Goal: Transaction & Acquisition: Purchase product/service

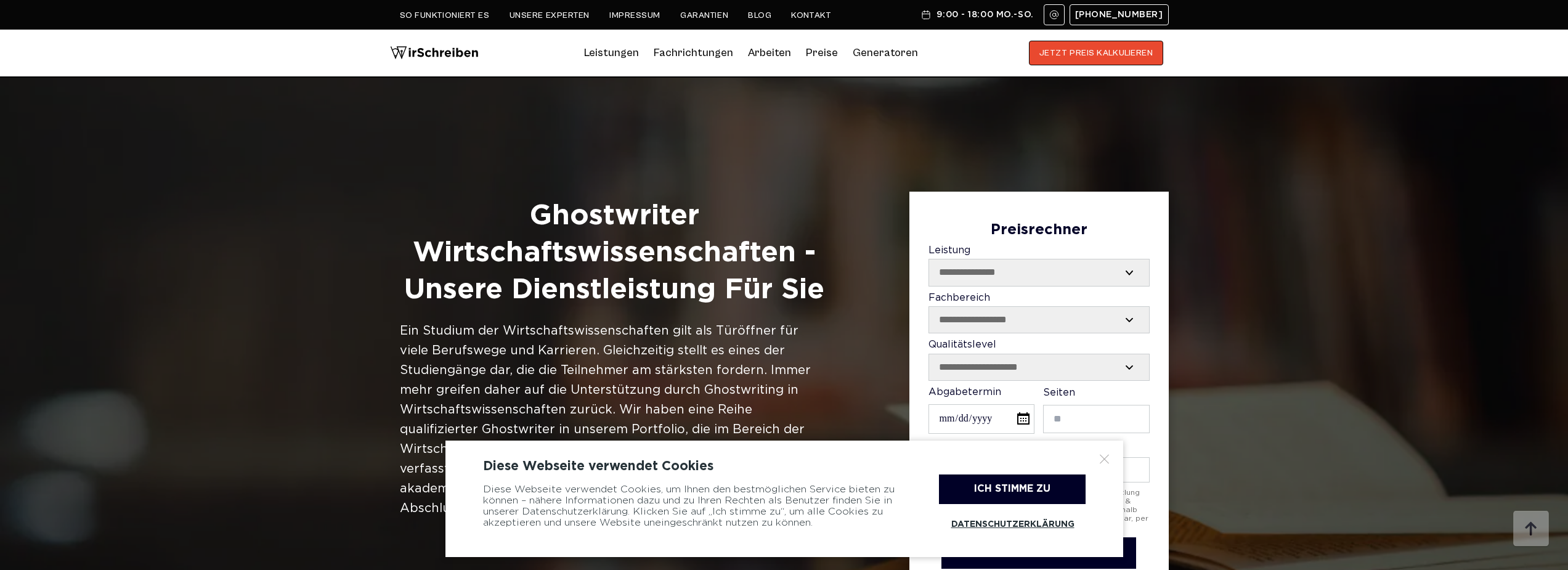
click at [1100, 459] on div at bounding box center [1105, 459] width 12 height 12
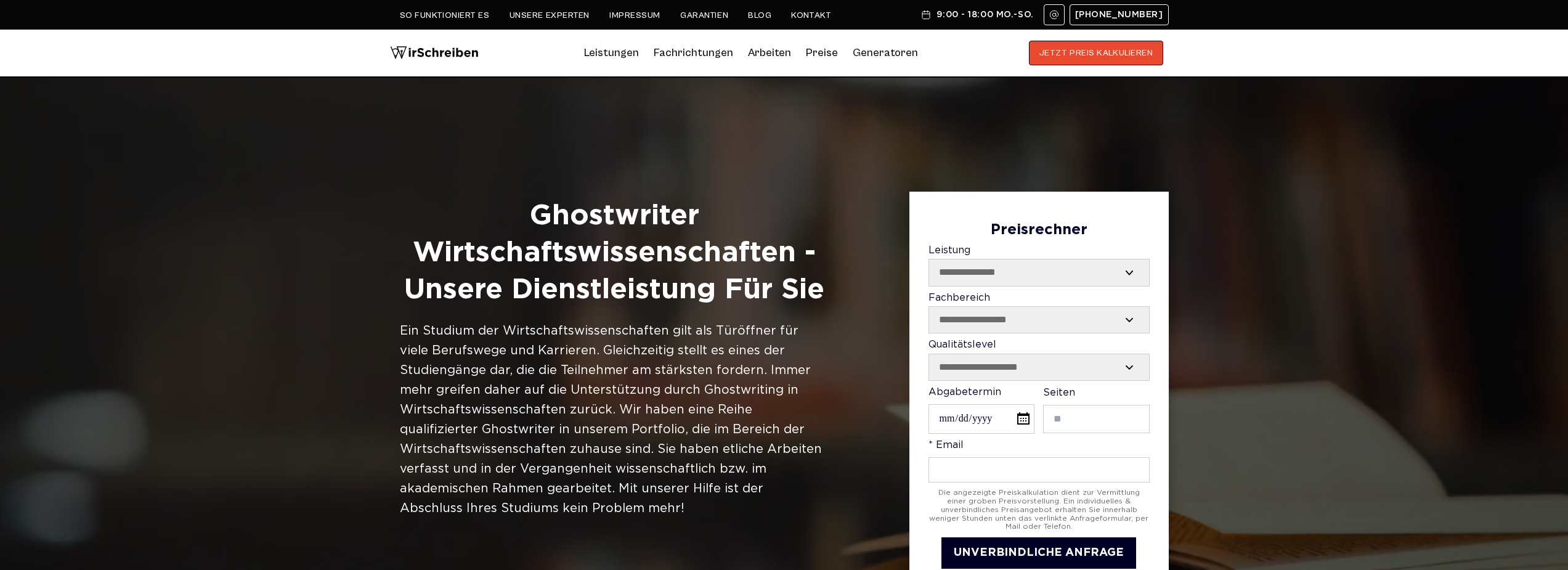
click at [819, 46] on link "Preise" at bounding box center [822, 52] width 32 height 13
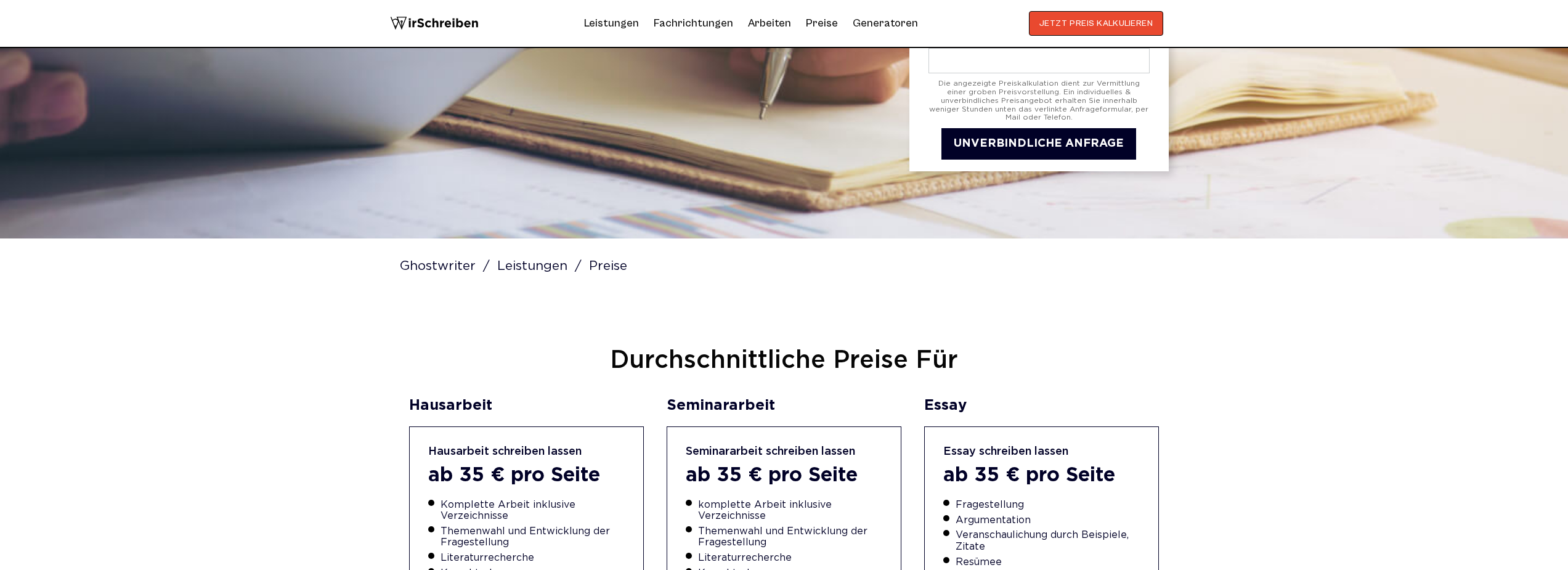
scroll to position [438, 0]
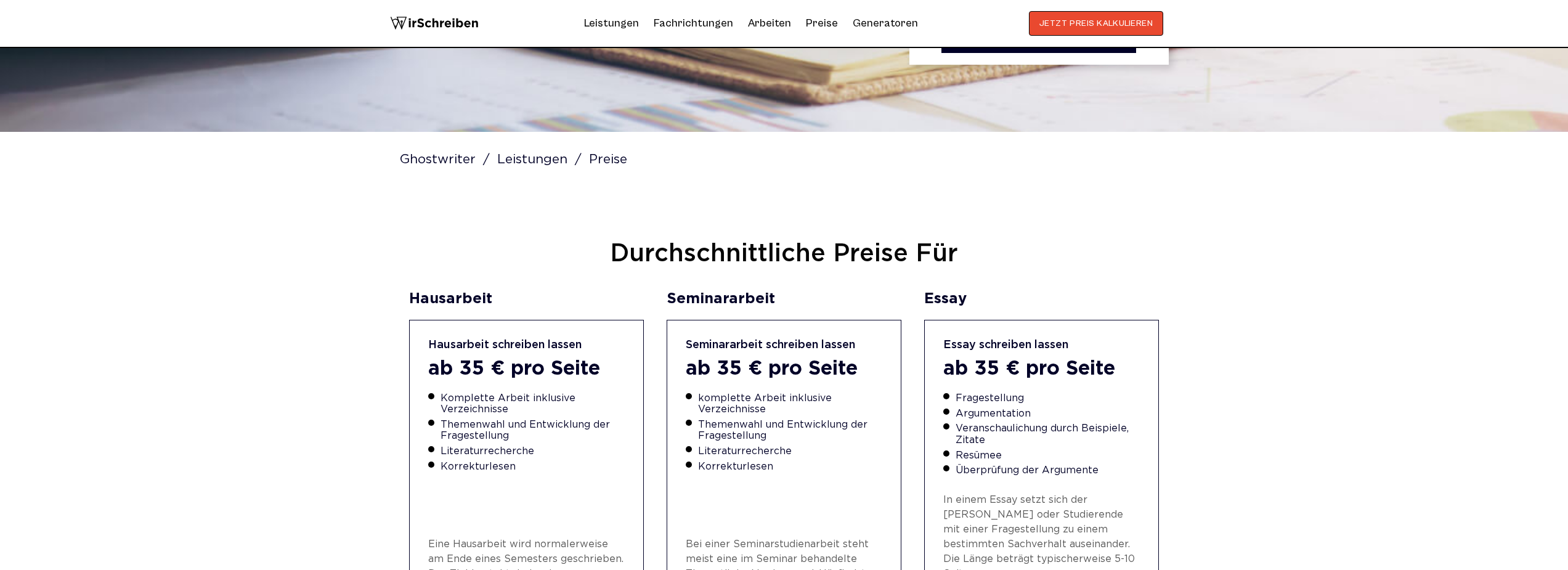
click at [494, 344] on div "Hausarbeit schreiben lassen" at bounding box center [527, 345] width 197 height 13
click at [515, 363] on div "ab 35 € pro Seite" at bounding box center [527, 370] width 197 height 23
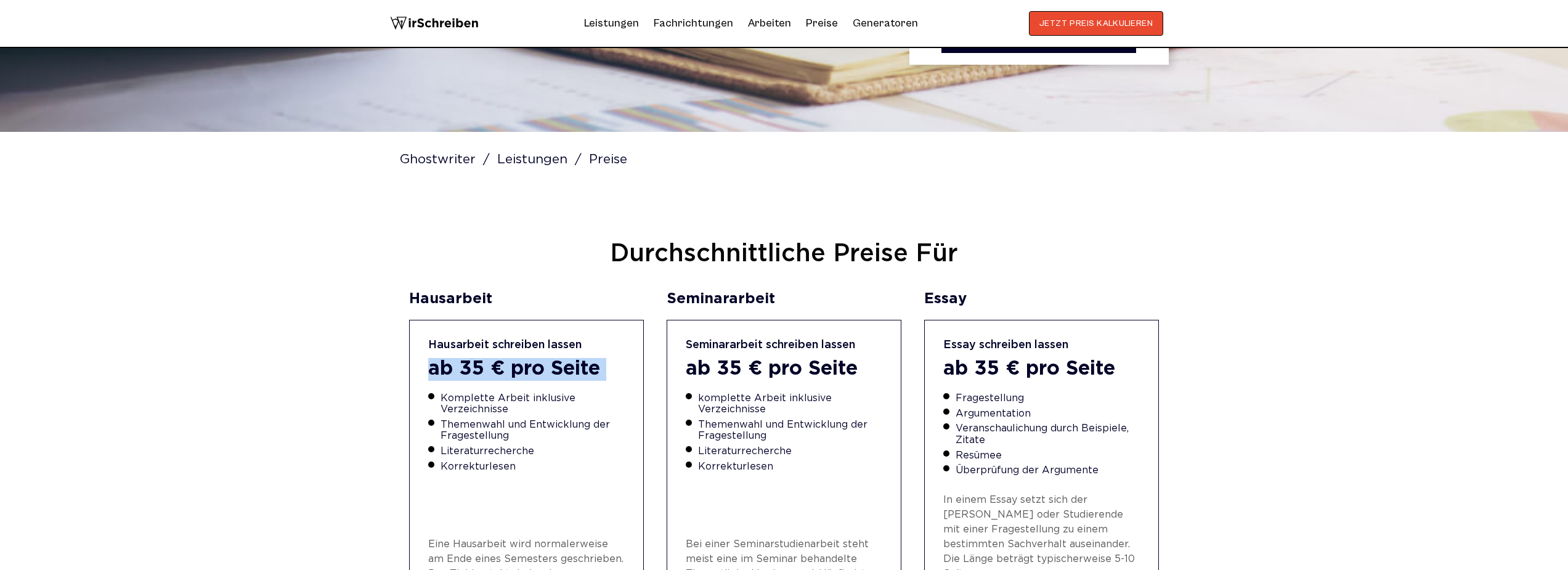
click at [515, 363] on div "ab 35 € pro Seite" at bounding box center [527, 370] width 197 height 23
click at [735, 357] on div "Seminararbeit schreiben lassen ab 35 € pro Seite komplette Arbeit inklusive Ver…" at bounding box center [784, 474] width 235 height 308
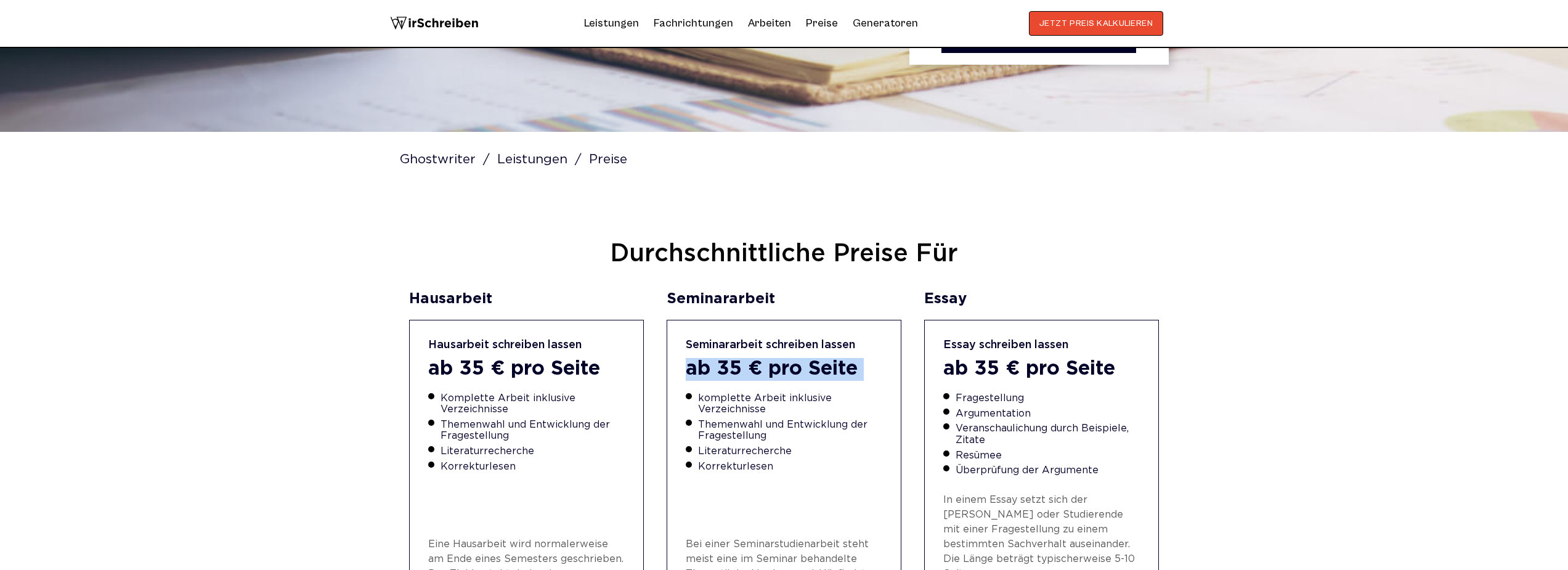
drag, startPoint x: 735, startPoint y: 357, endPoint x: 732, endPoint y: 364, distance: 7.6
click at [735, 357] on div "Seminararbeit schreiben lassen ab 35 € pro Seite komplette Arbeit inklusive Ver…" at bounding box center [784, 474] width 235 height 308
click at [731, 367] on div "ab 35 € pro Seite" at bounding box center [784, 370] width 197 height 23
click at [736, 420] on li "Themenwahl und Entwicklung der Fragestellung" at bounding box center [790, 431] width 185 height 23
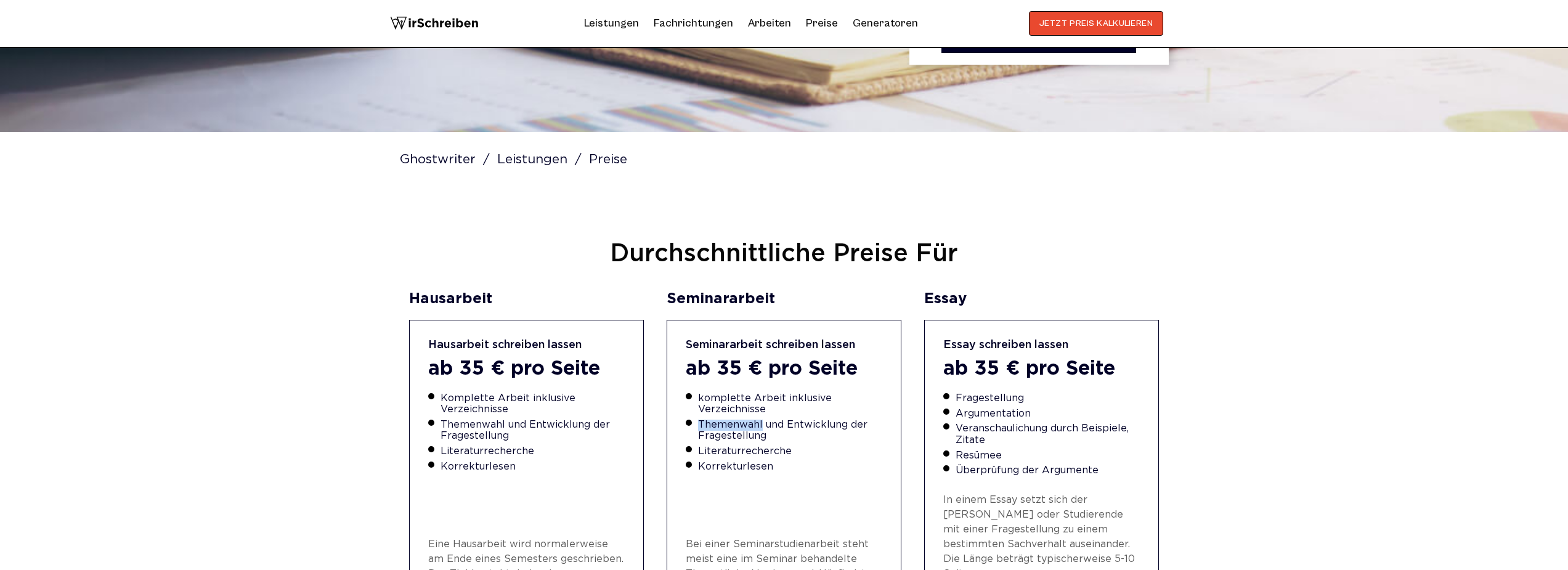
click at [736, 420] on li "Themenwahl und Entwicklung der Fragestellung" at bounding box center [790, 431] width 185 height 23
click at [738, 429] on li "Themenwahl und Entwicklung der Fragestellung" at bounding box center [790, 431] width 185 height 23
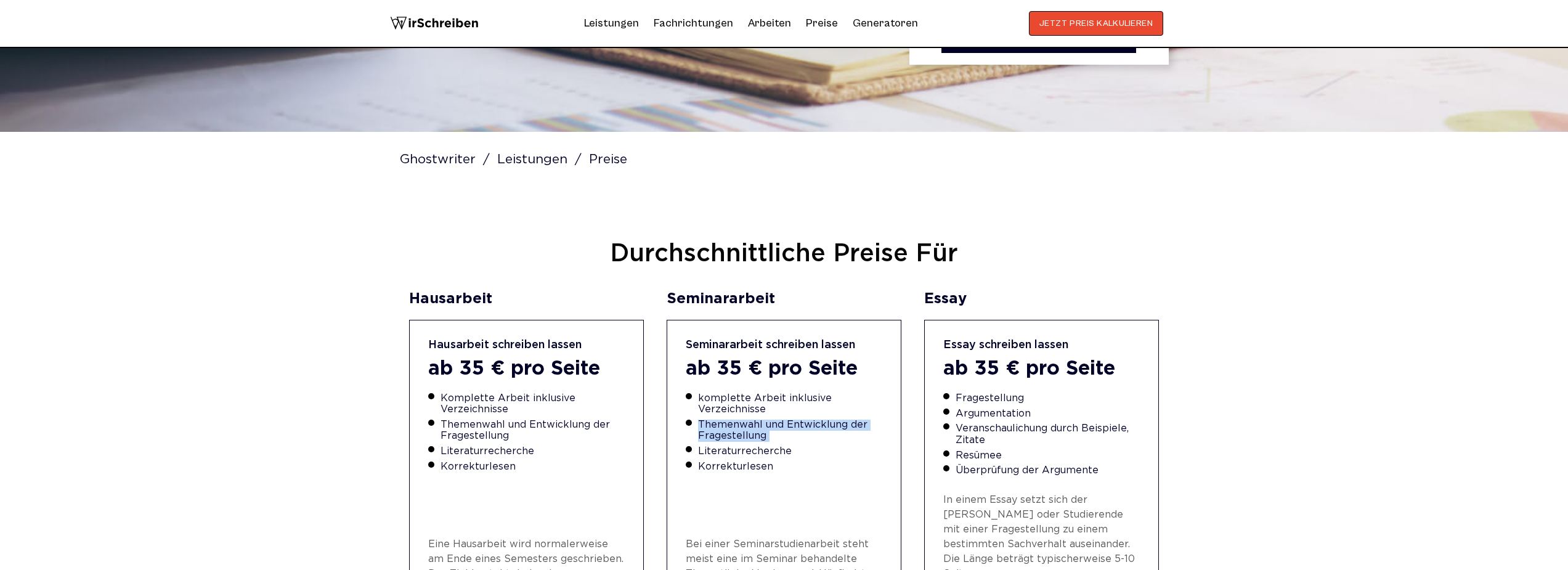
click at [749, 422] on li "Themenwahl und Entwicklung der Fragestellung" at bounding box center [790, 431] width 185 height 23
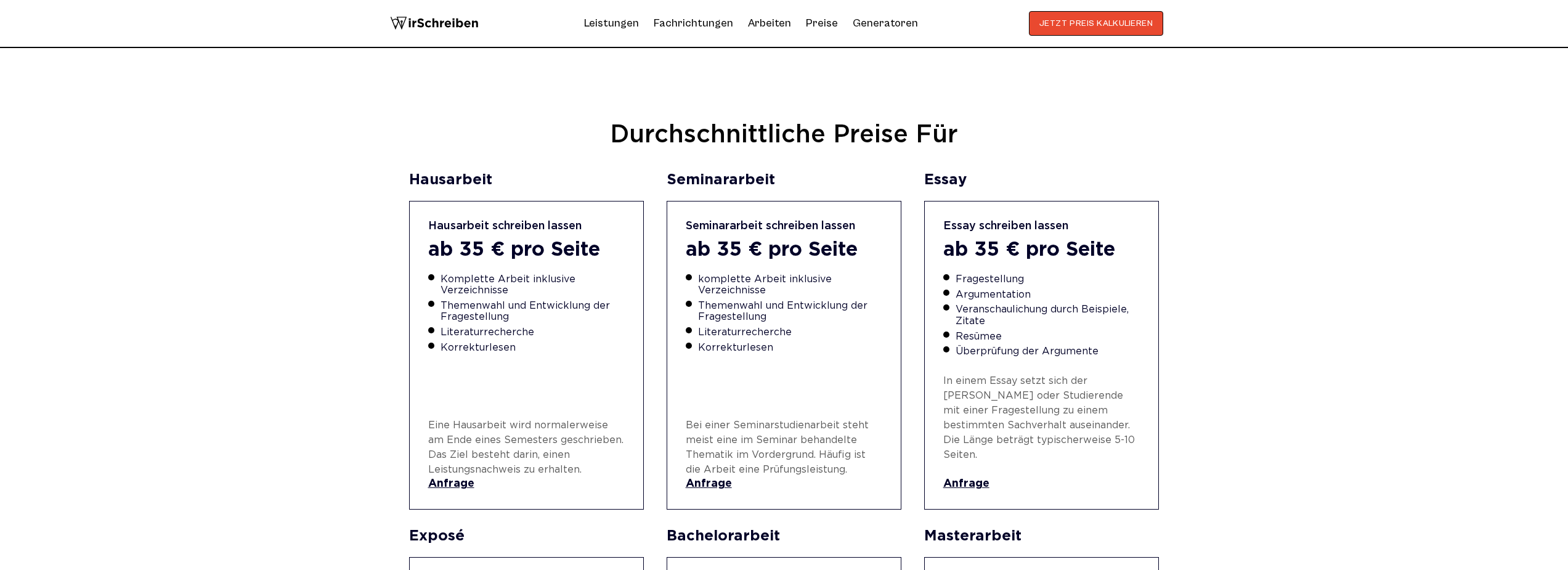
scroll to position [559, 0]
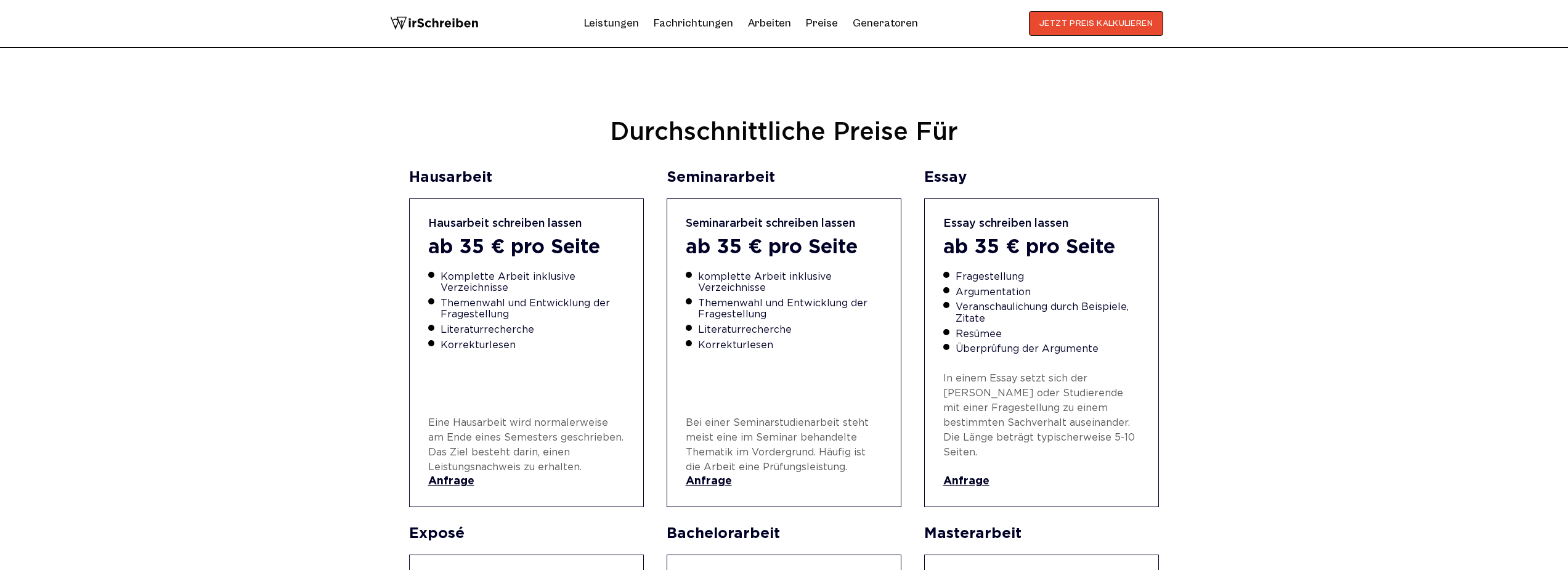
click at [747, 416] on p "Bei einer Seminarstudienarbeit steht meist eine im Seminar behandelte Thematik …" at bounding box center [784, 445] width 197 height 59
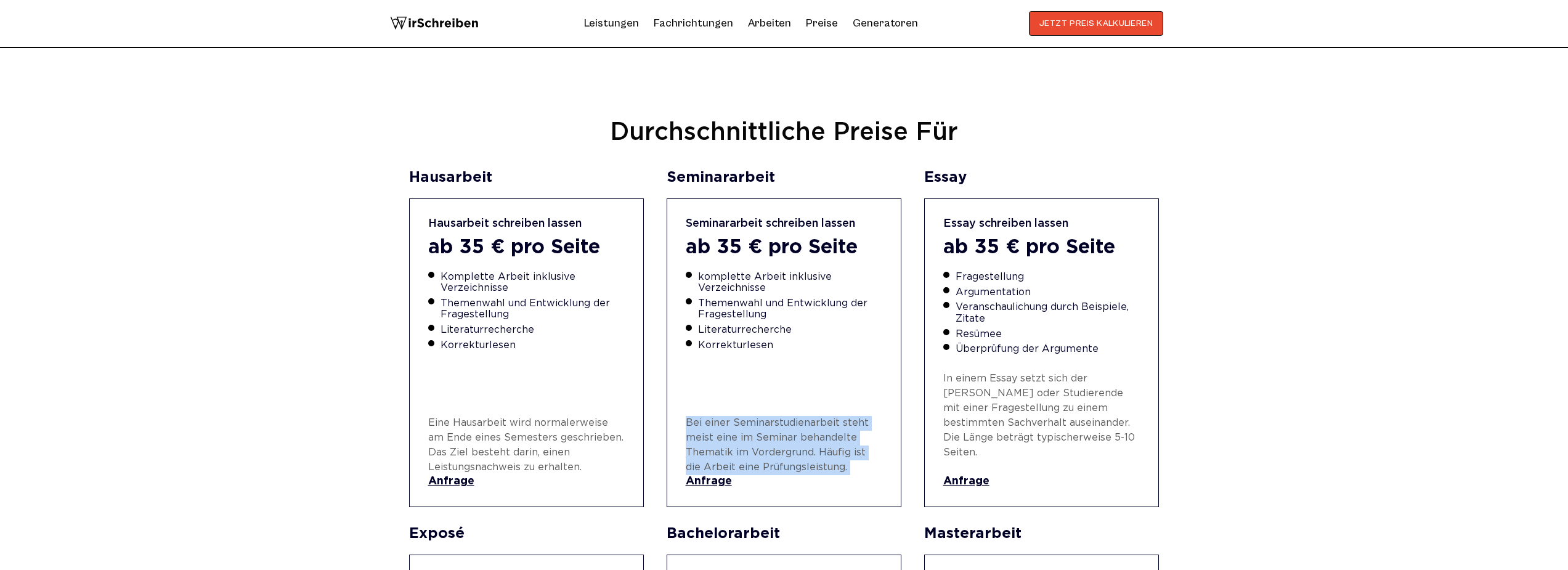
click at [747, 416] on p "Bei einer Seminarstudienarbeit steht meist eine im Seminar behandelte Thematik …" at bounding box center [784, 445] width 197 height 59
click at [718, 423] on p "Bei einer Seminarstudienarbeit steht meist eine im Seminar behandelte Thematik …" at bounding box center [784, 445] width 197 height 59
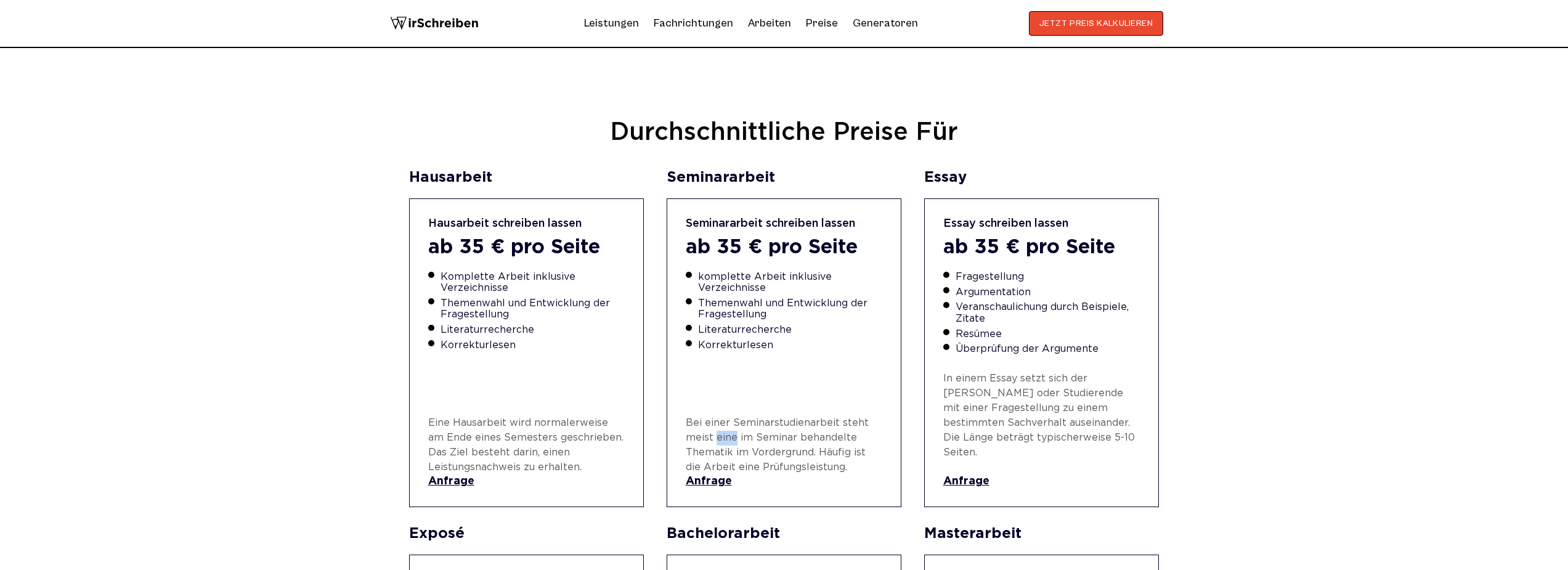
click at [718, 423] on p "Bei einer Seminarstudienarbeit steht meist eine im Seminar behandelte Thematik …" at bounding box center [784, 445] width 197 height 59
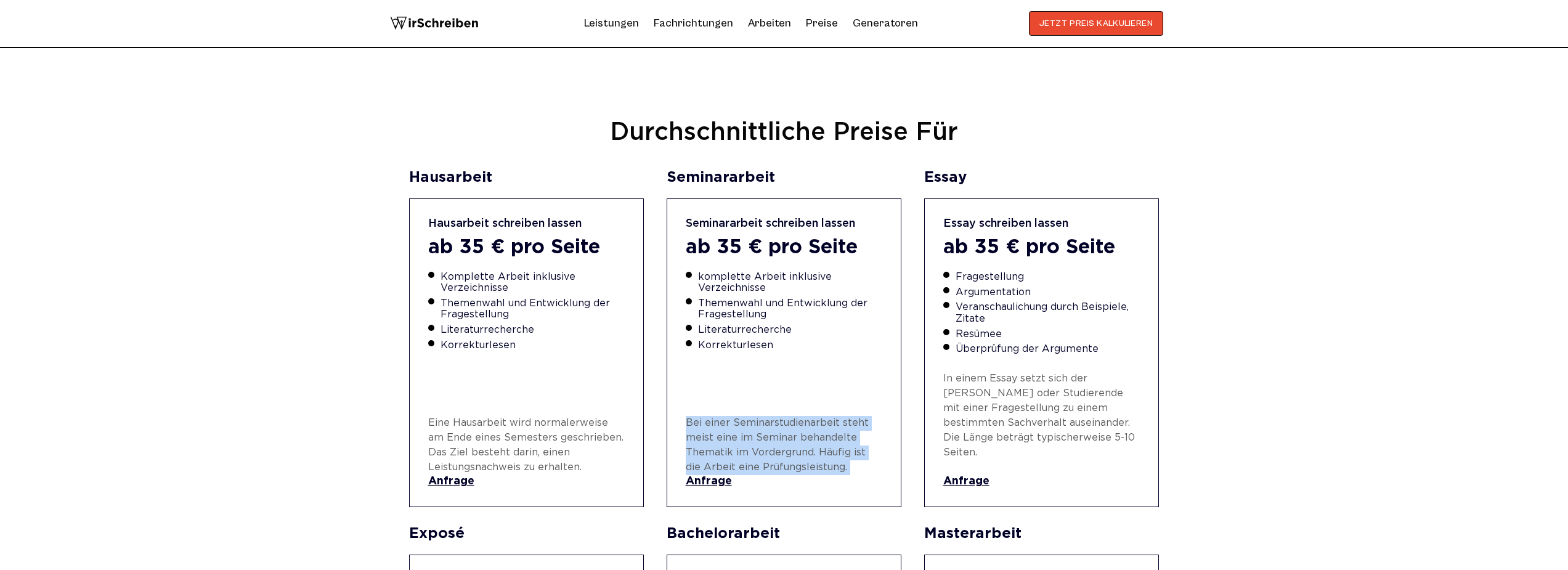
click at [718, 423] on p "Bei einer Seminarstudienarbeit steht meist eine im Seminar behandelte Thematik …" at bounding box center [784, 445] width 197 height 59
click at [819, 423] on p "Bei einer Seminarstudienarbeit steht meist eine im Seminar behandelte Thematik …" at bounding box center [784, 445] width 197 height 59
click at [775, 435] on p "Bei einer Seminarstudienarbeit steht meist eine im Seminar behandelte Thematik …" at bounding box center [784, 445] width 197 height 59
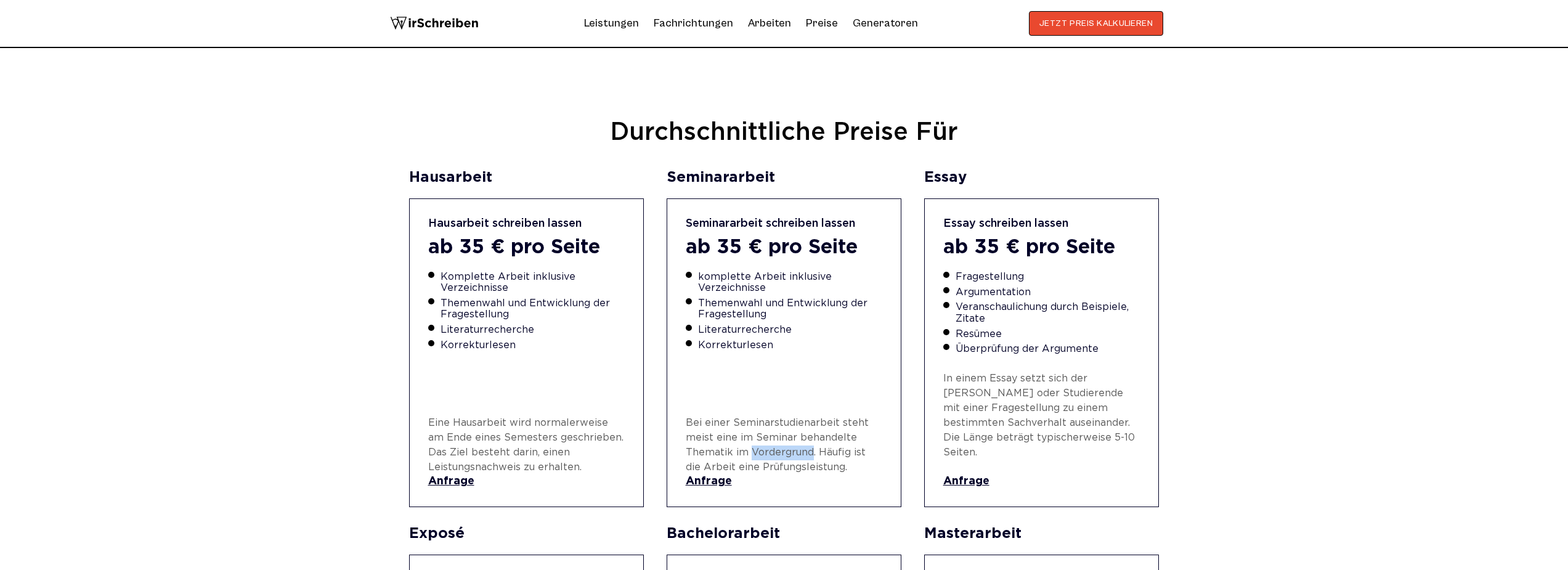
click at [775, 435] on p "Bei einer Seminarstudienarbeit steht meist eine im Seminar behandelte Thematik …" at bounding box center [784, 445] width 197 height 59
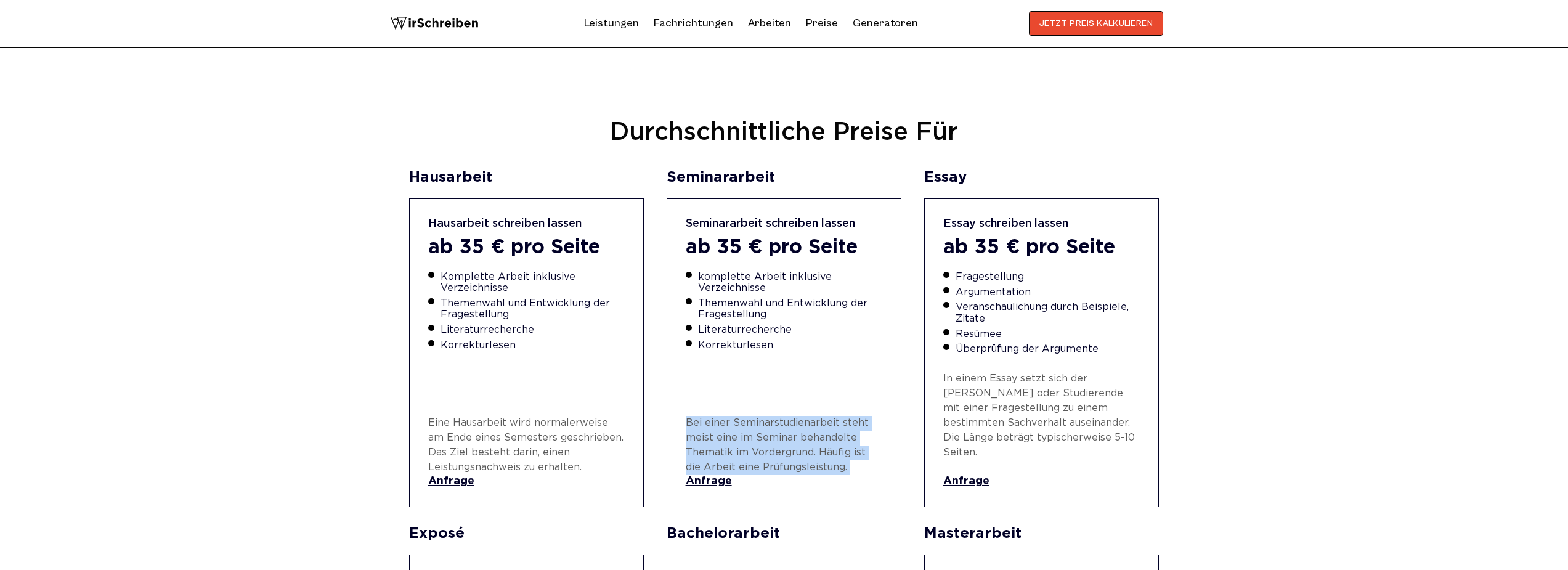
click at [775, 435] on p "Bei einer Seminarstudienarbeit steht meist eine im Seminar behandelte Thematik …" at bounding box center [784, 445] width 197 height 59
click at [770, 452] on p "Bei einer Seminarstudienarbeit steht meist eine im Seminar behandelte Thematik …" at bounding box center [784, 445] width 197 height 59
click at [795, 439] on p "Bei einer Seminarstudienarbeit steht meist eine im Seminar behandelte Thematik …" at bounding box center [784, 445] width 197 height 59
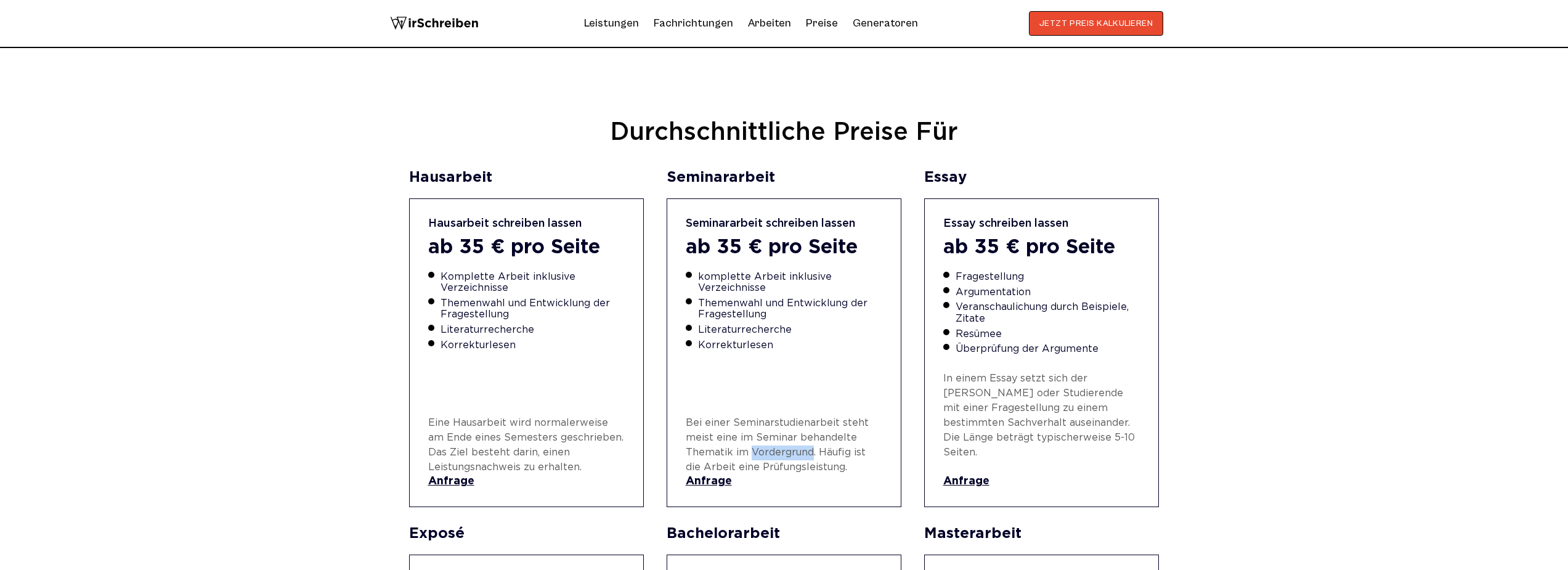
click at [795, 439] on p "Bei einer Seminarstudienarbeit steht meist eine im Seminar behandelte Thematik …" at bounding box center [784, 445] width 197 height 59
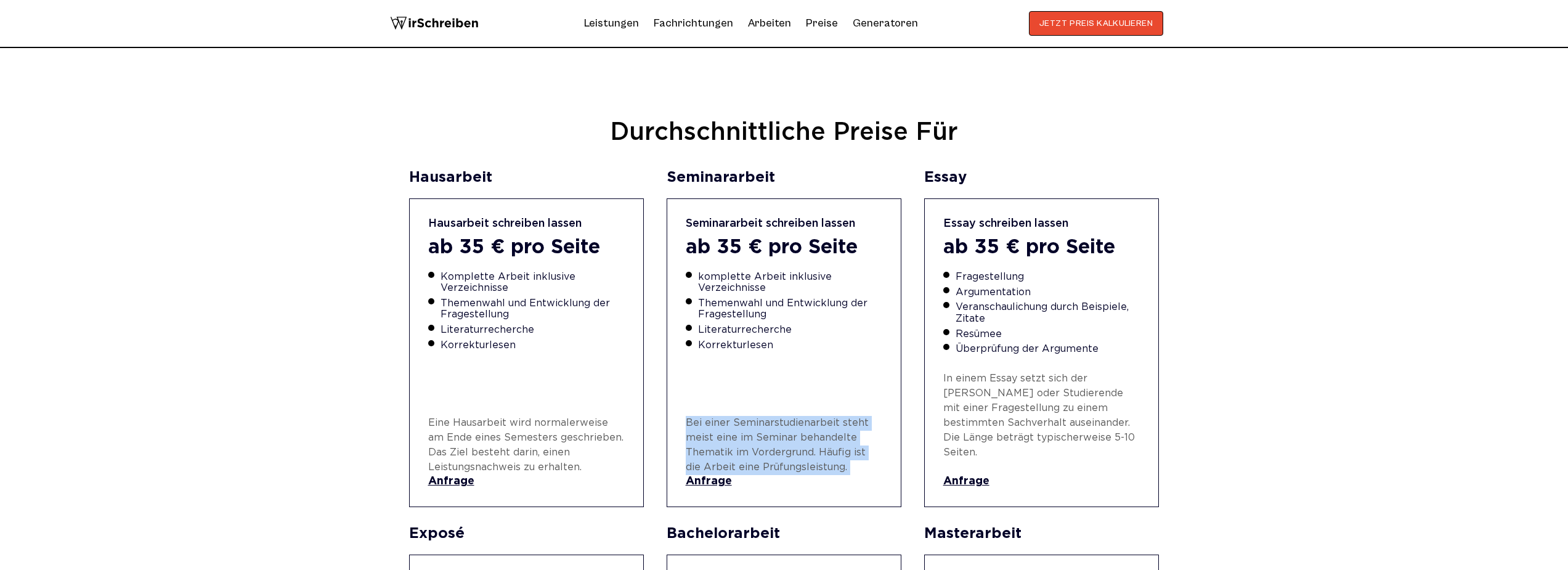
click at [795, 439] on p "Bei einer Seminarstudienarbeit steht meist eine im Seminar behandelte Thematik …" at bounding box center [784, 445] width 197 height 59
click at [795, 433] on p "Bei einer Seminarstudienarbeit steht meist eine im Seminar behandelte Thematik …" at bounding box center [784, 445] width 197 height 59
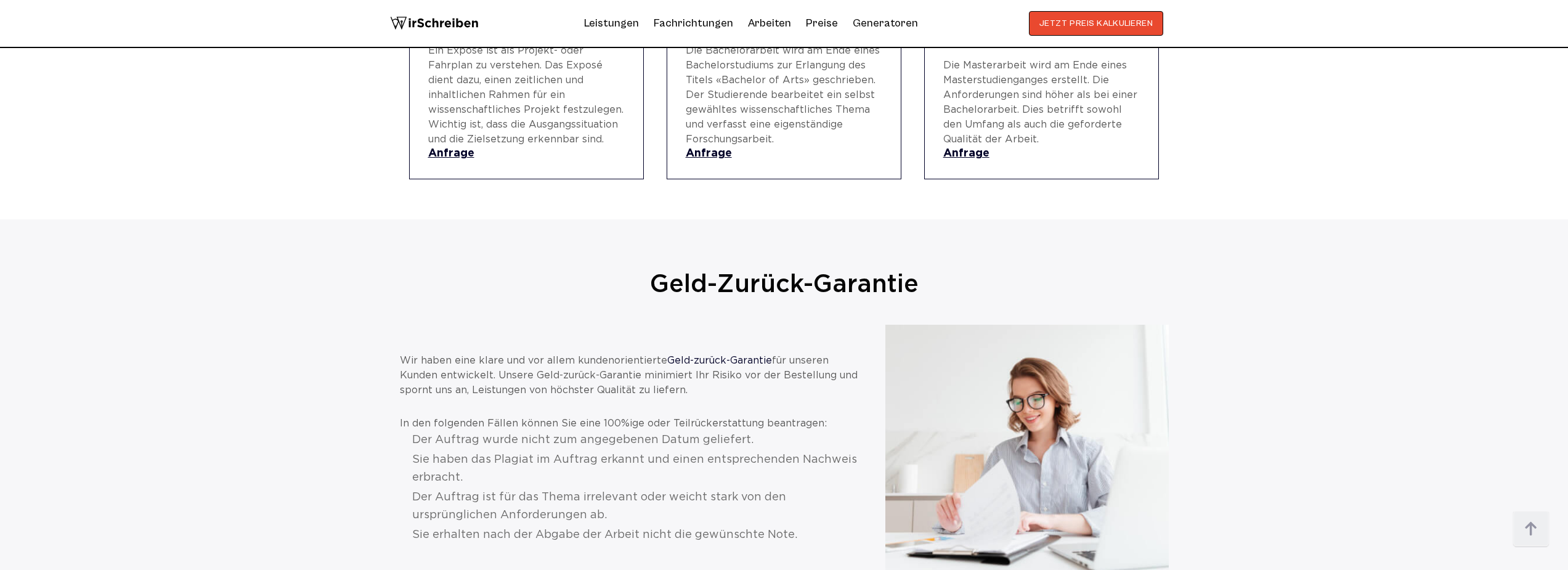
scroll to position [1337, 0]
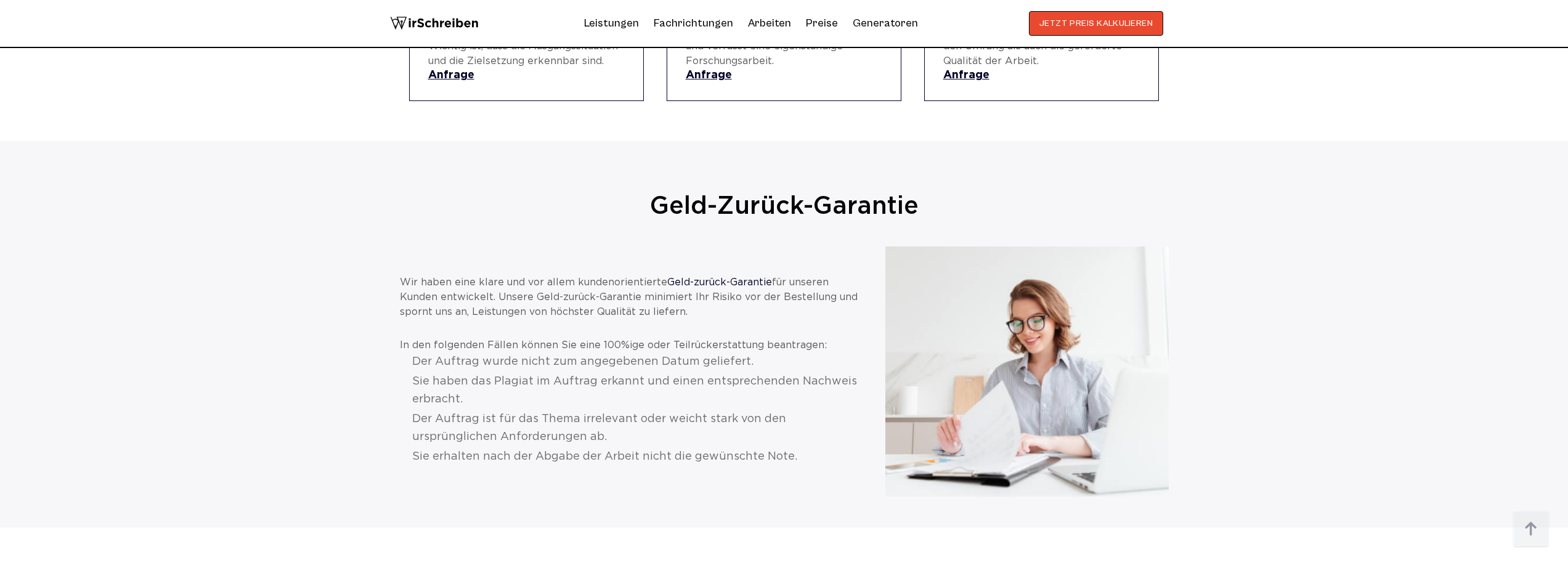
click at [566, 284] on p "Wir haben eine klare und vor allem kundenorientierte Geld-zurück-Garantie für u…" at bounding box center [630, 297] width 461 height 44
click at [565, 284] on p "Wir haben eine klare und vor allem kundenorientierte Geld-zurück-Garantie für u…" at bounding box center [630, 297] width 461 height 44
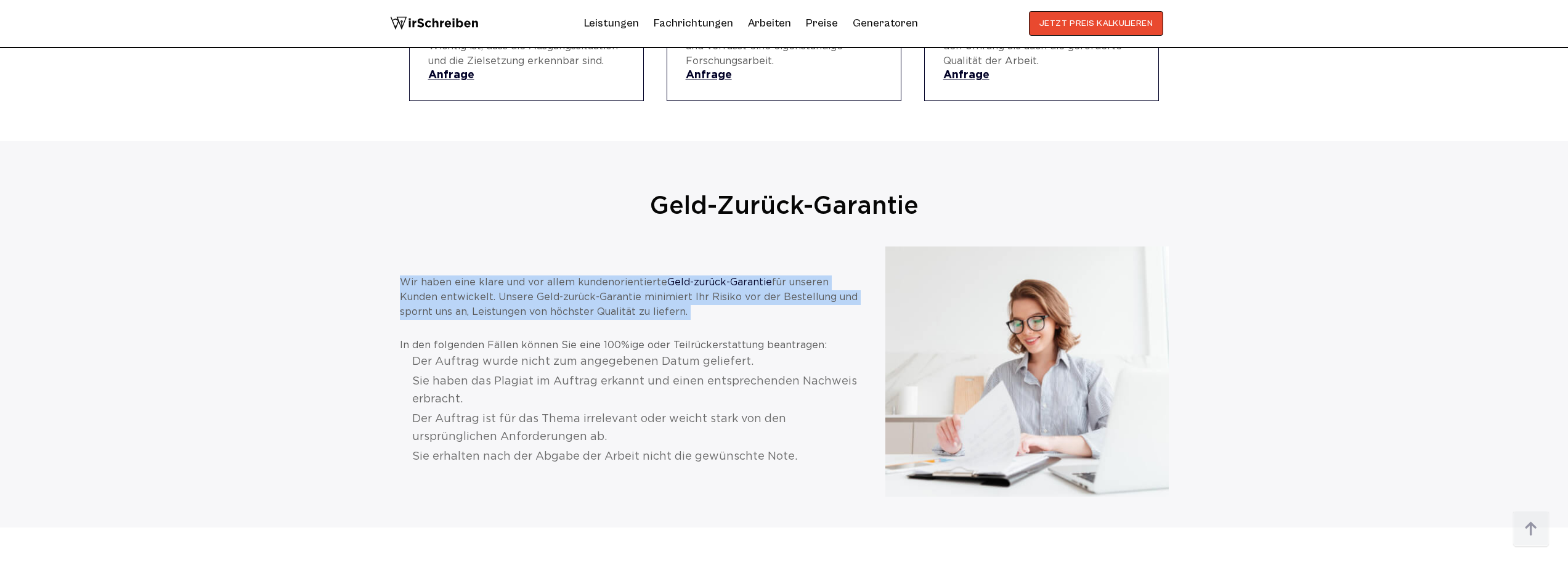
click at [565, 284] on p "Wir haben eine klare und vor allem kundenorientierte Geld-zurück-Garantie für u…" at bounding box center [630, 297] width 461 height 44
click at [567, 275] on p "Wir haben eine klare und vor allem kundenorientierte Geld-zurück-Garantie für u…" at bounding box center [630, 297] width 461 height 44
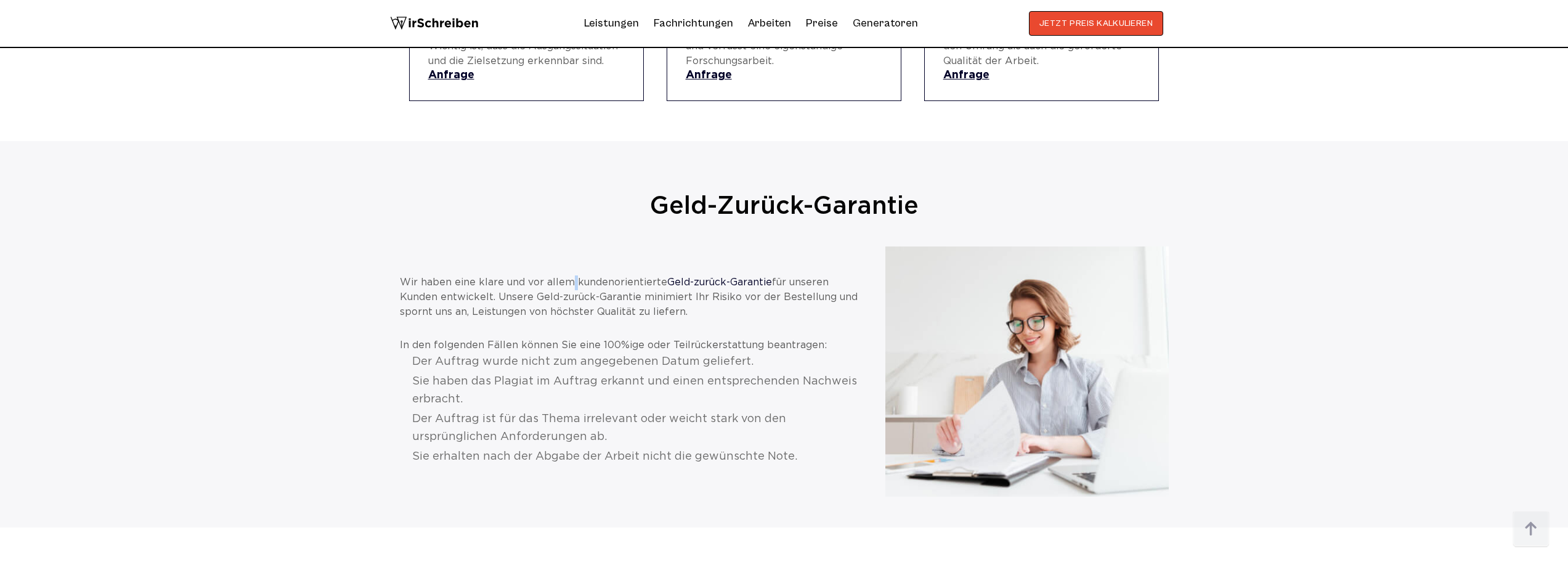
click at [567, 275] on p "Wir haben eine klare und vor allem kundenorientierte Geld-zurück-Garantie für u…" at bounding box center [630, 297] width 461 height 44
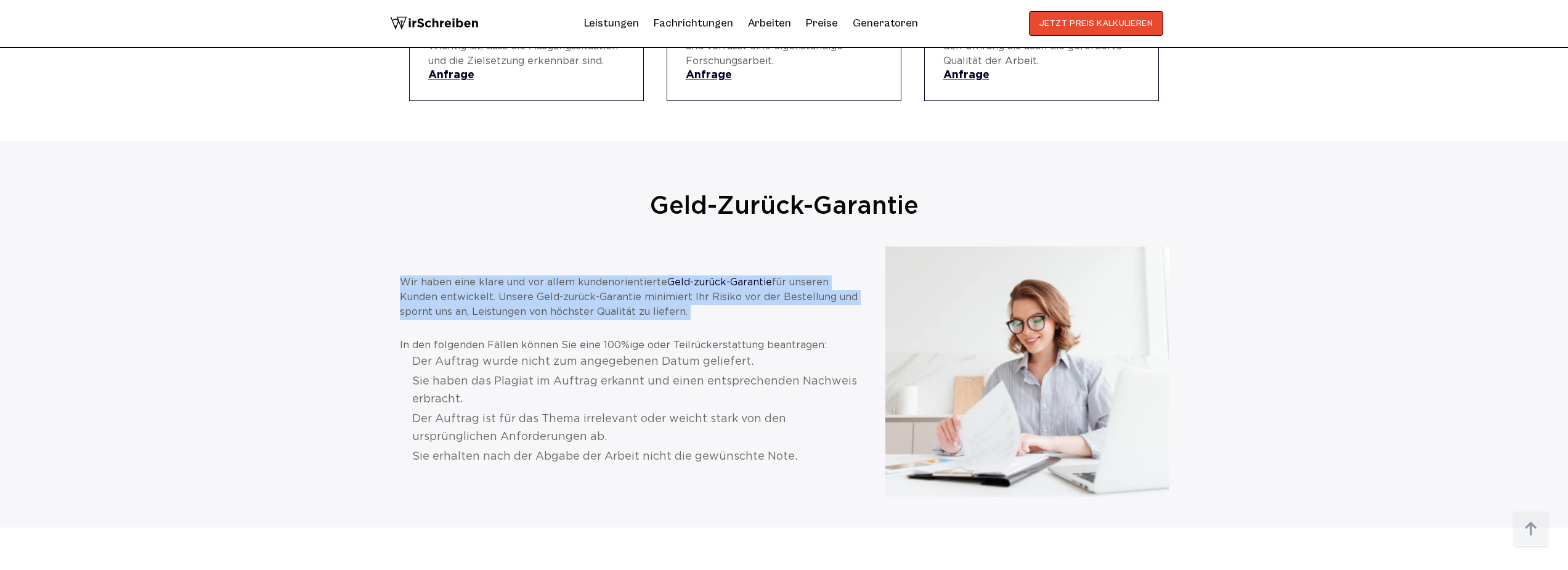
click at [567, 275] on p "Wir haben eine klare und vor allem kundenorientierte Geld-zurück-Garantie für u…" at bounding box center [630, 297] width 461 height 44
click at [457, 281] on p "Wir haben eine klare und vor allem kundenorientierte Geld-zurück-Garantie für u…" at bounding box center [630, 297] width 461 height 44
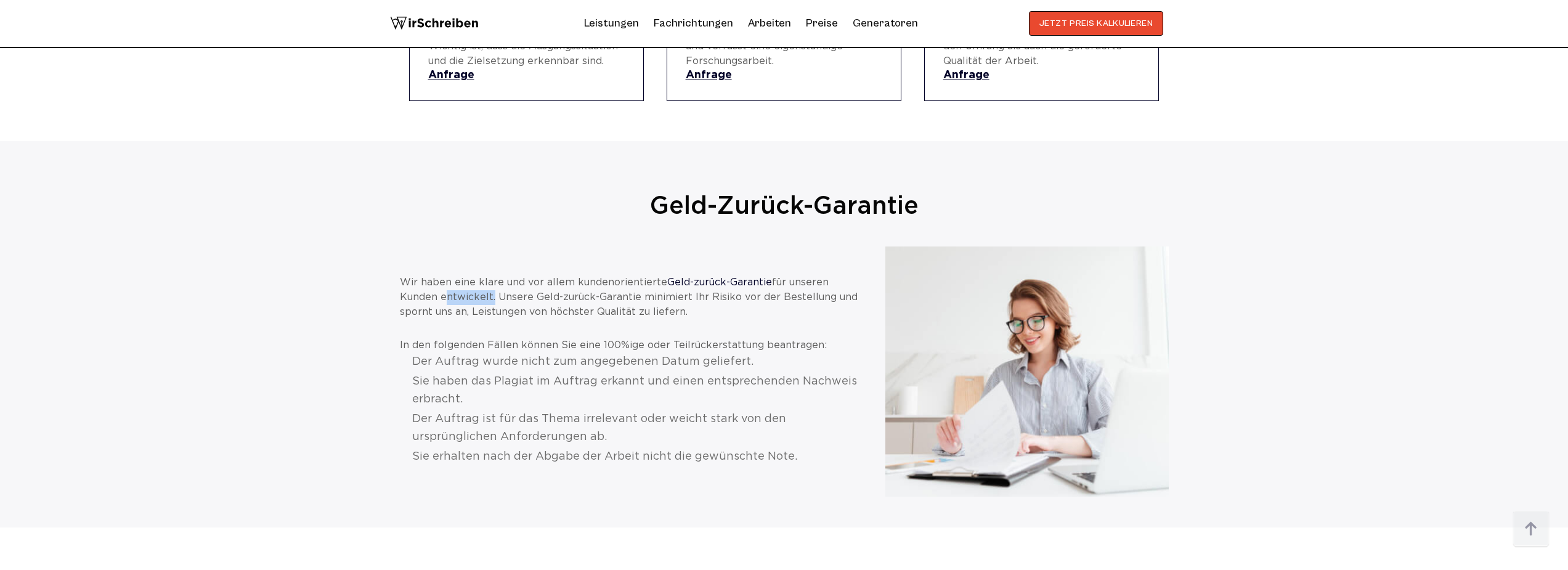
click at [457, 281] on p "Wir haben eine klare und vor allem kundenorientierte Geld-zurück-Garantie für u…" at bounding box center [630, 297] width 461 height 44
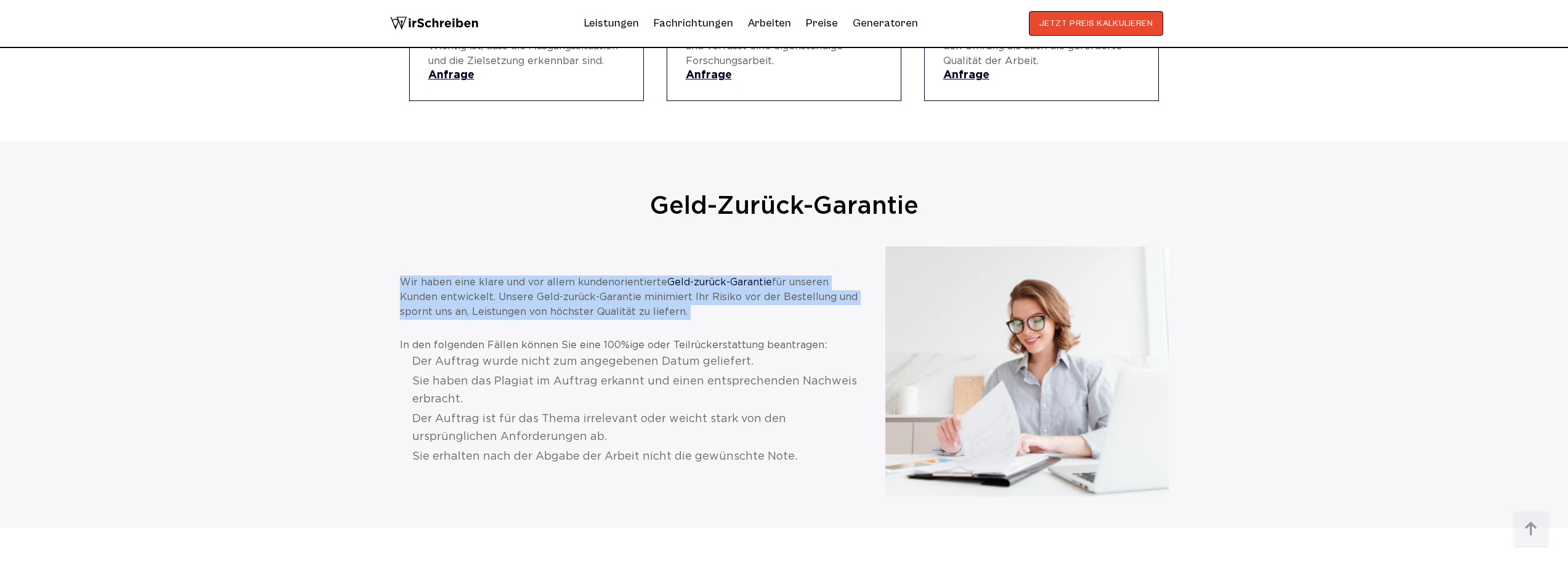
click at [457, 281] on p "Wir haben eine klare und vor allem kundenorientierte Geld-zurück-Garantie für u…" at bounding box center [630, 297] width 461 height 44
click at [457, 275] on p "Wir haben eine klare und vor allem kundenorientierte Geld-zurück-Garantie für u…" at bounding box center [630, 297] width 461 height 44
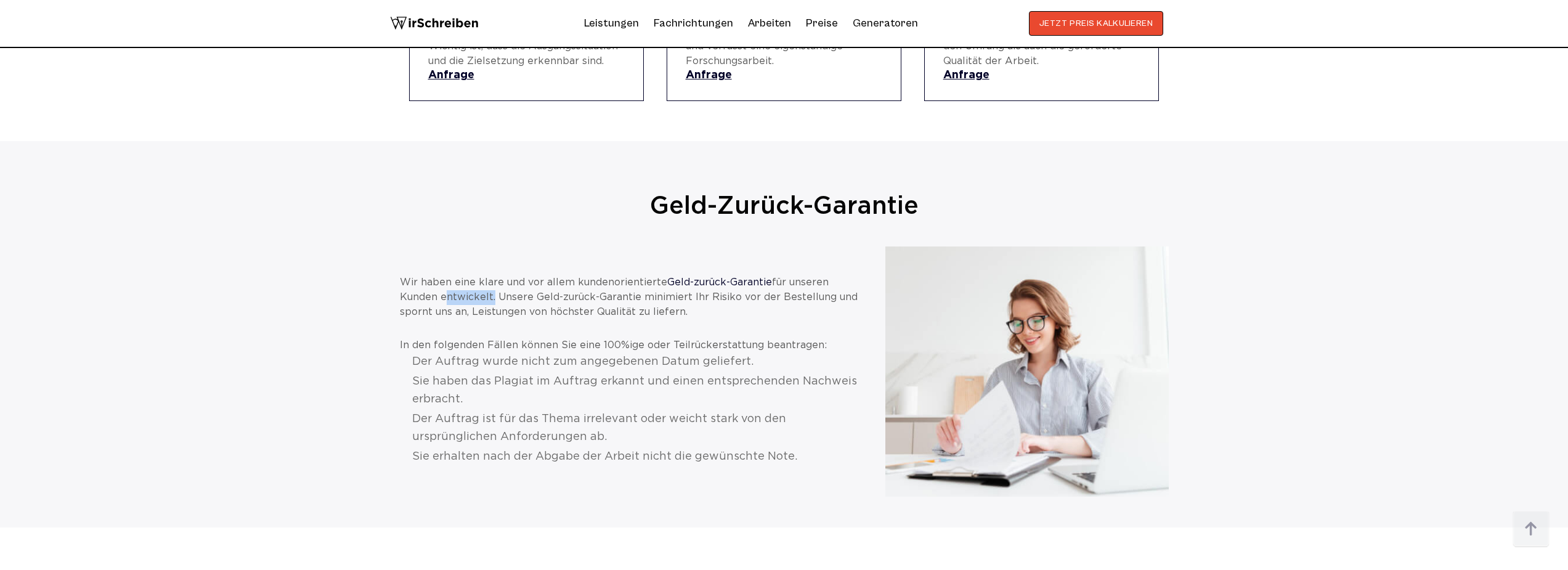
click at [457, 275] on p "Wir haben eine klare und vor allem kundenorientierte Geld-zurück-Garantie für u…" at bounding box center [630, 297] width 461 height 44
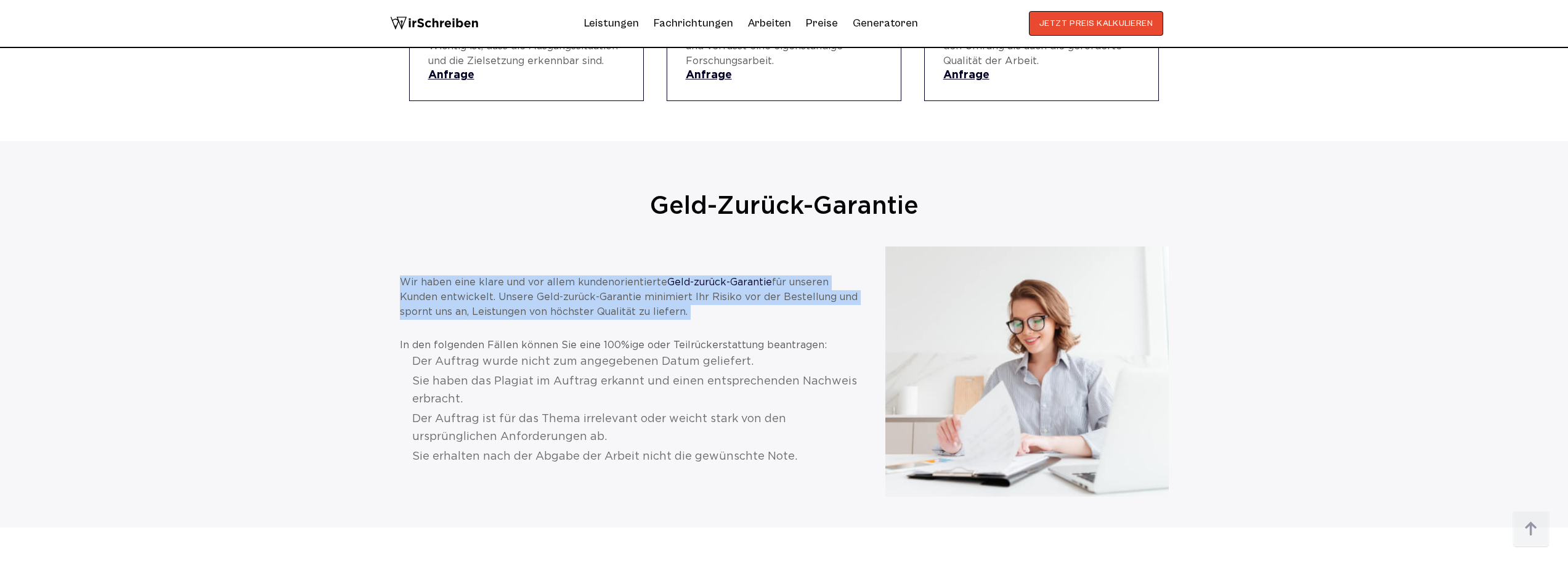
click at [457, 275] on p "Wir haben eine klare und vor allem kundenorientierte Geld-zurück-Garantie für u…" at bounding box center [630, 297] width 461 height 44
click at [464, 289] on p "Wir haben eine klare und vor allem kundenorientierte Geld-zurück-Garantie für u…" at bounding box center [630, 297] width 461 height 44
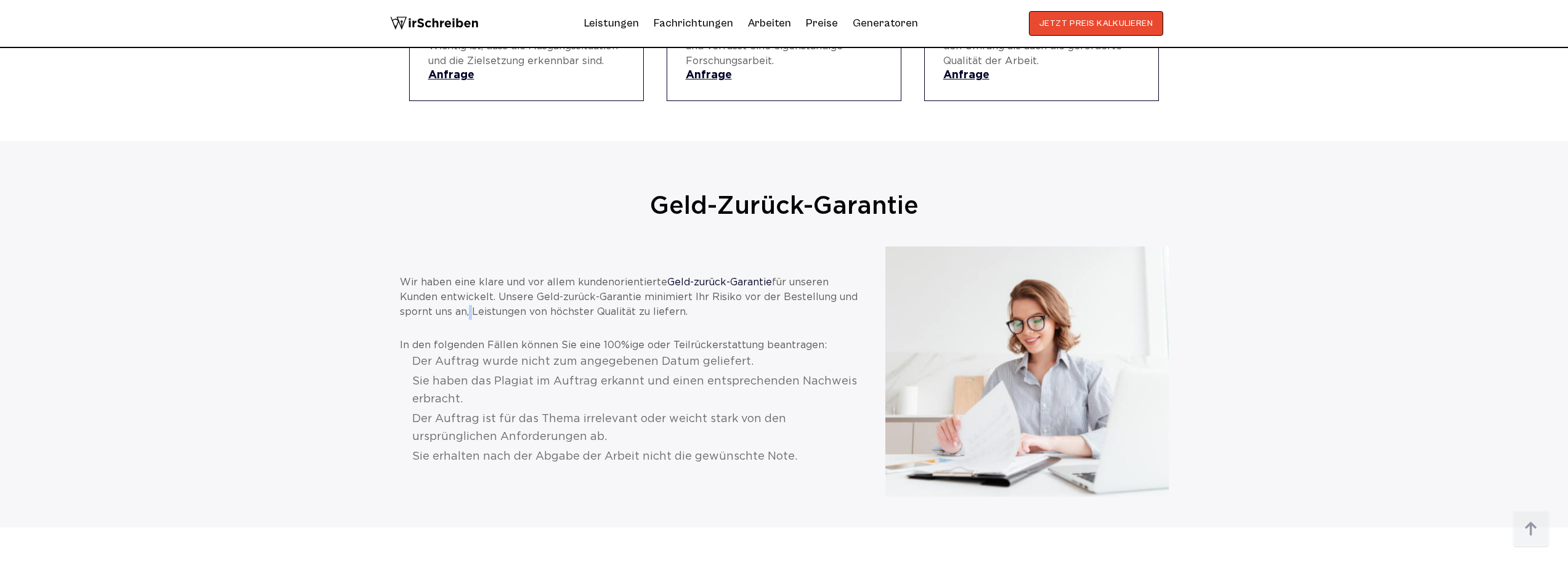
click at [464, 289] on p "Wir haben eine klare und vor allem kundenorientierte Geld-zurück-Garantie für u…" at bounding box center [630, 297] width 461 height 44
click at [490, 338] on p "In den folgenden Fällen können Sie eine 100%ige oder Teilrückerstattung beantra…" at bounding box center [630, 345] width 461 height 15
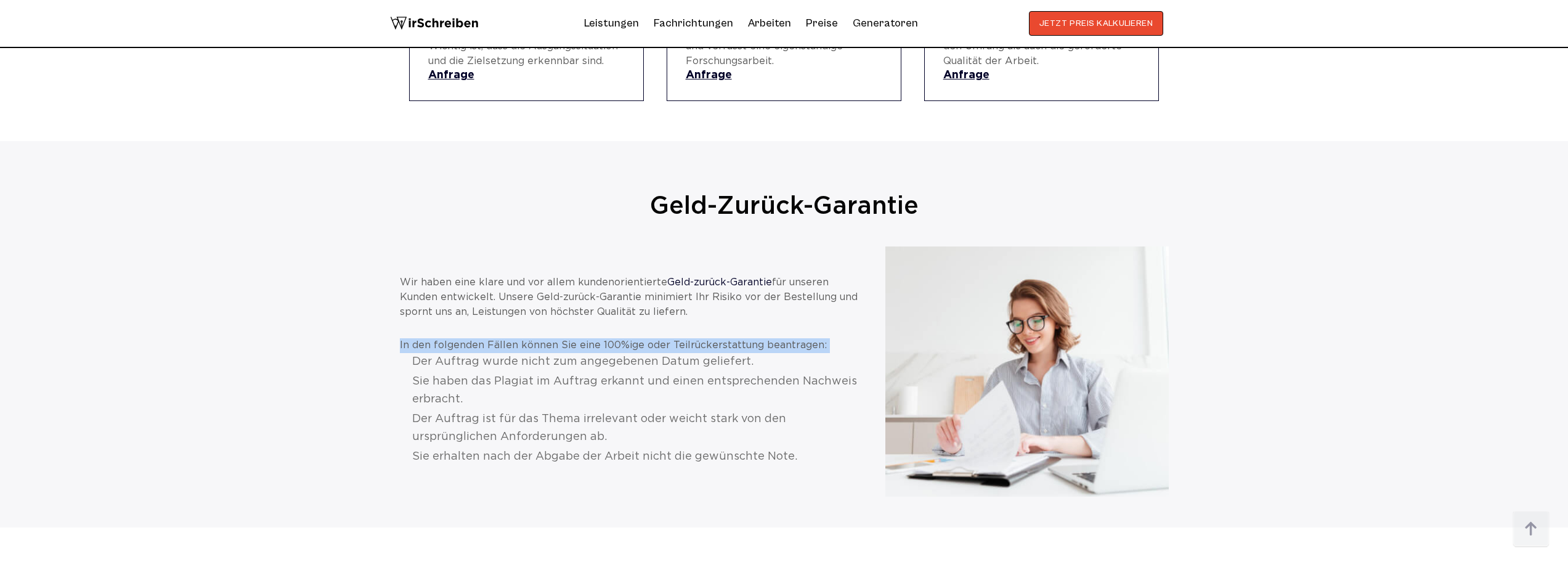
click at [490, 338] on p "In den folgenden Fällen können Sie eine 100%ige oder Teilrückerstattung beantra…" at bounding box center [630, 345] width 461 height 15
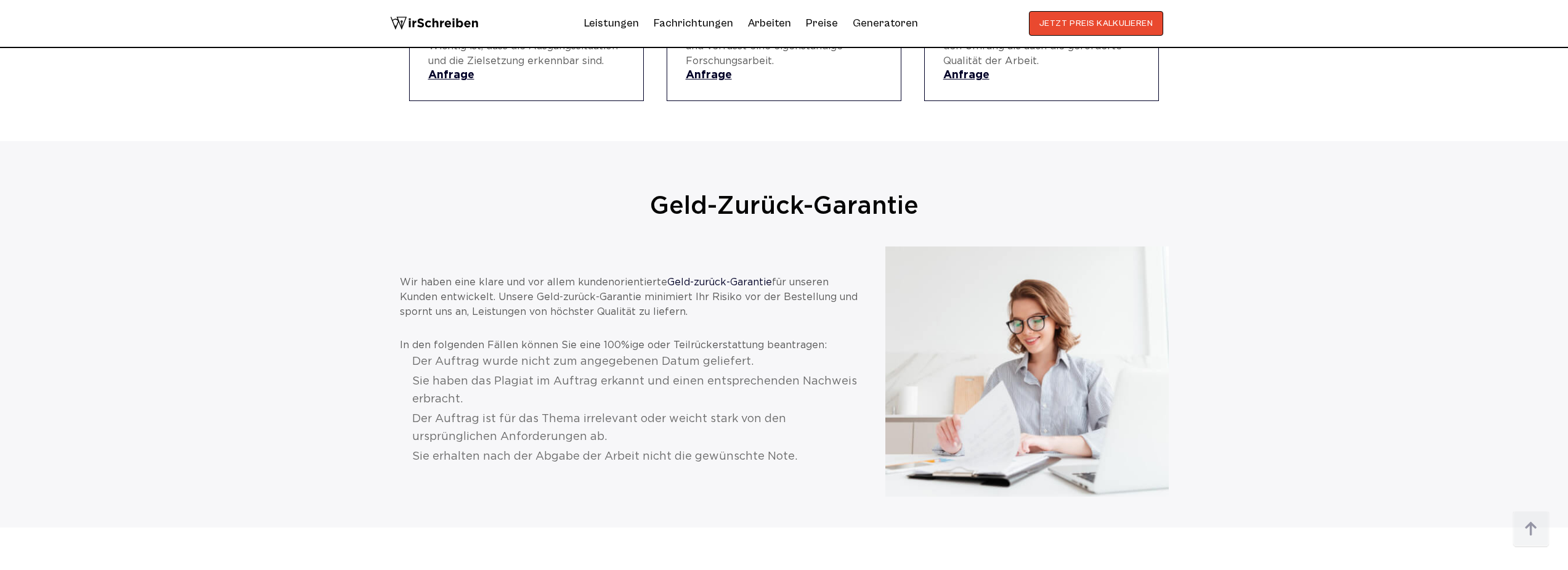
click at [499, 353] on li "Der Auftrag wurde nicht zum angegebenen Datum geliefert." at bounding box center [636, 362] width 449 height 18
click at [507, 353] on li "Der Auftrag wurde nicht zum angegebenen Datum geliefert." at bounding box center [636, 362] width 449 height 18
click at [502, 373] on li "Sie haben das Plagiat im Auftrag erkannt und einen entsprechenden Nachweis erbr…" at bounding box center [636, 390] width 449 height 35
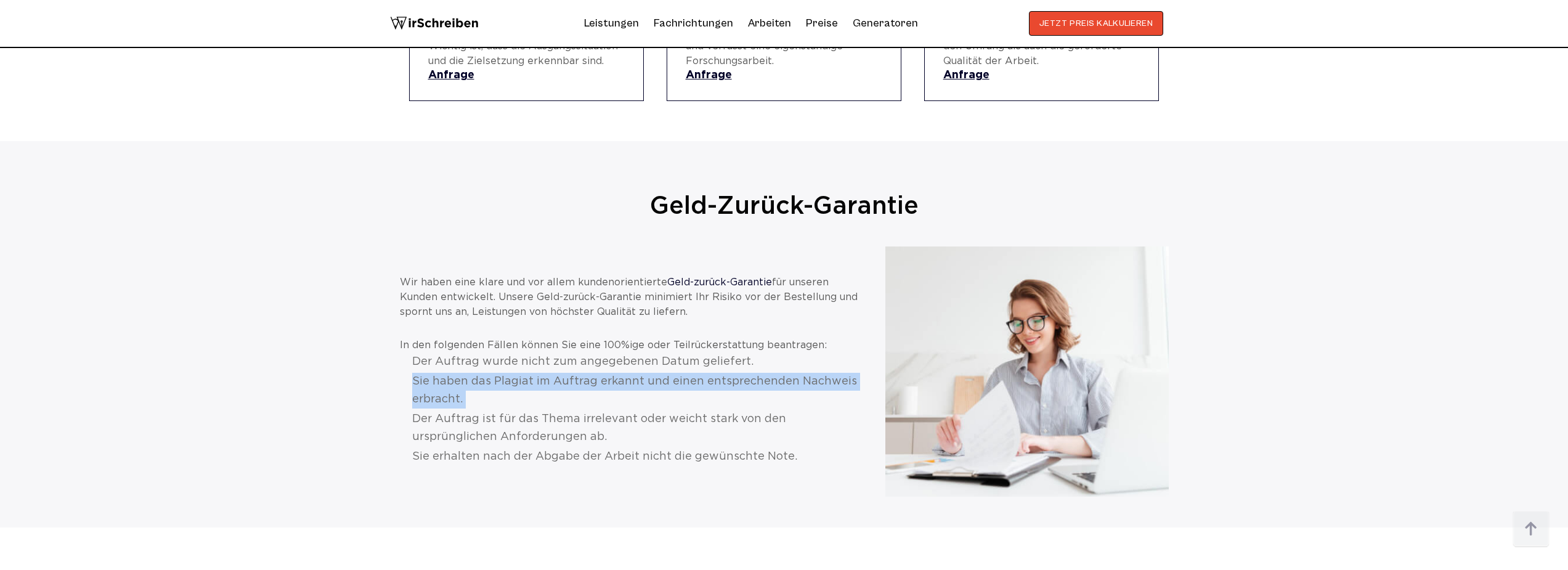
click at [502, 373] on li "Sie haben das Plagiat im Auftrag erkannt und einen entsprechenden Nachweis erbr…" at bounding box center [636, 390] width 449 height 35
click at [487, 373] on li "Sie haben das Plagiat im Auftrag erkannt und einen entsprechenden Nachweis erbr…" at bounding box center [636, 390] width 449 height 35
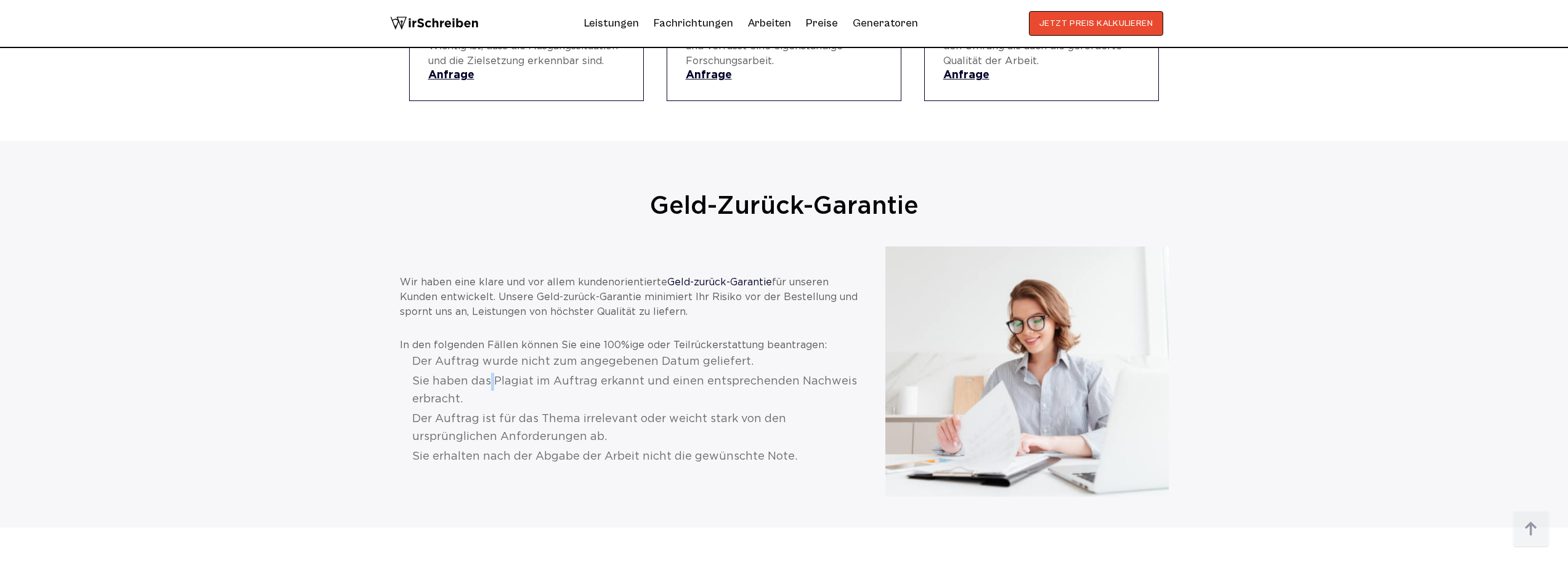
click at [487, 373] on li "Sie haben das Plagiat im Auftrag erkannt und einen entsprechenden Nachweis erbr…" at bounding box center [636, 390] width 449 height 35
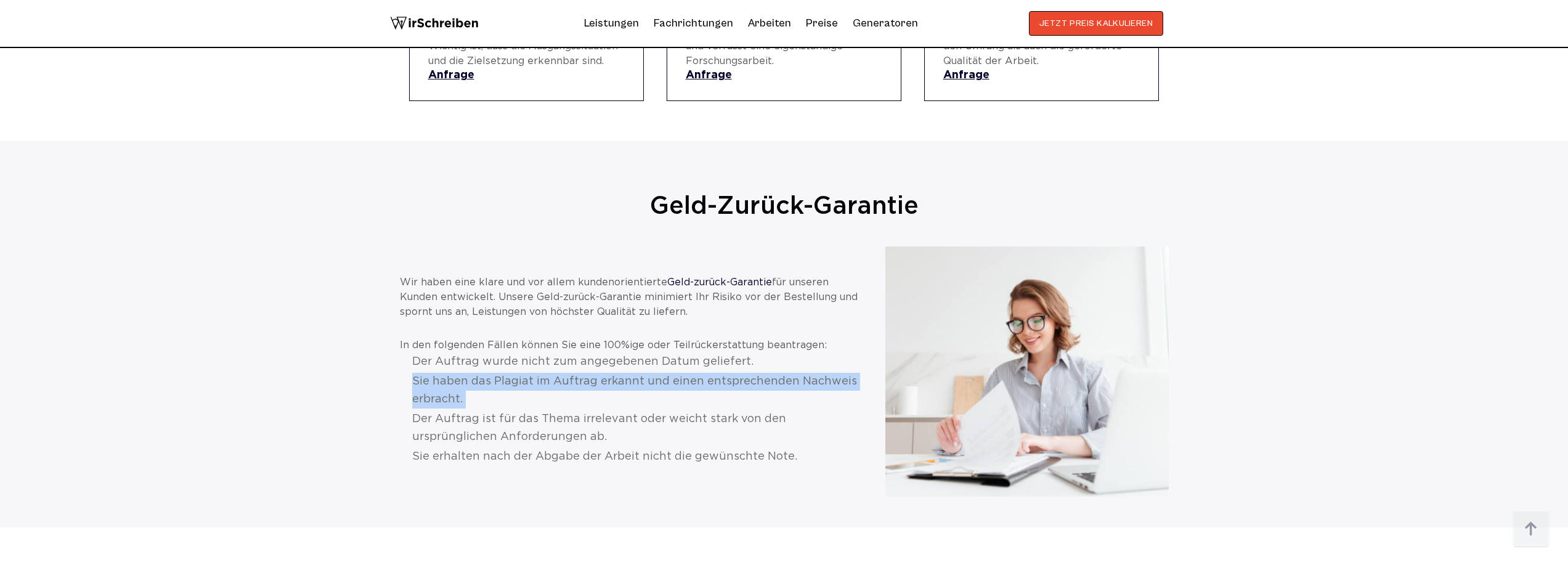
click at [487, 373] on li "Sie haben das Plagiat im Auftrag erkannt und einen entsprechenden Nachweis erbr…" at bounding box center [636, 390] width 449 height 35
click at [449, 373] on li "Sie haben das Plagiat im Auftrag erkannt und einen entsprechenden Nachweis erbr…" at bounding box center [636, 390] width 449 height 35
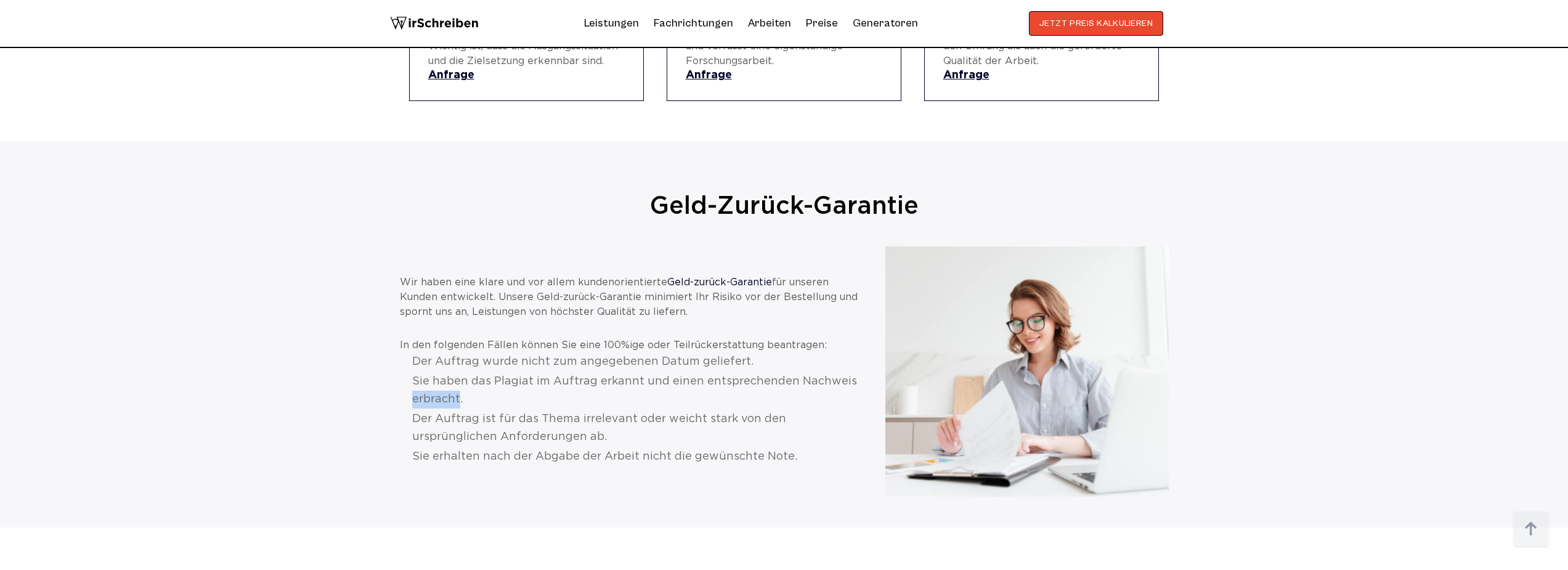
click at [449, 373] on li "Sie haben das Plagiat im Auftrag erkannt und einen entsprechenden Nachweis erbr…" at bounding box center [636, 390] width 449 height 35
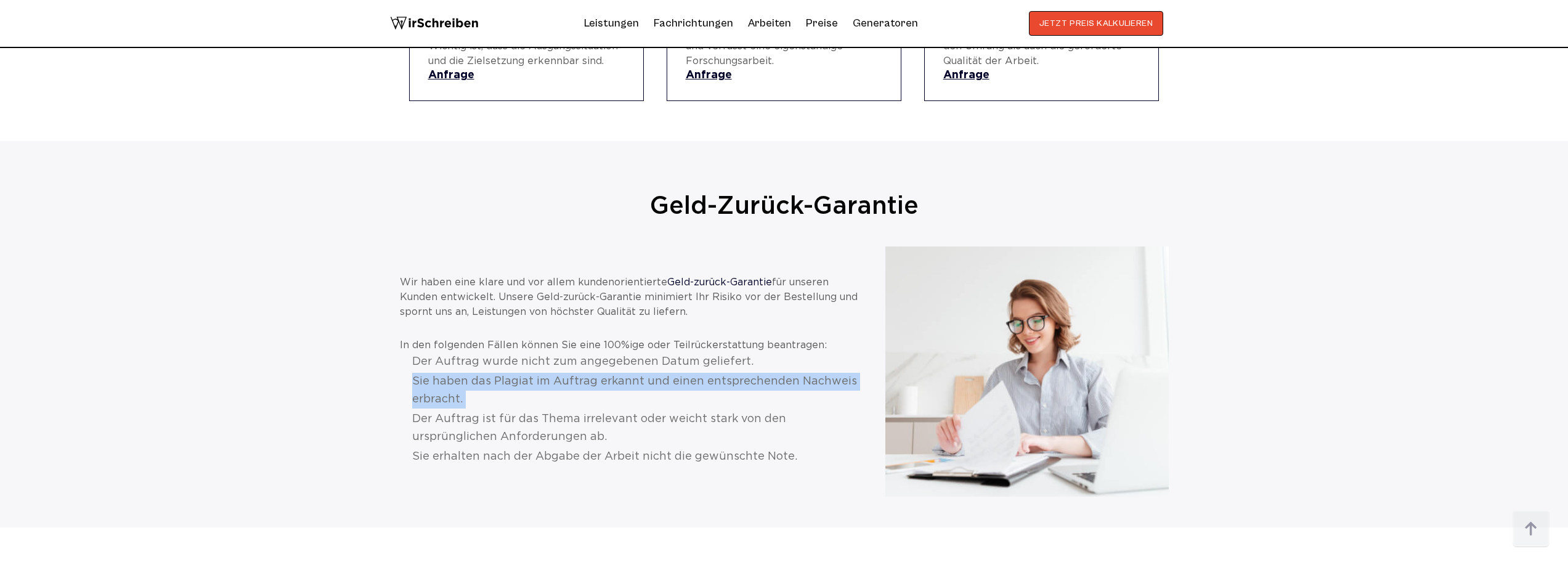
click at [449, 373] on li "Sie haben das Plagiat im Auftrag erkannt und einen entsprechenden Nachweis erbr…" at bounding box center [636, 390] width 449 height 35
click at [465, 373] on li "Sie haben das Plagiat im Auftrag erkannt und einen entsprechenden Nachweis erbr…" at bounding box center [636, 390] width 449 height 35
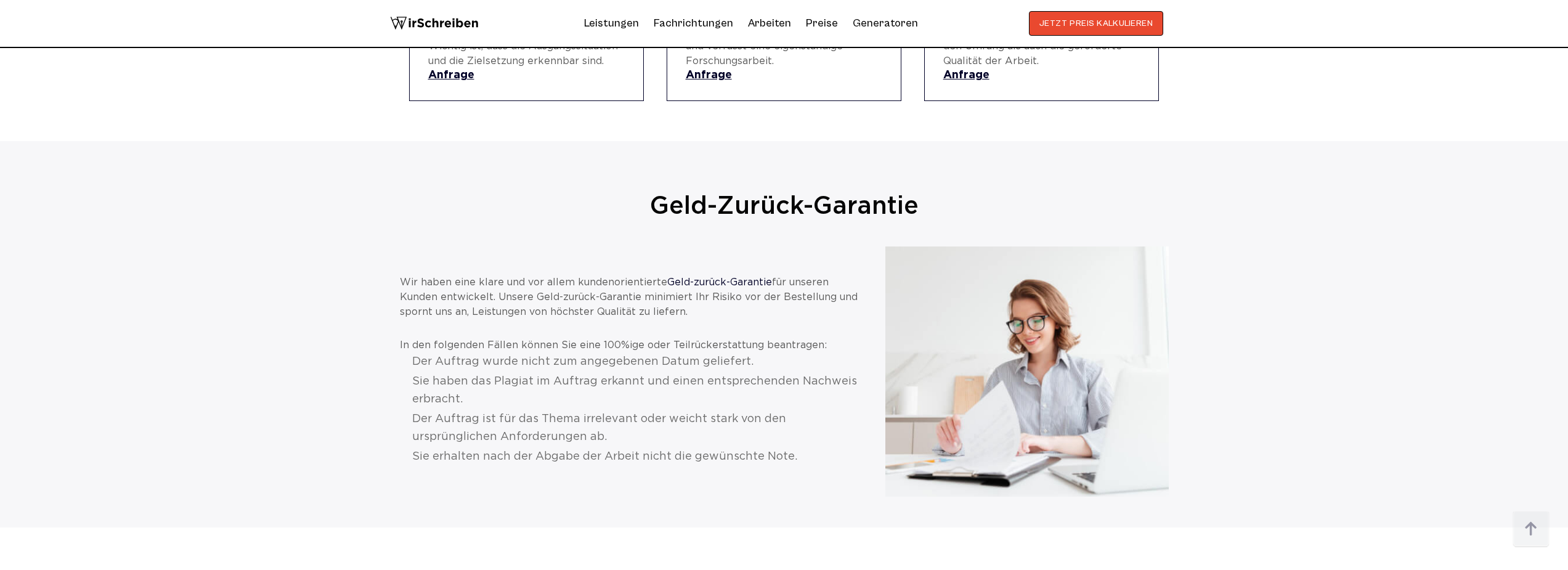
click at [473, 411] on li "Der Auftrag ist für das Thema irrelevant oder weicht stark von den ursprünglich…" at bounding box center [636, 428] width 449 height 35
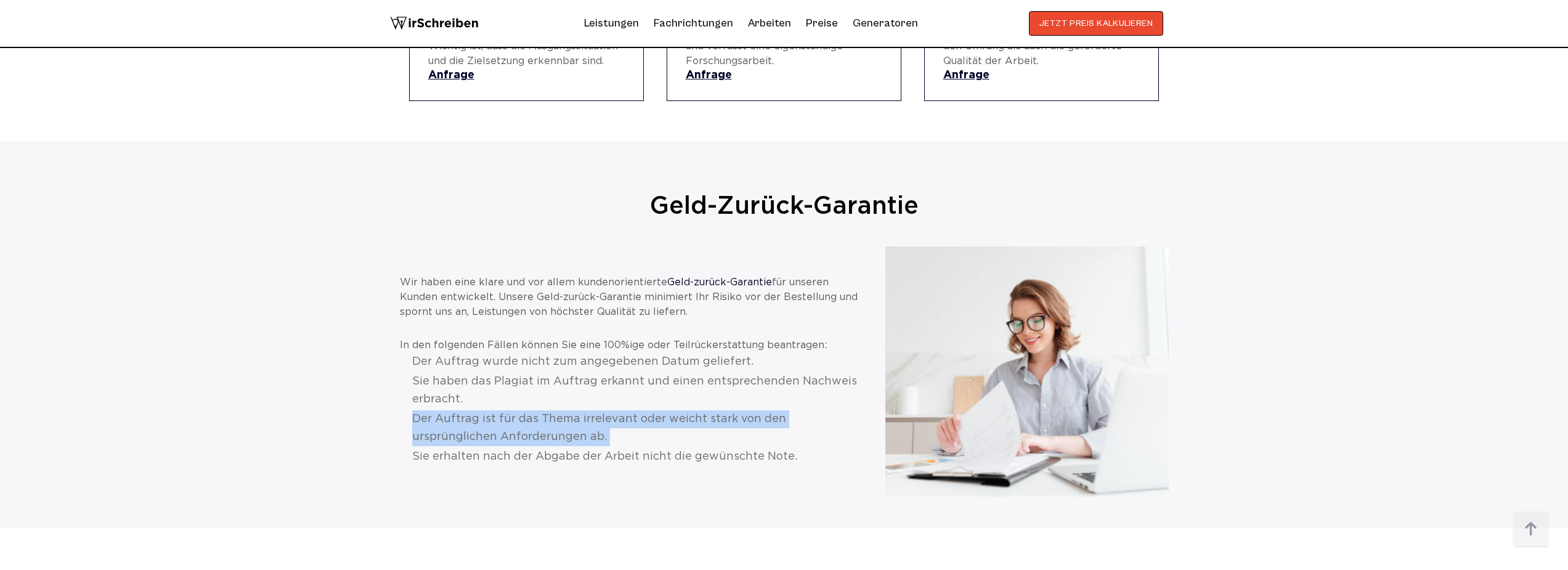
click at [473, 411] on li "Der Auftrag ist für das Thema irrelevant oder weicht stark von den ursprünglich…" at bounding box center [636, 428] width 449 height 35
click at [468, 415] on li "Der Auftrag ist für das Thema irrelevant oder weicht stark von den ursprünglich…" at bounding box center [636, 428] width 449 height 35
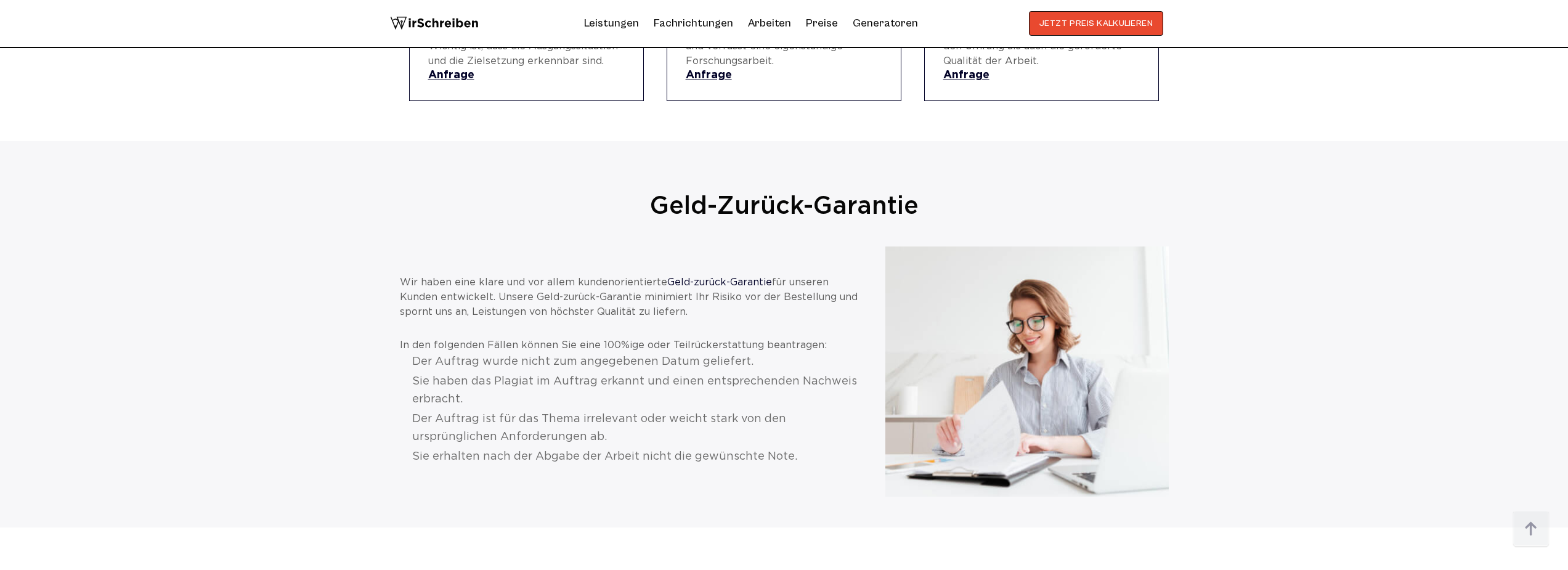
click at [492, 448] on li "Sie erhalten nach der Abgabe der Arbeit nicht die gewünschte Note." at bounding box center [636, 457] width 449 height 18
click at [497, 448] on li "Sie erhalten nach der Abgabe der Arbeit nicht die gewünschte Note." at bounding box center [636, 457] width 449 height 18
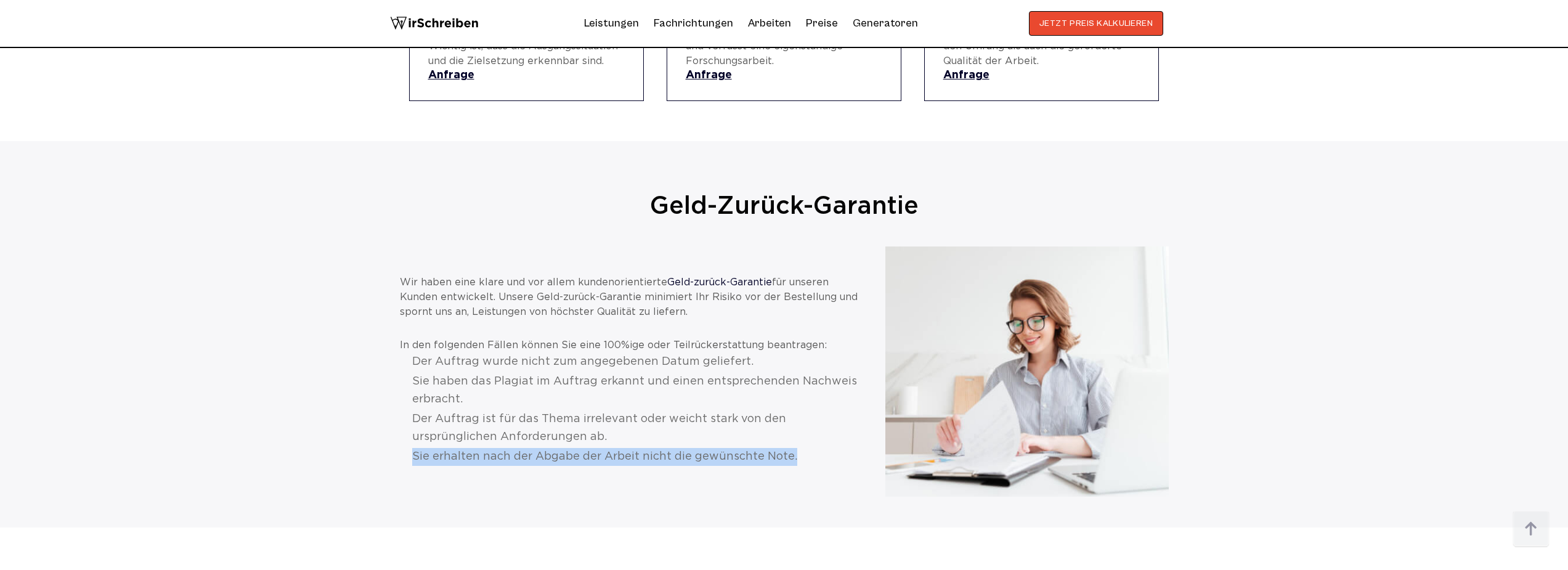
click at [497, 448] on li "Sie erhalten nach der Abgabe der Arbeit nicht die gewünschte Note." at bounding box center [636, 457] width 449 height 18
click at [468, 448] on li "Sie erhalten nach der Abgabe der Arbeit nicht die gewünschte Note." at bounding box center [636, 457] width 449 height 18
click at [454, 448] on li "Sie erhalten nach der Abgabe der Arbeit nicht die gewünschte Note." at bounding box center [636, 457] width 449 height 18
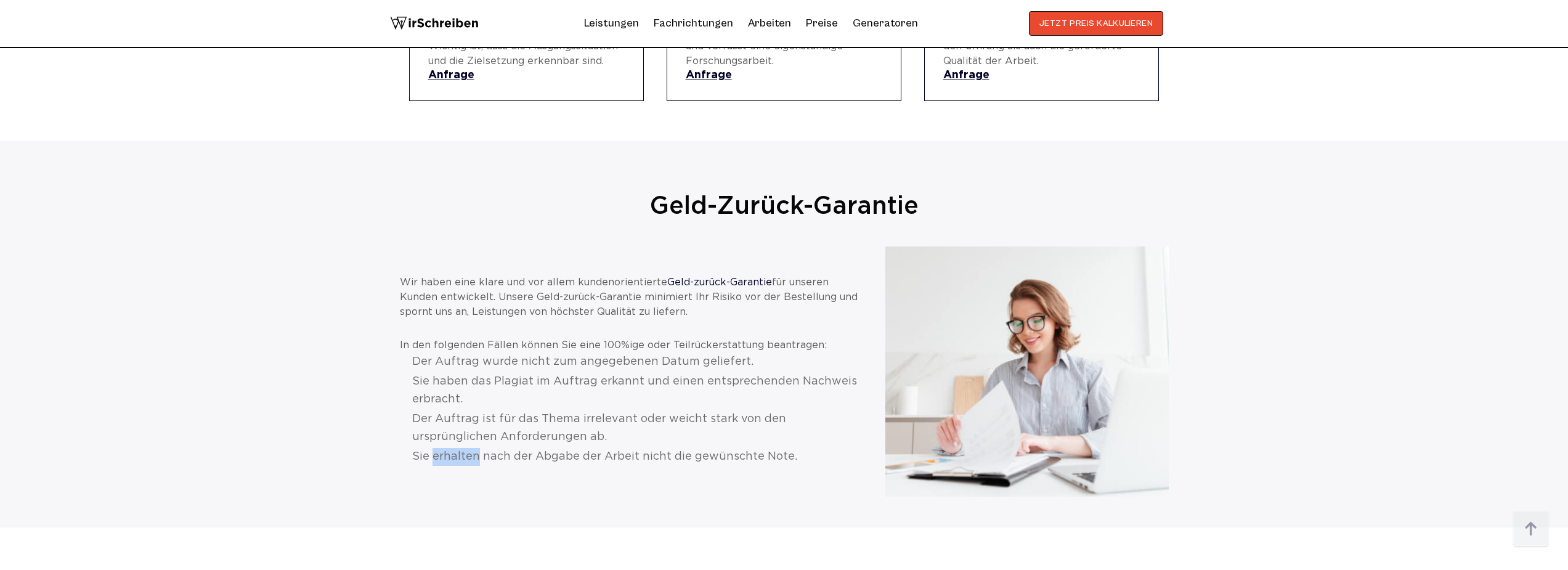
click at [454, 448] on li "Sie erhalten nach der Abgabe der Arbeit nicht die gewünschte Note." at bounding box center [636, 457] width 449 height 18
click at [427, 448] on li "Sie erhalten nach der Abgabe der Arbeit nicht die gewünschte Note." at bounding box center [636, 457] width 449 height 18
click at [442, 417] on li "Der Auftrag ist für das Thema irrelevant oder weicht stark von den ursprünglich…" at bounding box center [636, 428] width 449 height 35
click at [442, 417] on li "Der Auftrag ist für das Thema irrelevant oder weicht stark von den ursprünglich…" at bounding box center [636, 428] width 449 height 35
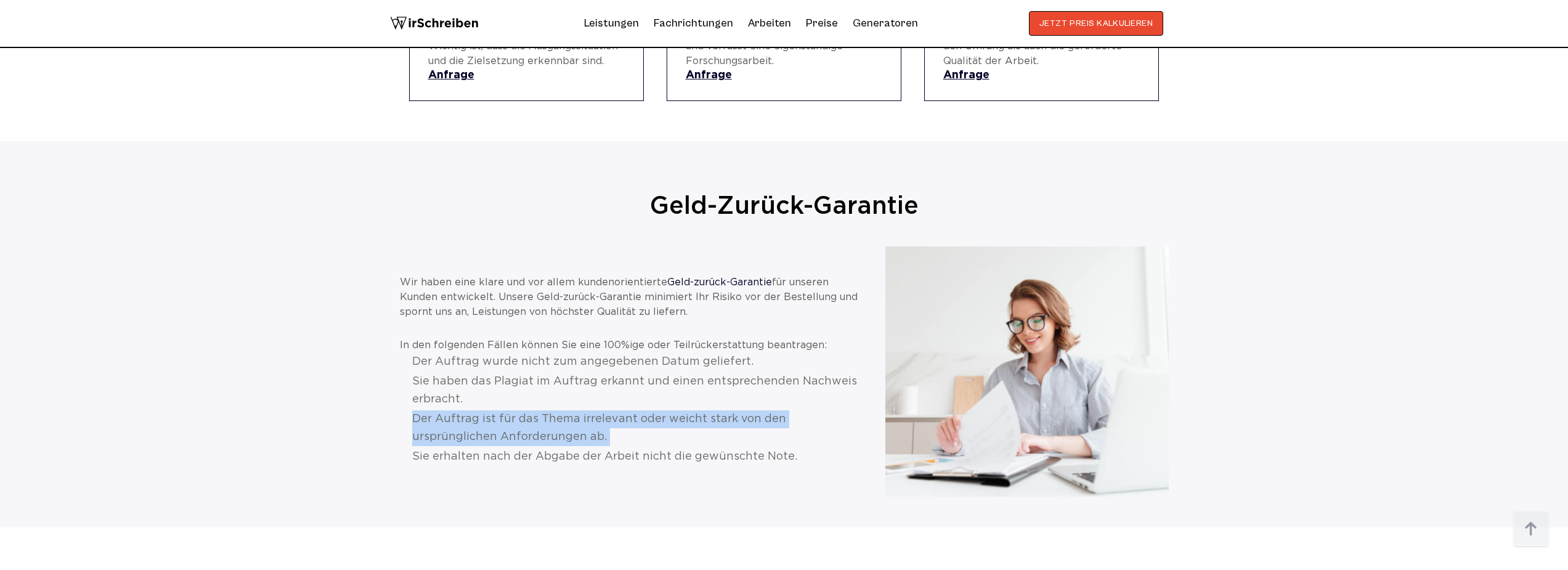
click at [442, 417] on li "Der Auftrag ist für das Thema irrelevant oder weicht stark von den ursprünglich…" at bounding box center [636, 428] width 449 height 35
click at [445, 411] on li "Der Auftrag ist für das Thema irrelevant oder weicht stark von den ursprünglich…" at bounding box center [636, 428] width 449 height 35
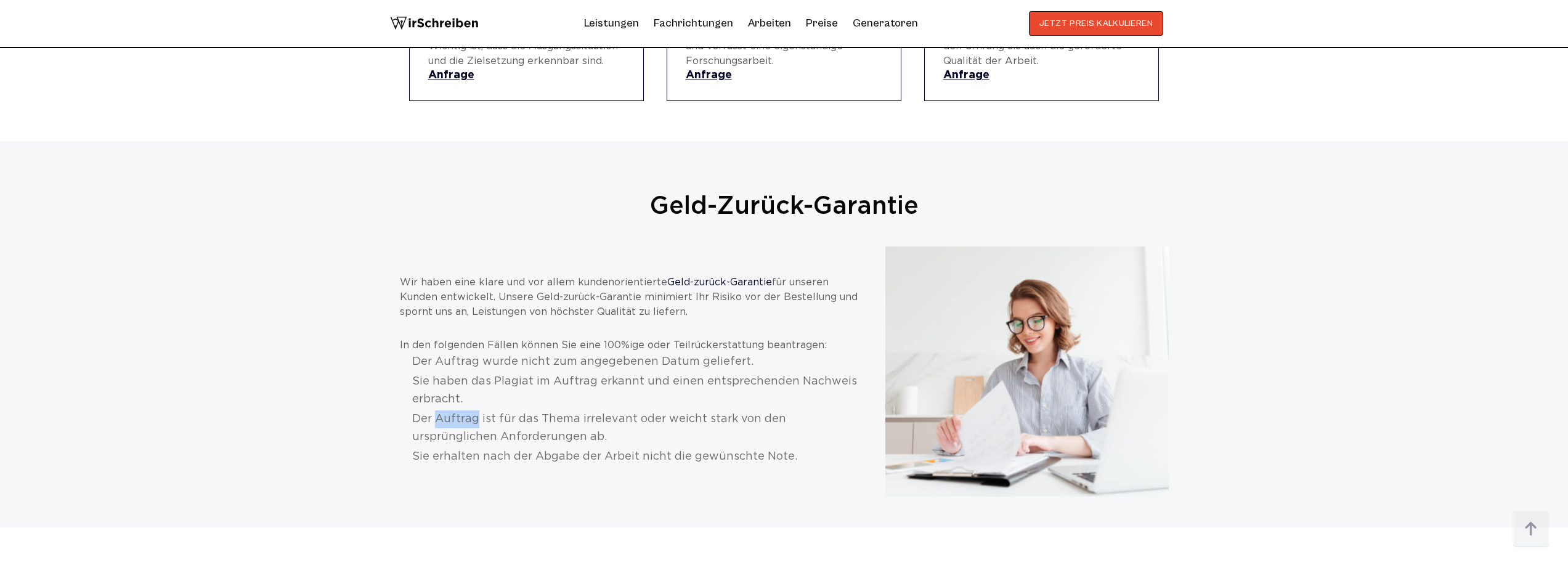
click at [445, 411] on li "Der Auftrag ist für das Thema irrelevant oder weicht stark von den ursprünglich…" at bounding box center [636, 428] width 449 height 35
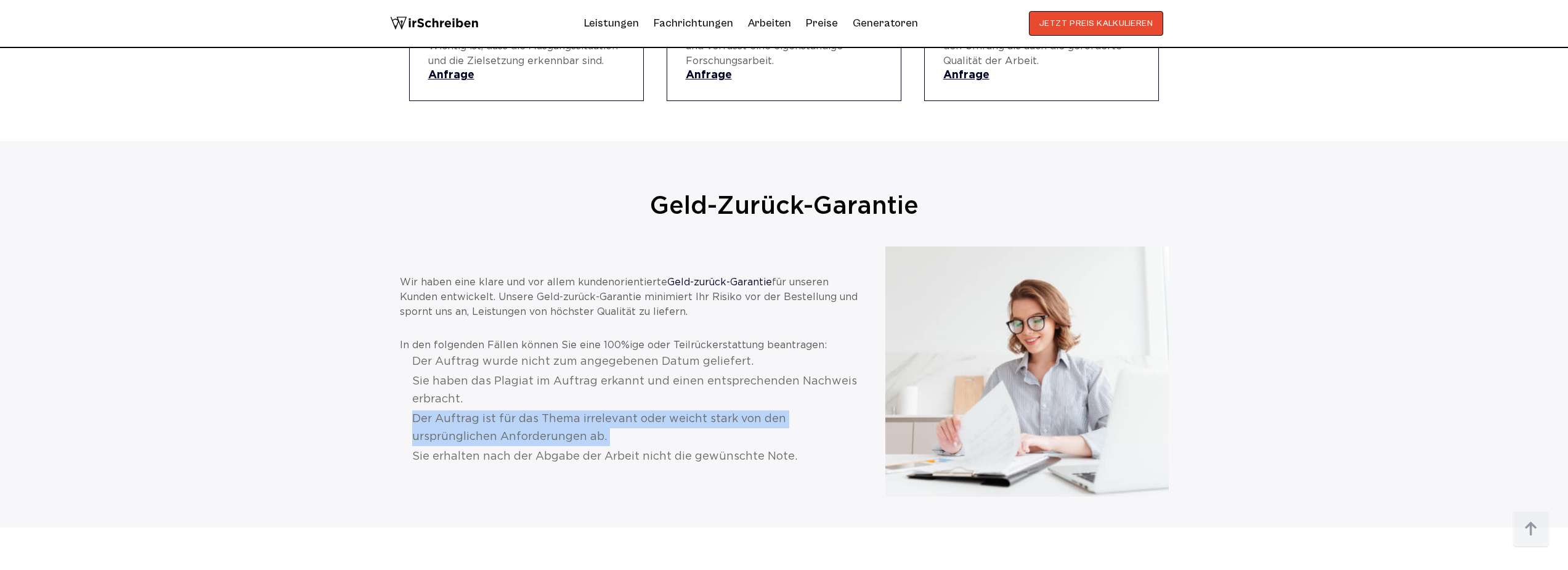
click at [445, 411] on li "Der Auftrag ist für das Thema irrelevant oder weicht stark von den ursprünglich…" at bounding box center [636, 428] width 449 height 35
click at [440, 411] on li "Der Auftrag ist für das Thema irrelevant oder weicht stark von den ursprünglich…" at bounding box center [636, 428] width 449 height 35
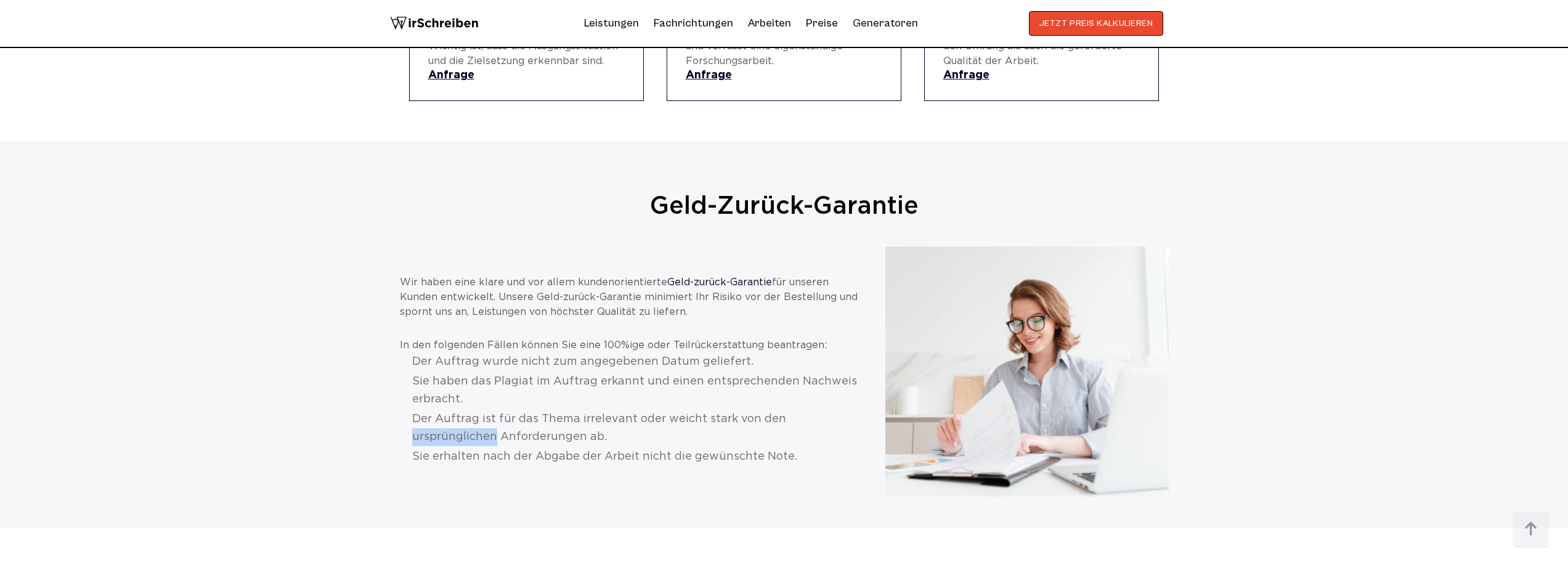
click at [440, 411] on li "Der Auftrag ist für das Thema irrelevant oder weicht stark von den ursprünglich…" at bounding box center [636, 428] width 449 height 35
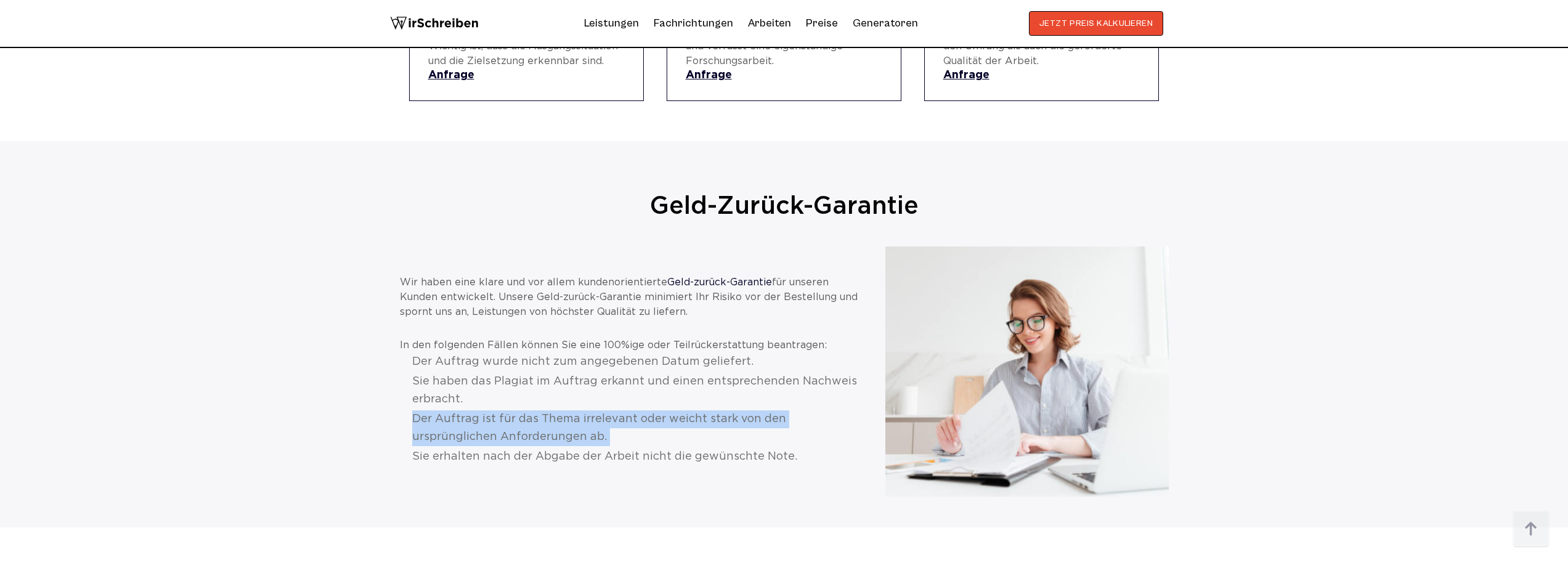
click at [440, 411] on li "Der Auftrag ist für das Thema irrelevant oder weicht stark von den ursprünglich…" at bounding box center [636, 428] width 449 height 35
click at [449, 411] on li "Der Auftrag ist für das Thema irrelevant oder weicht stark von den ursprünglich…" at bounding box center [636, 428] width 449 height 35
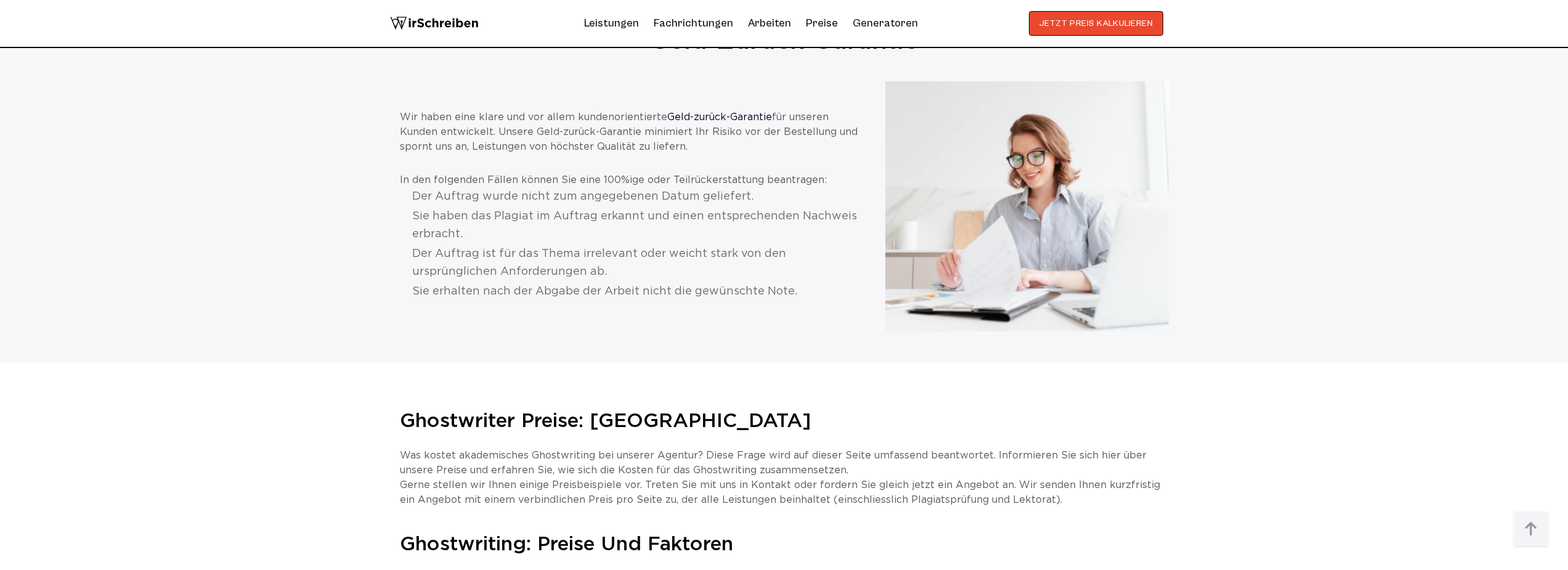
scroll to position [1614, 0]
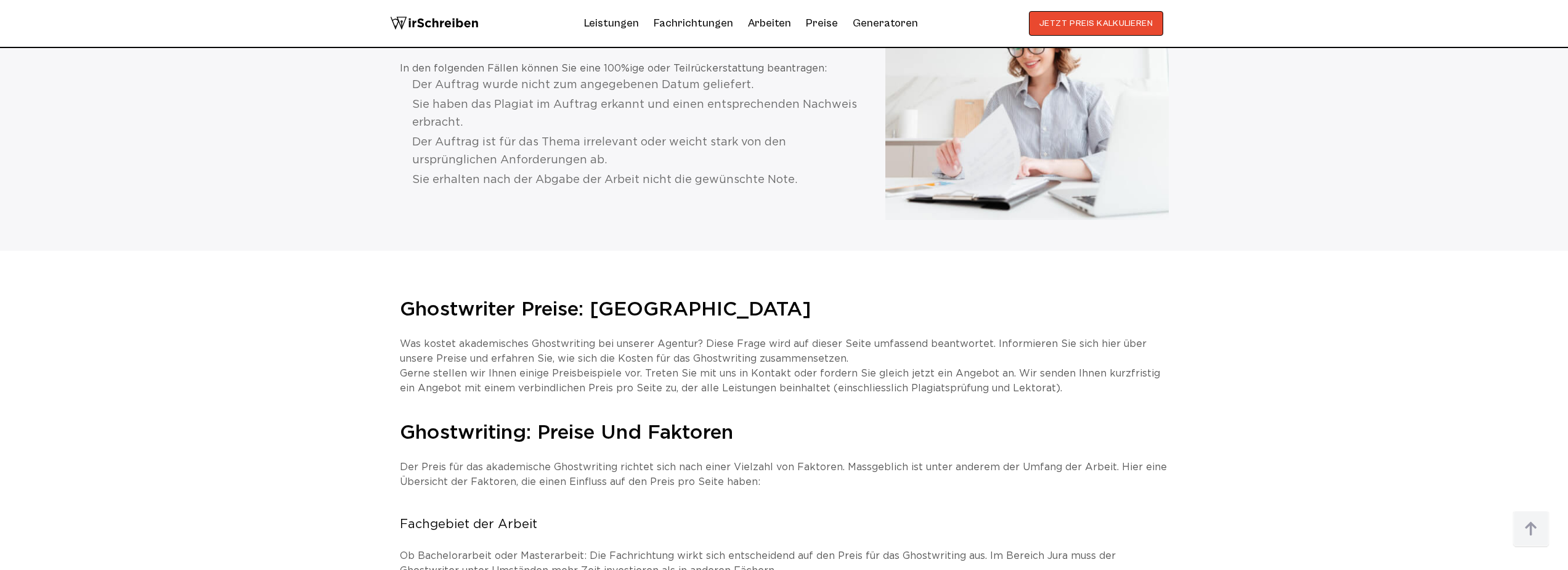
click at [474, 297] on h2 "Ghostwriter Preise: Schweiz" at bounding box center [784, 310] width 769 height 25
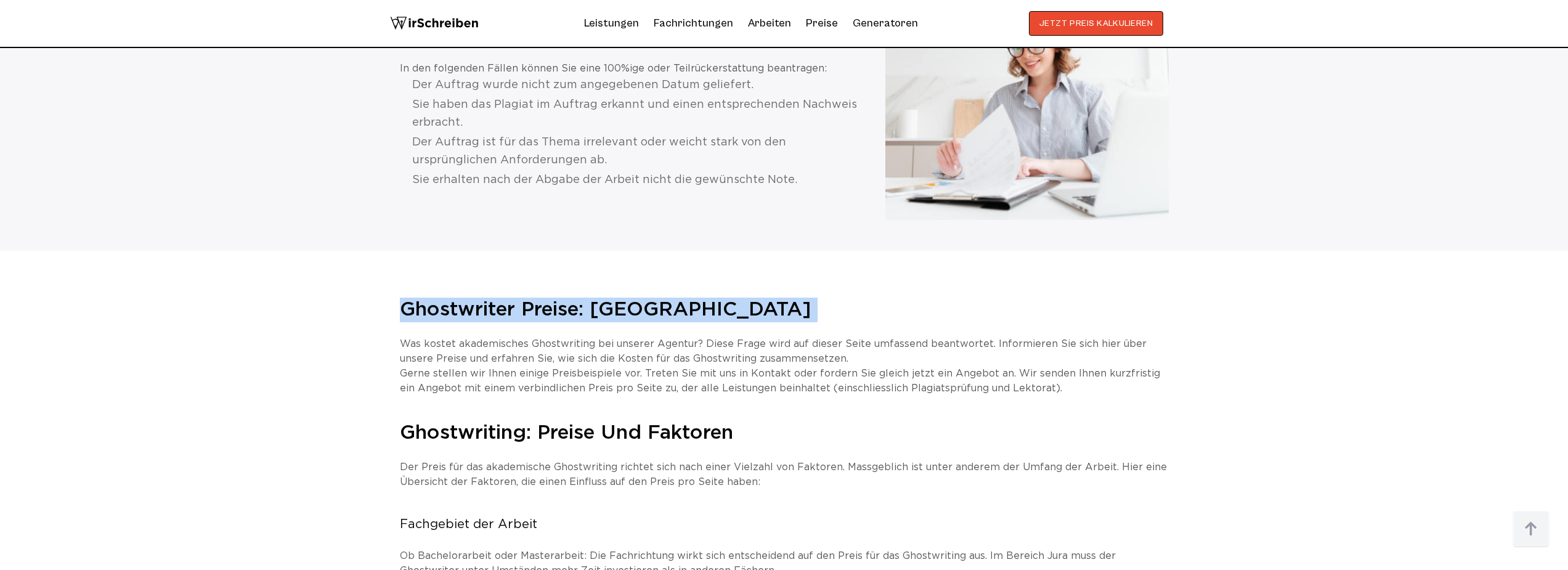
click at [474, 297] on h2 "Ghostwriter Preise: Schweiz" at bounding box center [784, 310] width 769 height 25
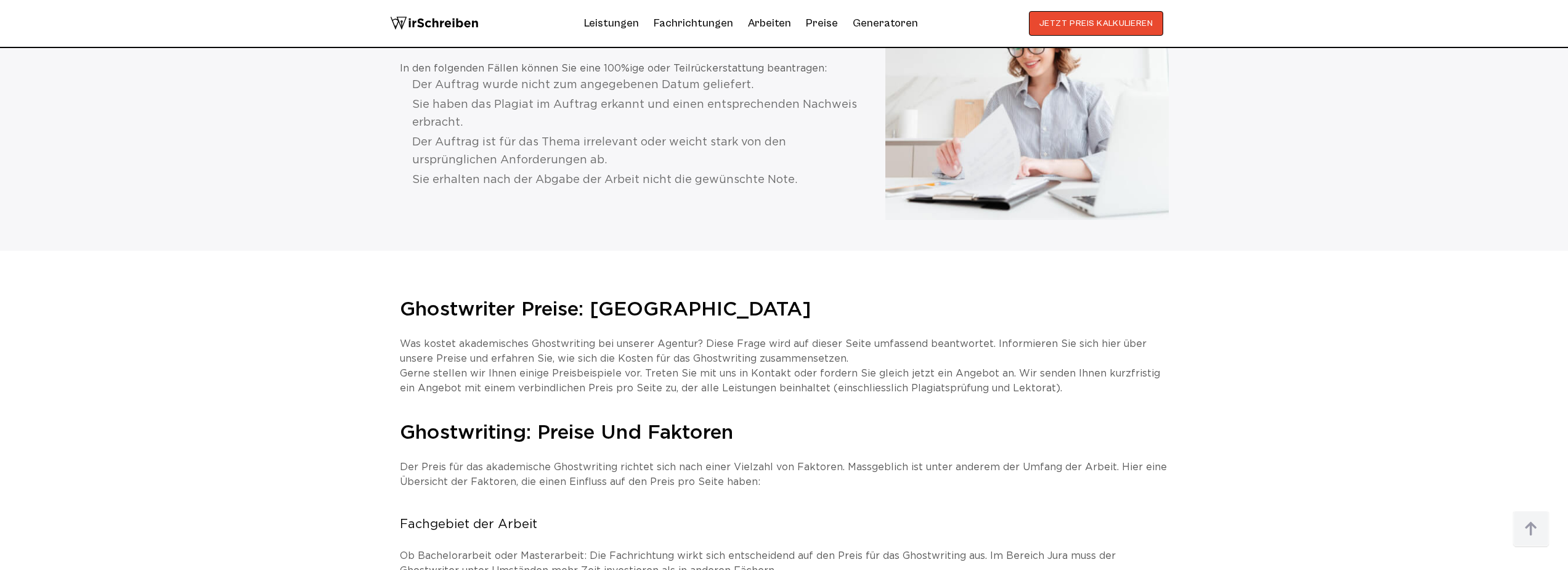
click at [472, 340] on p "Was kostet akademisches Ghostwriting bei unserer Agentur? Diese Frage wird auf …" at bounding box center [784, 366] width 769 height 59
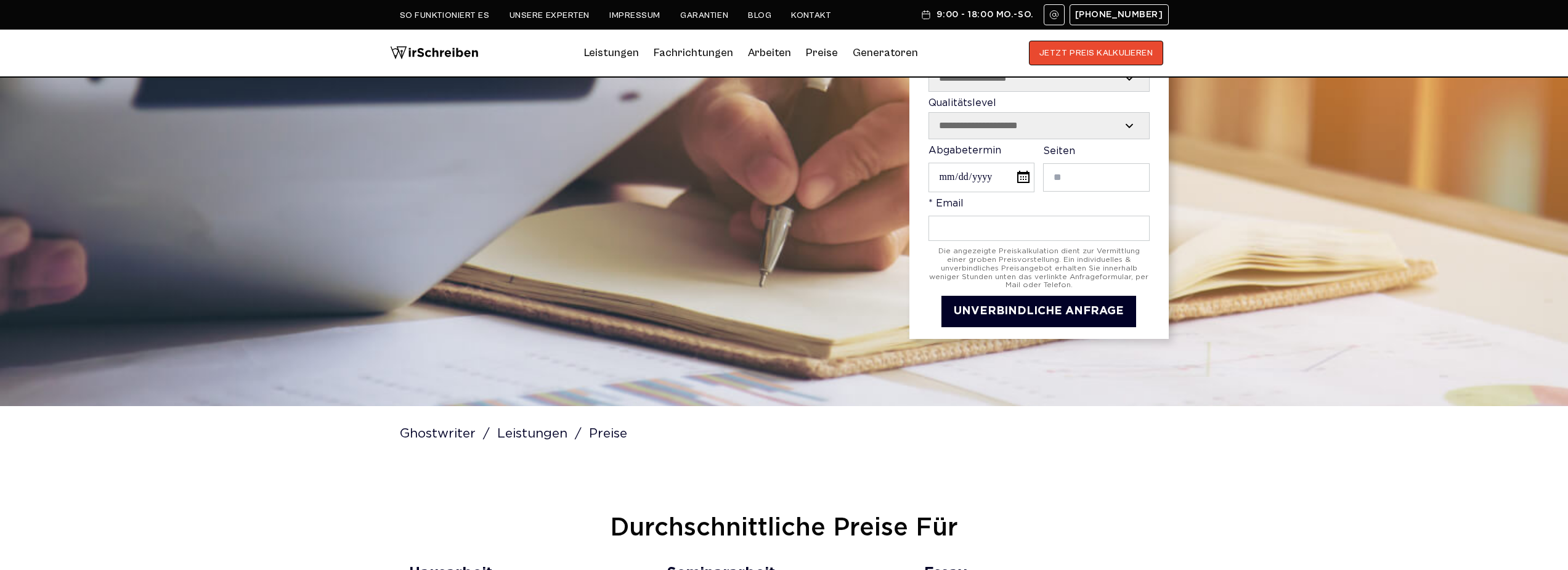
scroll to position [0, 0]
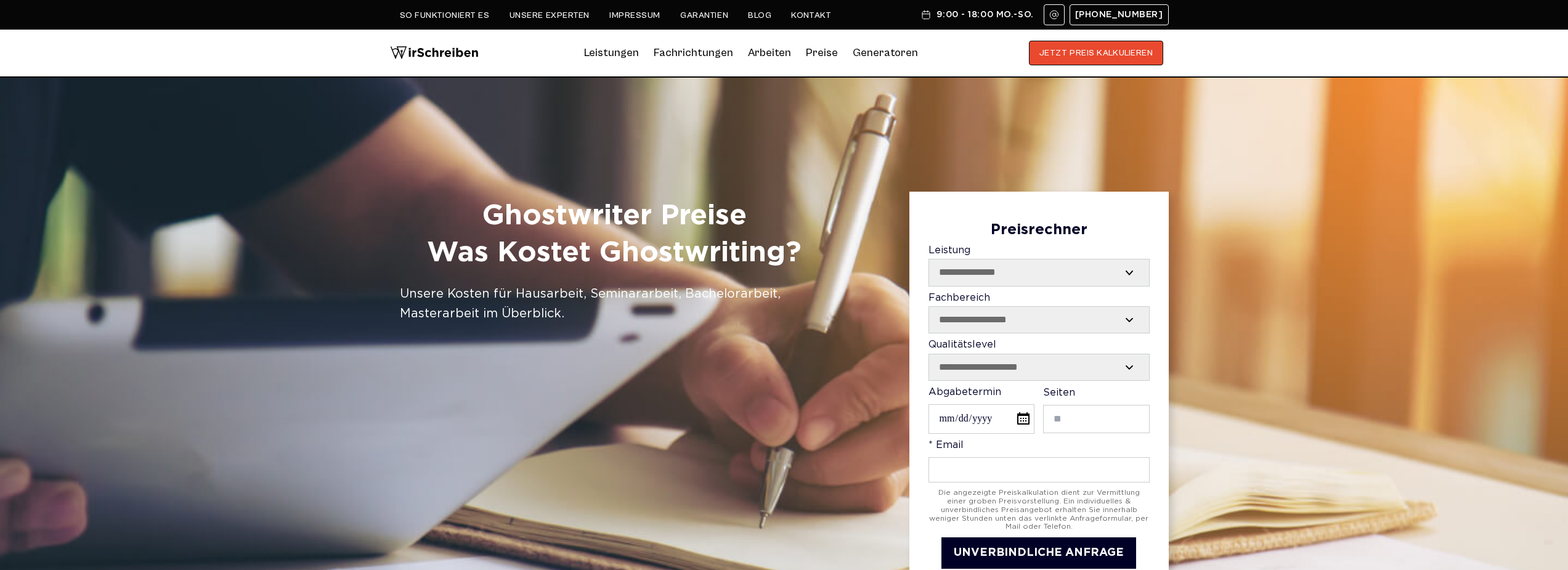
select select "**********"
select select "*******"
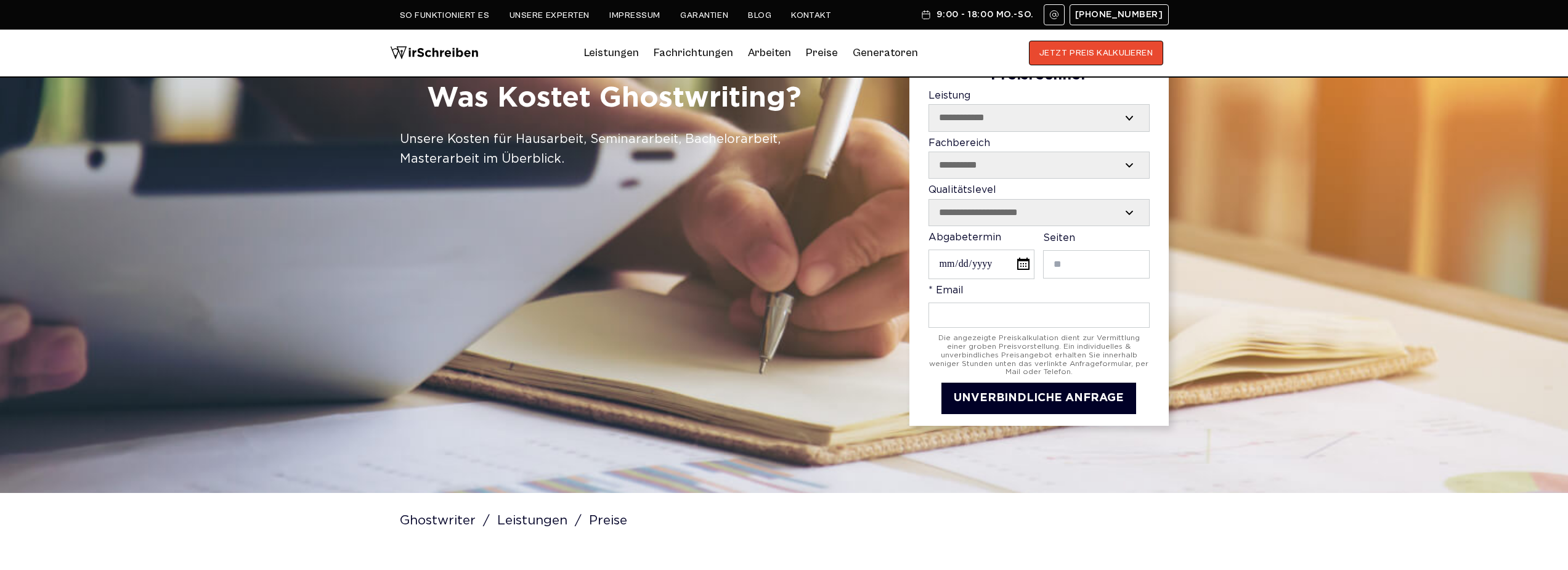
click at [1019, 271] on input "Abgabetermin" at bounding box center [981, 264] width 106 height 29
type input "**********"
click at [1087, 271] on input "Contact form" at bounding box center [1096, 264] width 106 height 27
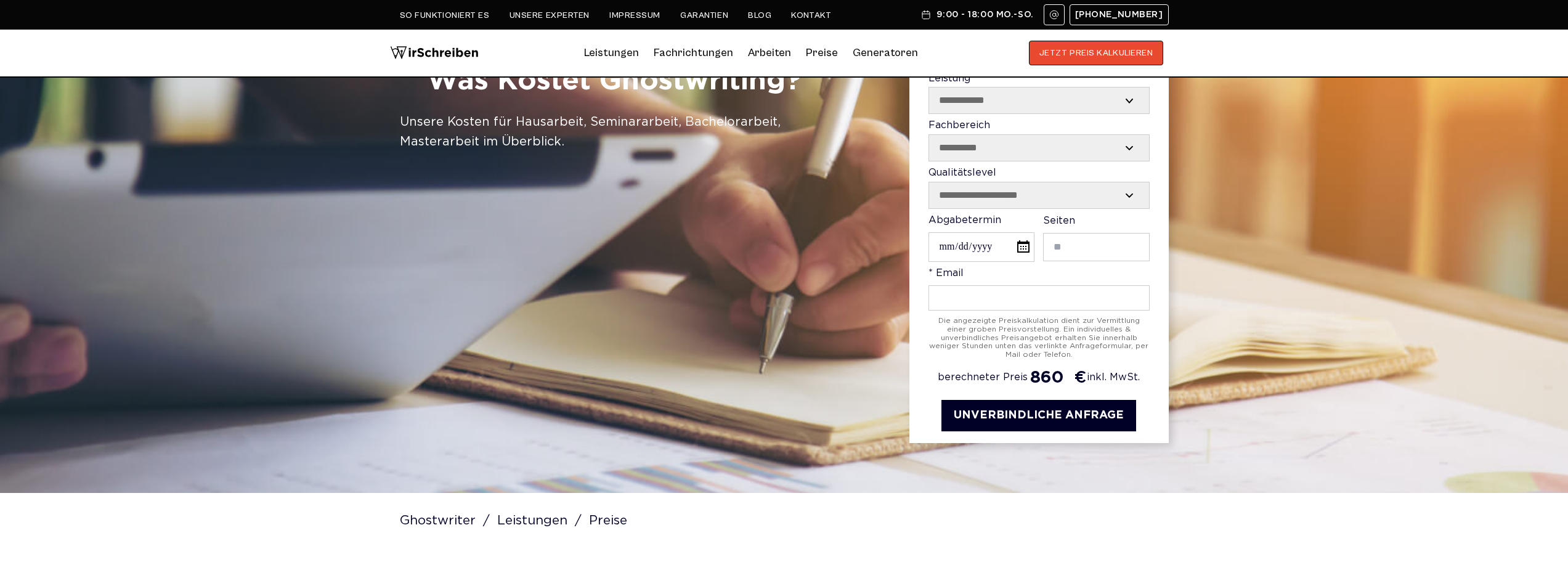
type input "**"
click at [1020, 350] on div "Die angezeigte Preiskalkulation dient zur Vermittlung einer groben Preisvorstel…" at bounding box center [1039, 338] width 221 height 42
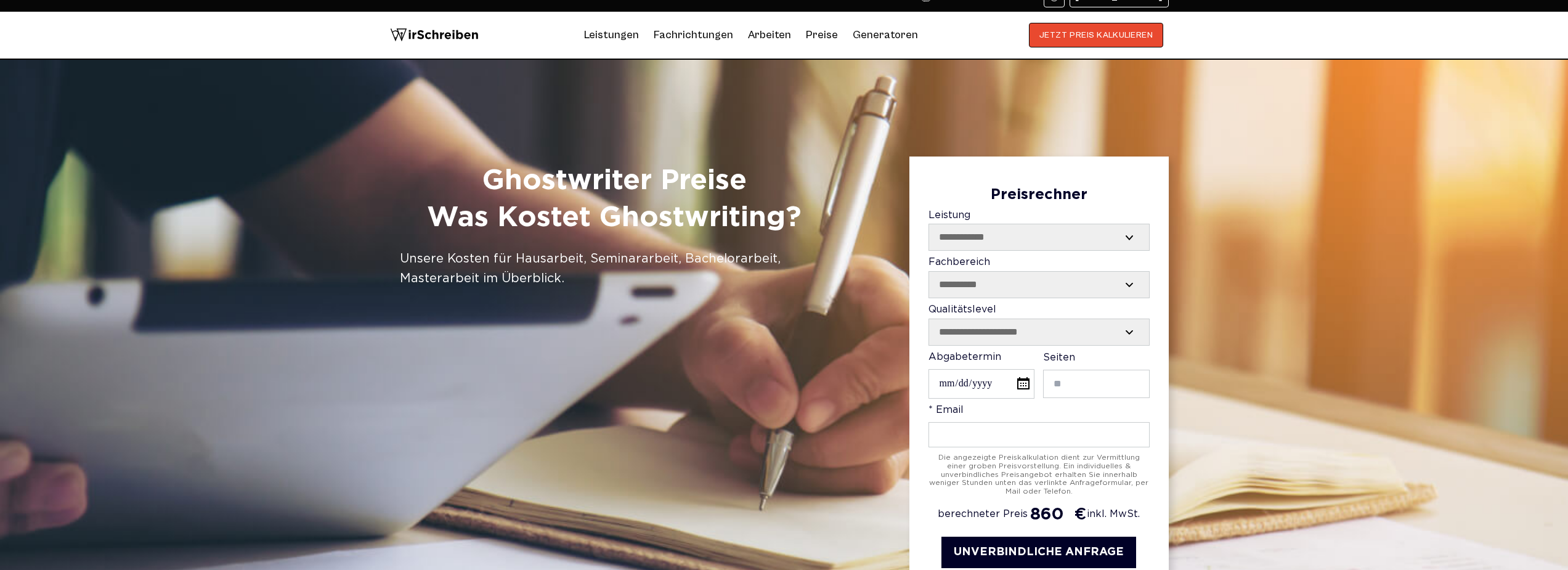
scroll to position [57, 0]
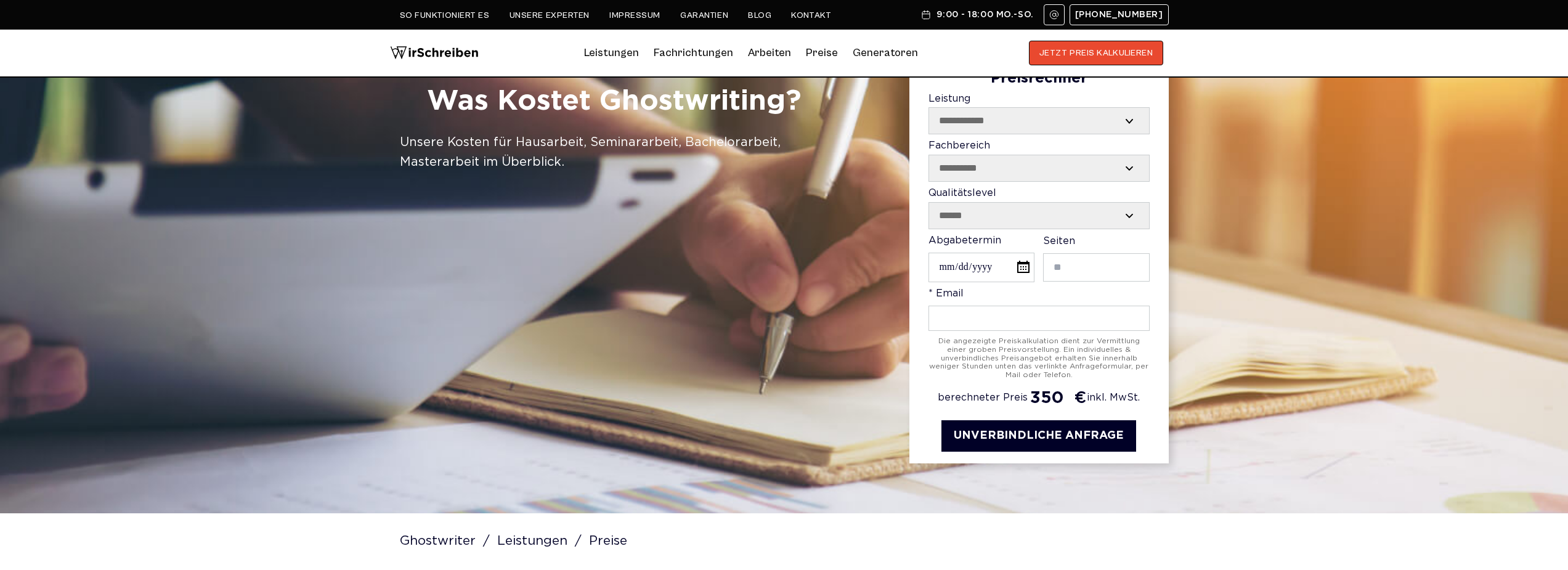
select select "********"
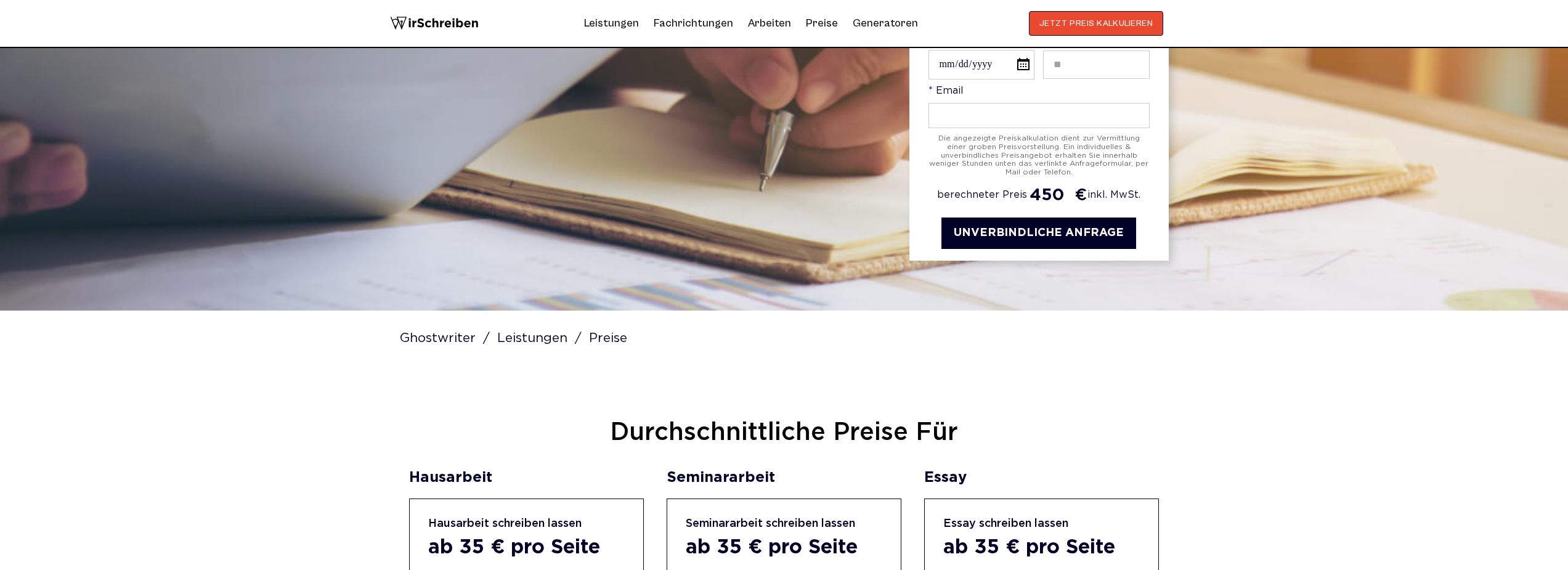
click at [663, 354] on div "Ghostwriter Leistungen Preise" at bounding box center [784, 339] width 769 height 57
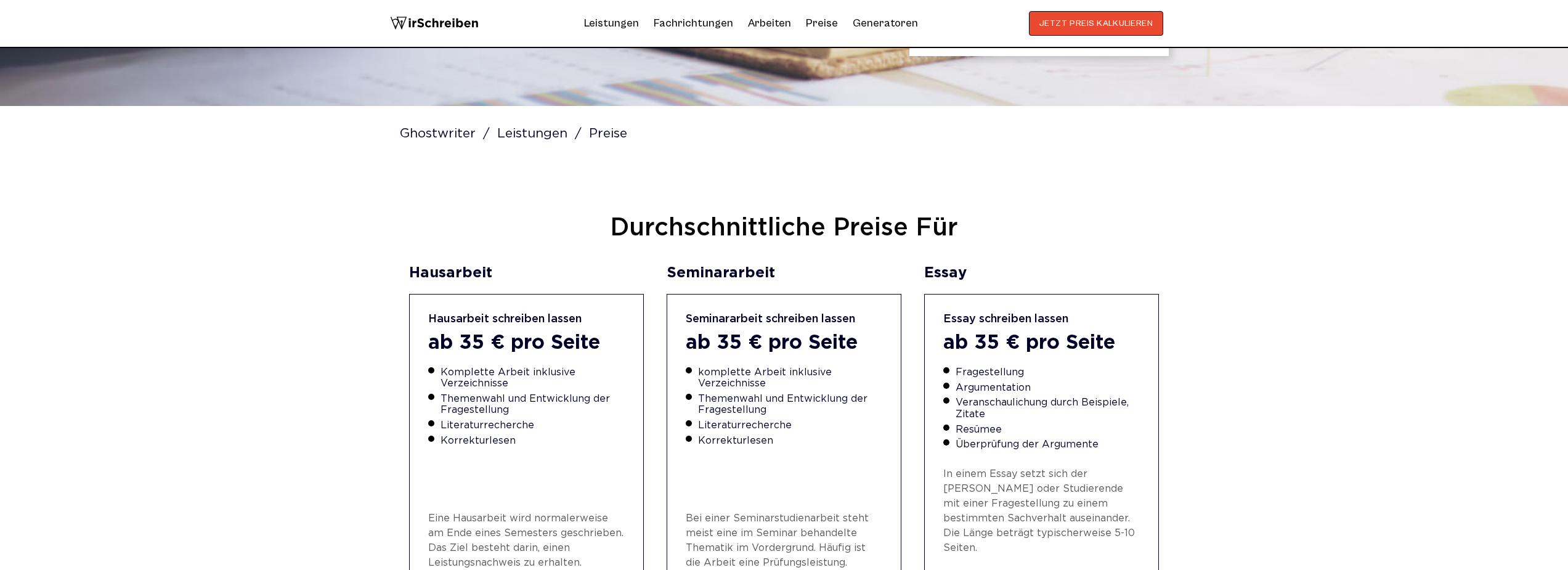
scroll to position [489, 0]
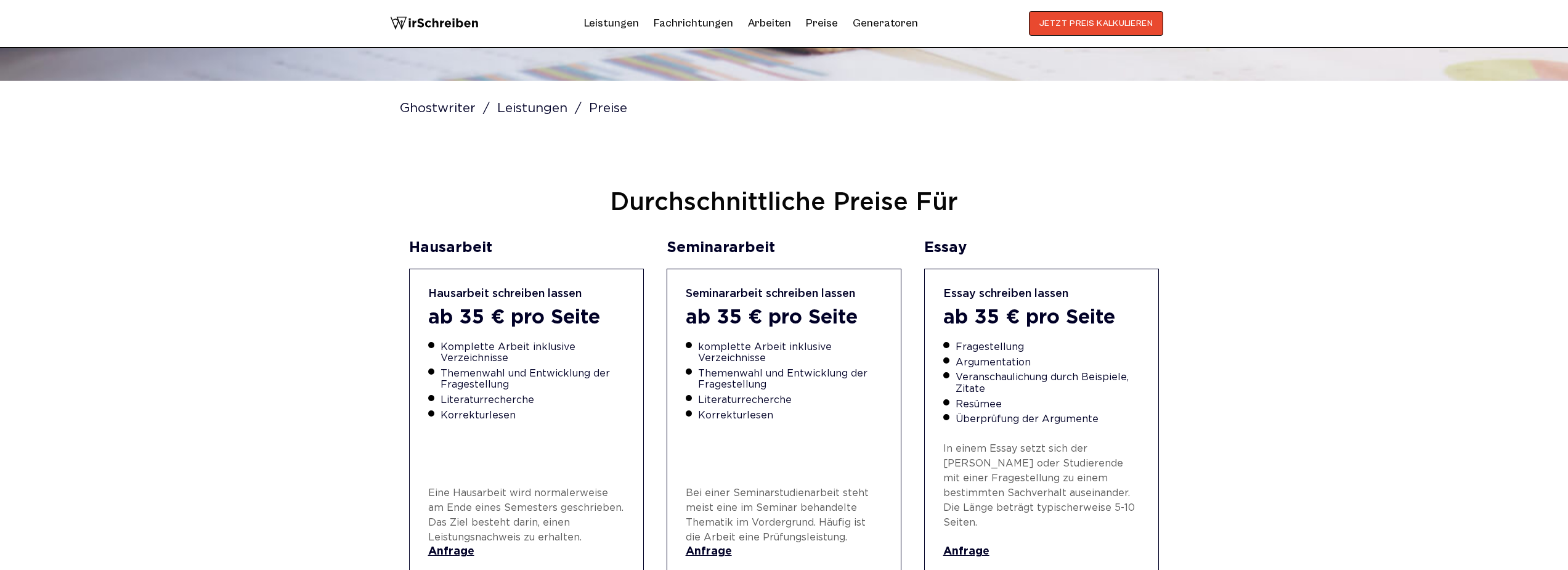
click at [707, 545] on link "Anfrage" at bounding box center [784, 551] width 197 height 13
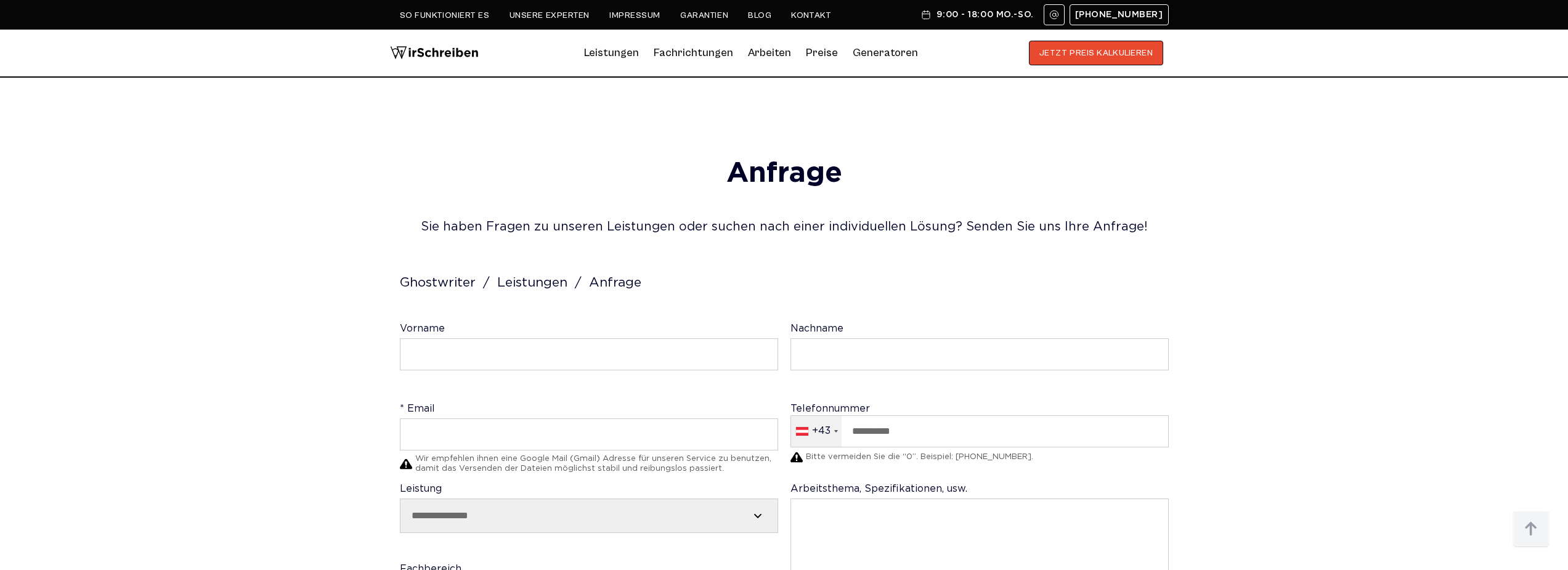
select select "********"
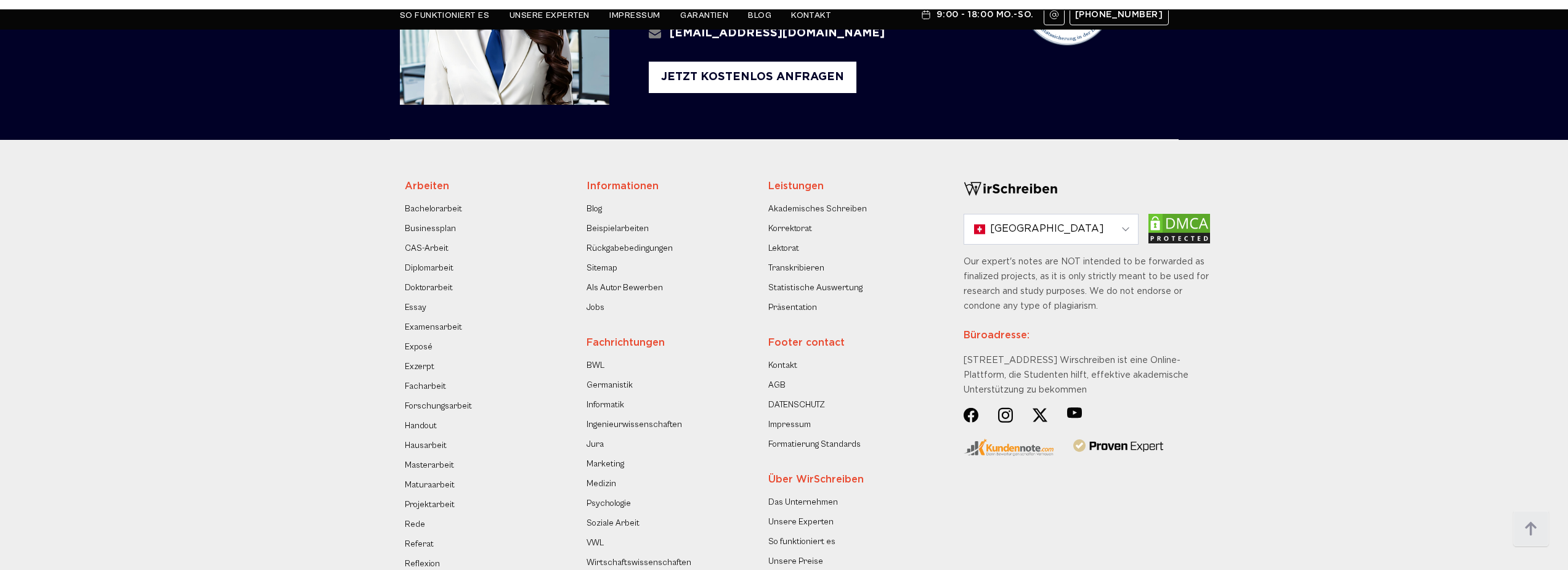
scroll to position [1179, 0]
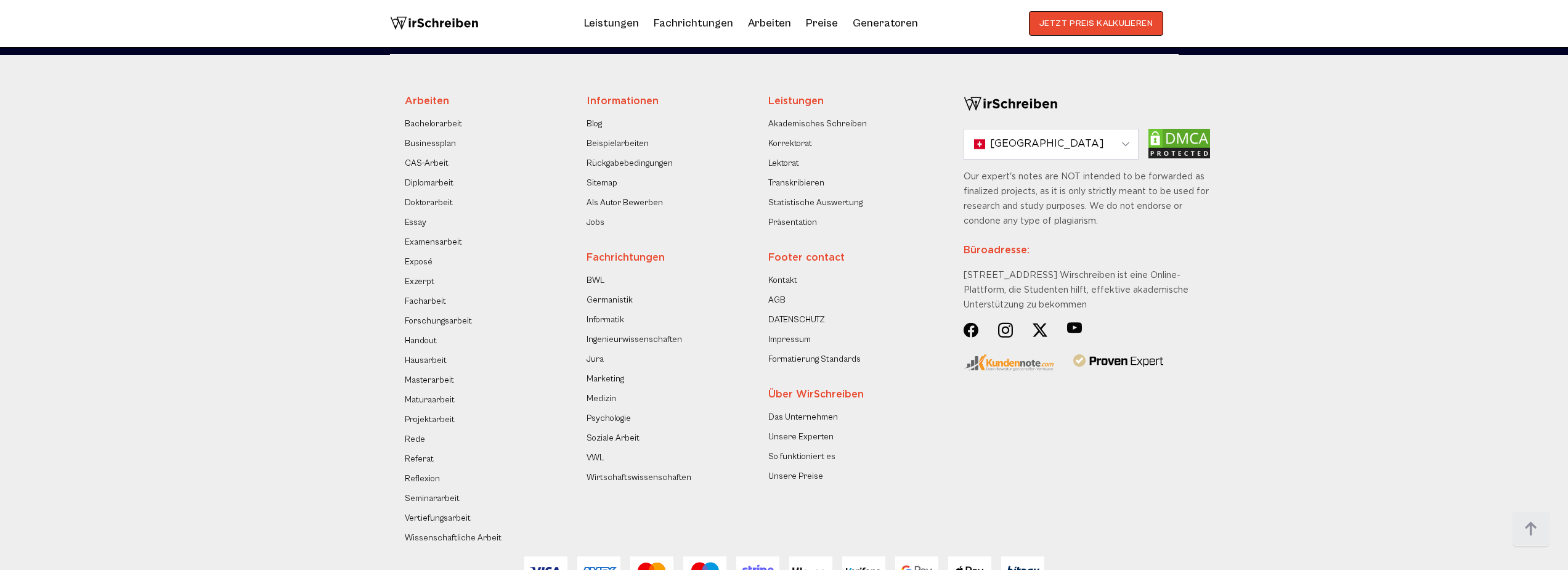
click at [819, 120] on link "Akademisches Schreiben" at bounding box center [817, 124] width 98 height 15
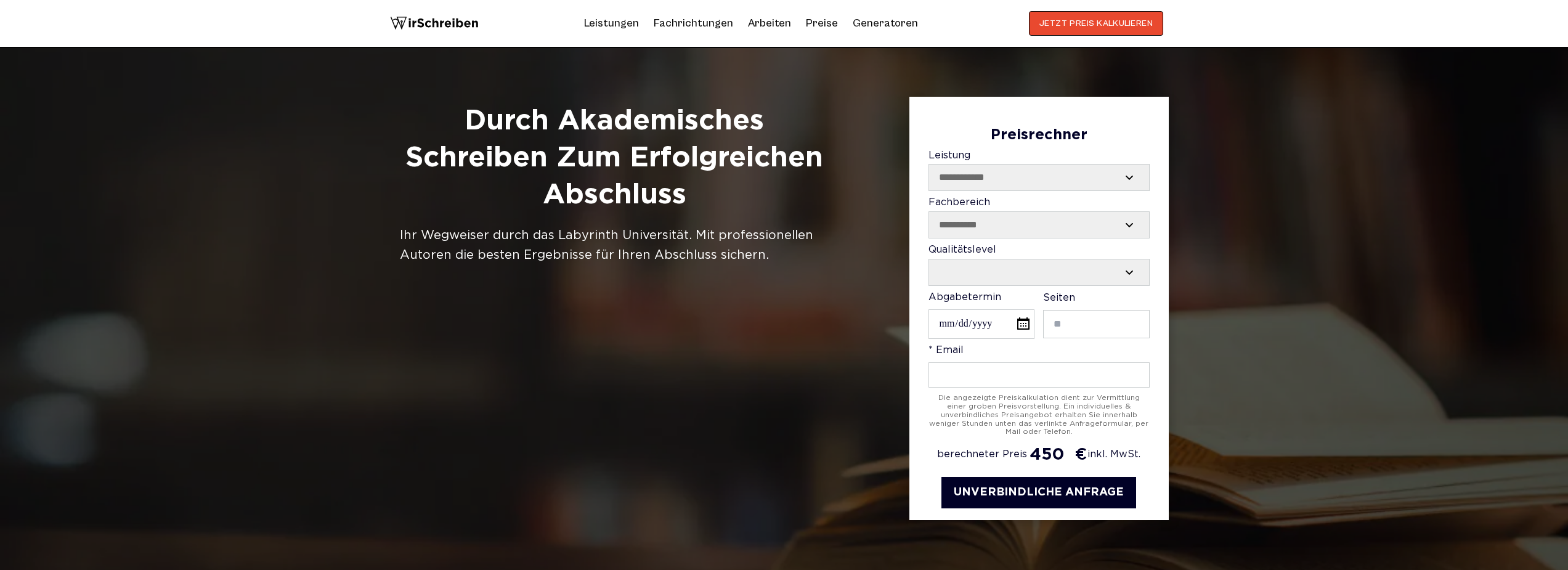
select select "**********"
select select "Contact form"
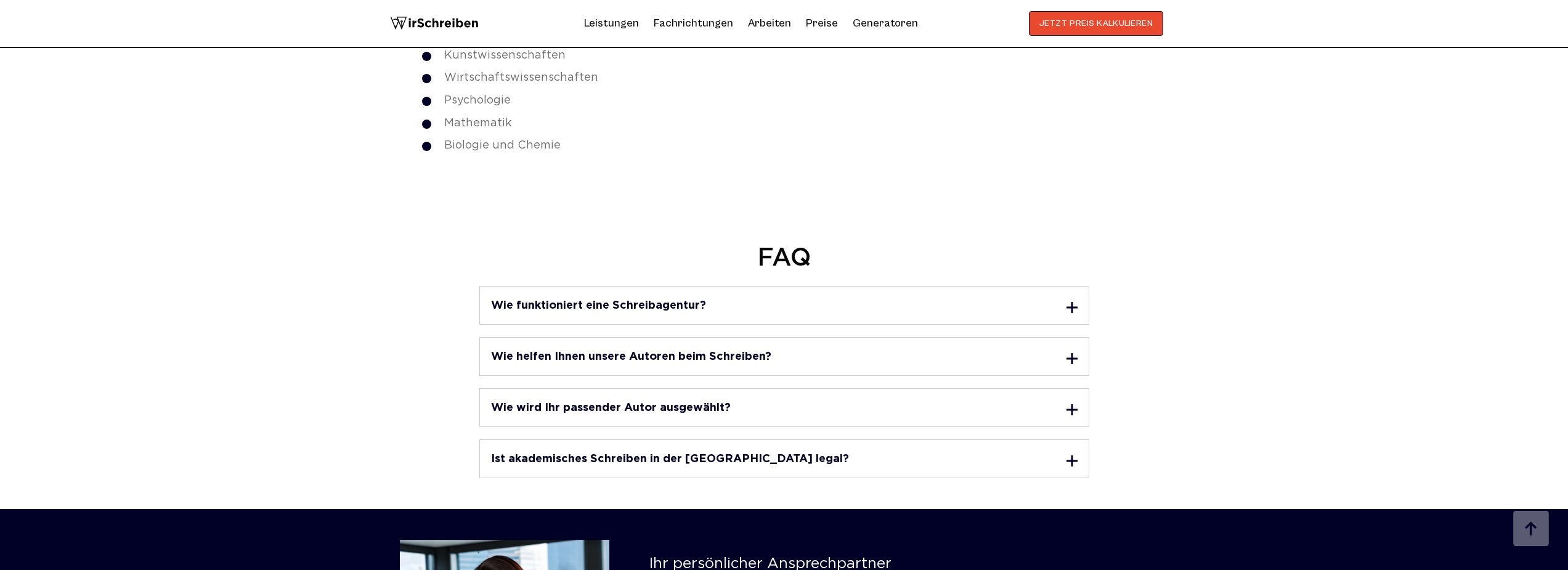
scroll to position [2168, 0]
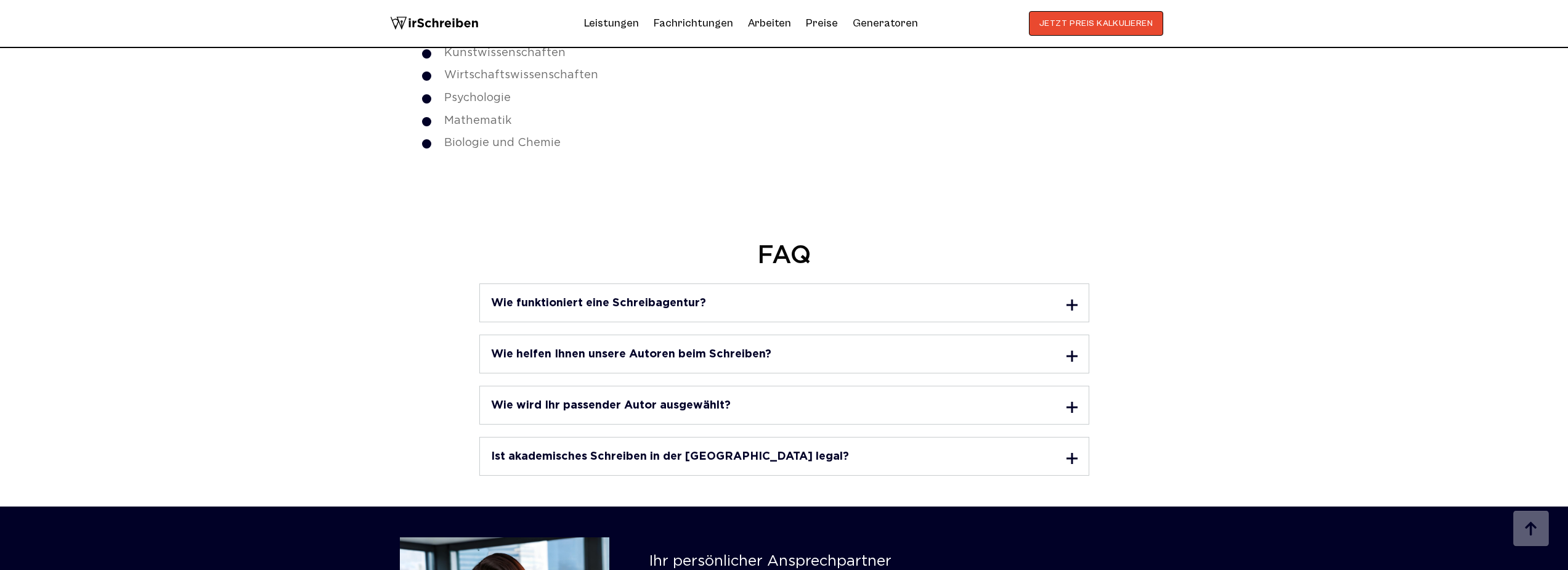
click at [676, 451] on h3 "Ist akademisches Schreiben in der Schweiz legal?" at bounding box center [670, 457] width 358 height 12
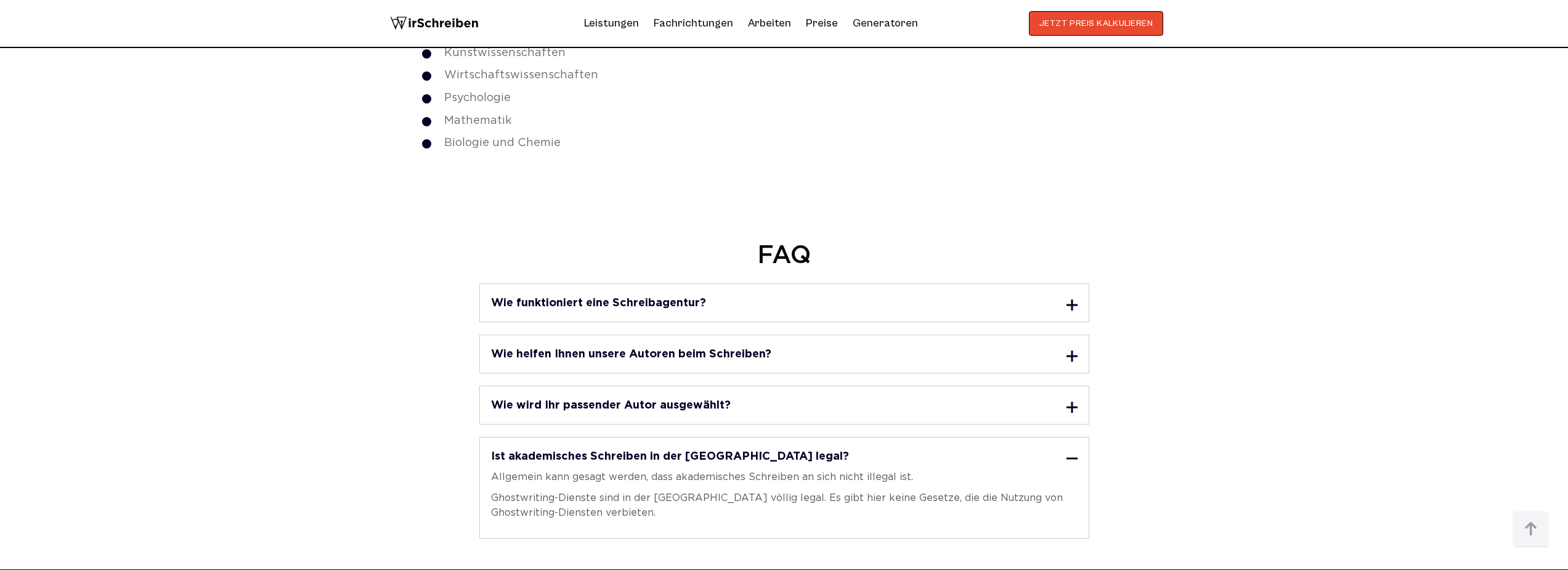
click at [682, 451] on h3 "Ist akademisches Schreiben in der Schweiz legal?" at bounding box center [670, 457] width 358 height 12
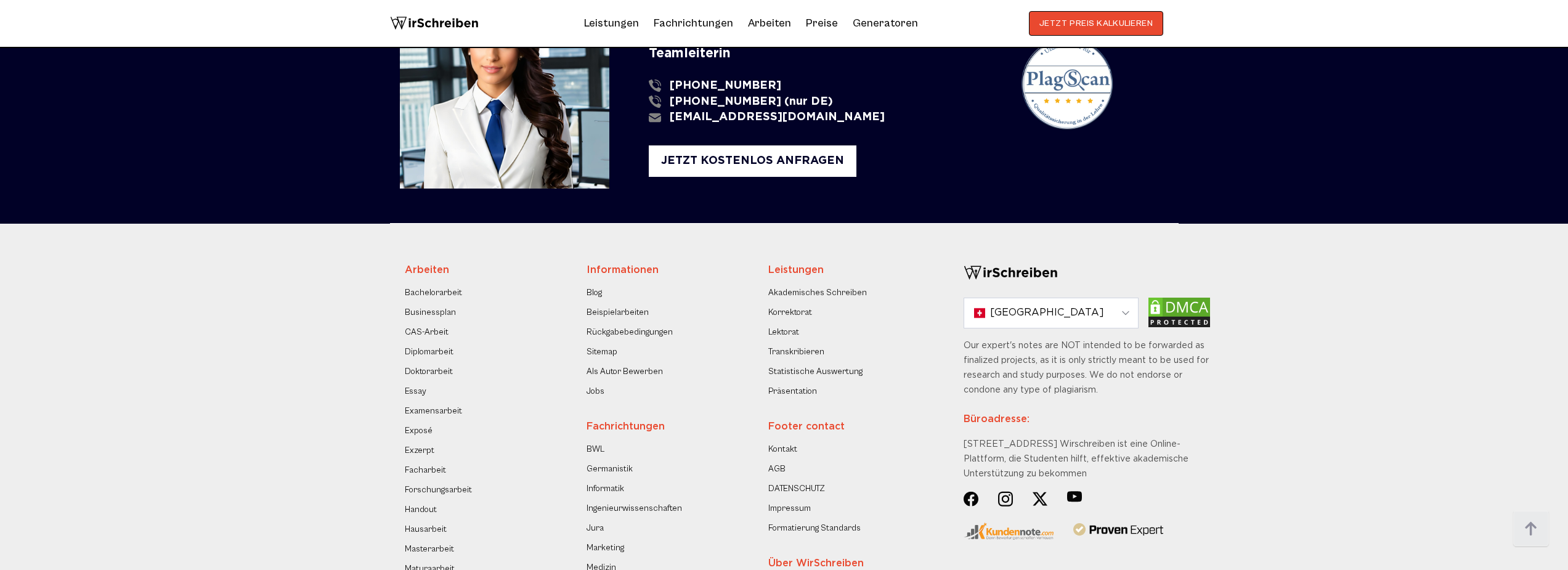
scroll to position [2813, 0]
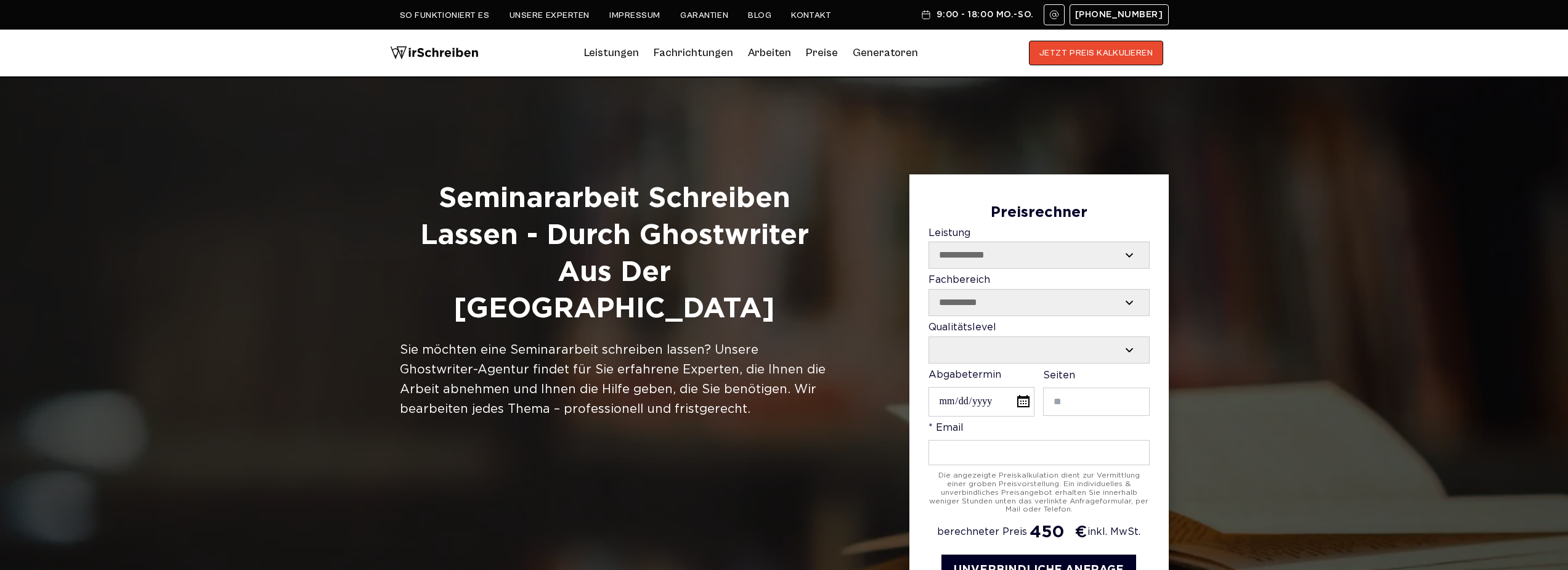
select select "**********"
select select "Contact form"
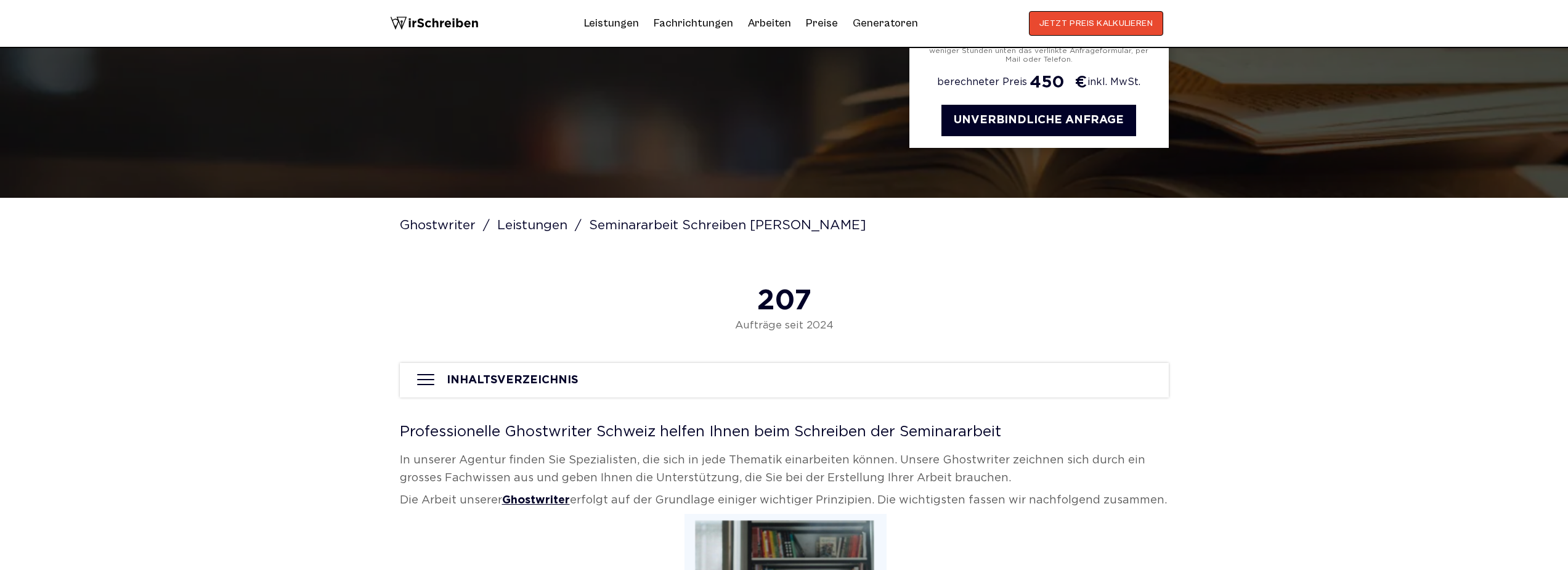
scroll to position [602, 0]
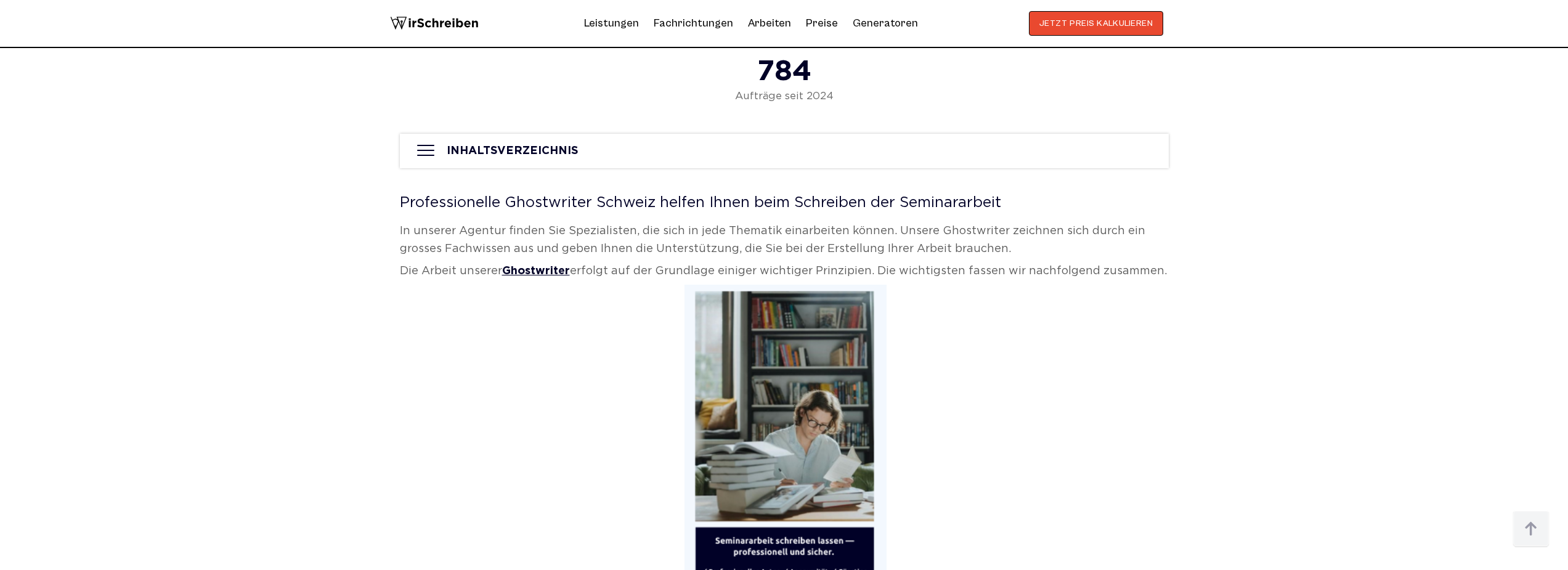
click at [665, 205] on h2 "Professionelle Ghostwriter Schweiz helfen Ihnen beim Schreiben der Seminararbeit" at bounding box center [784, 203] width 769 height 15
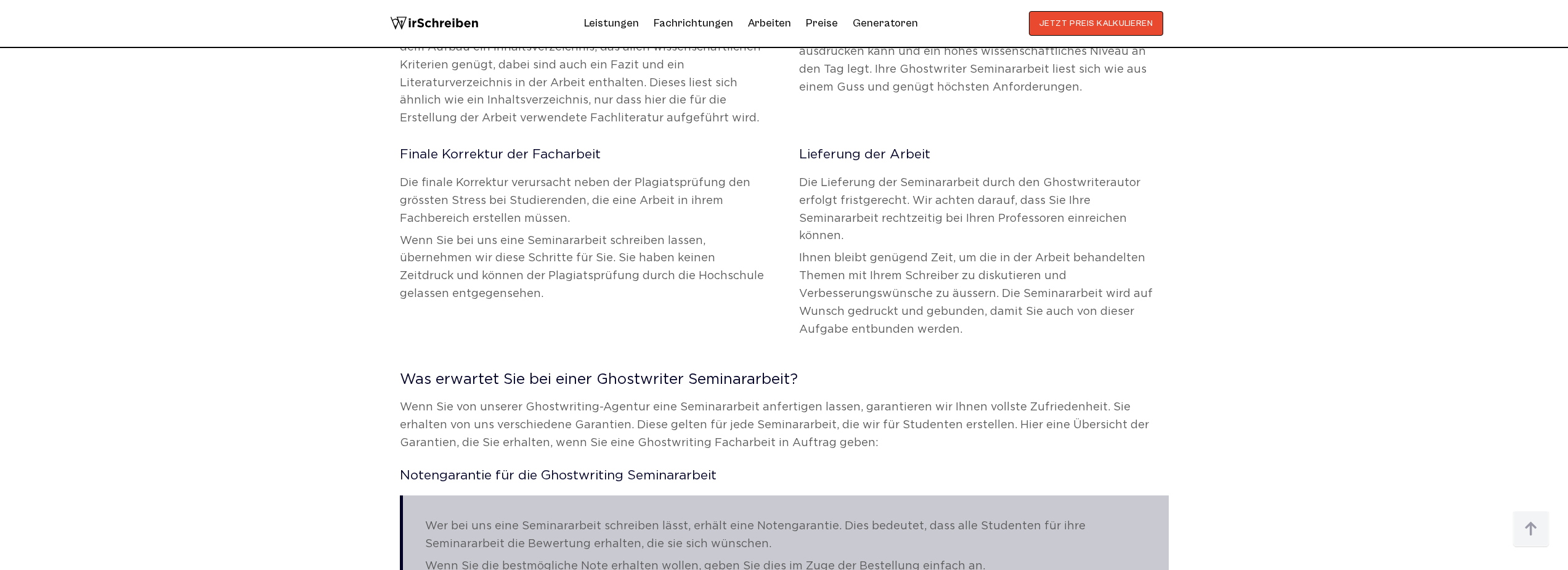
scroll to position [2262, 0]
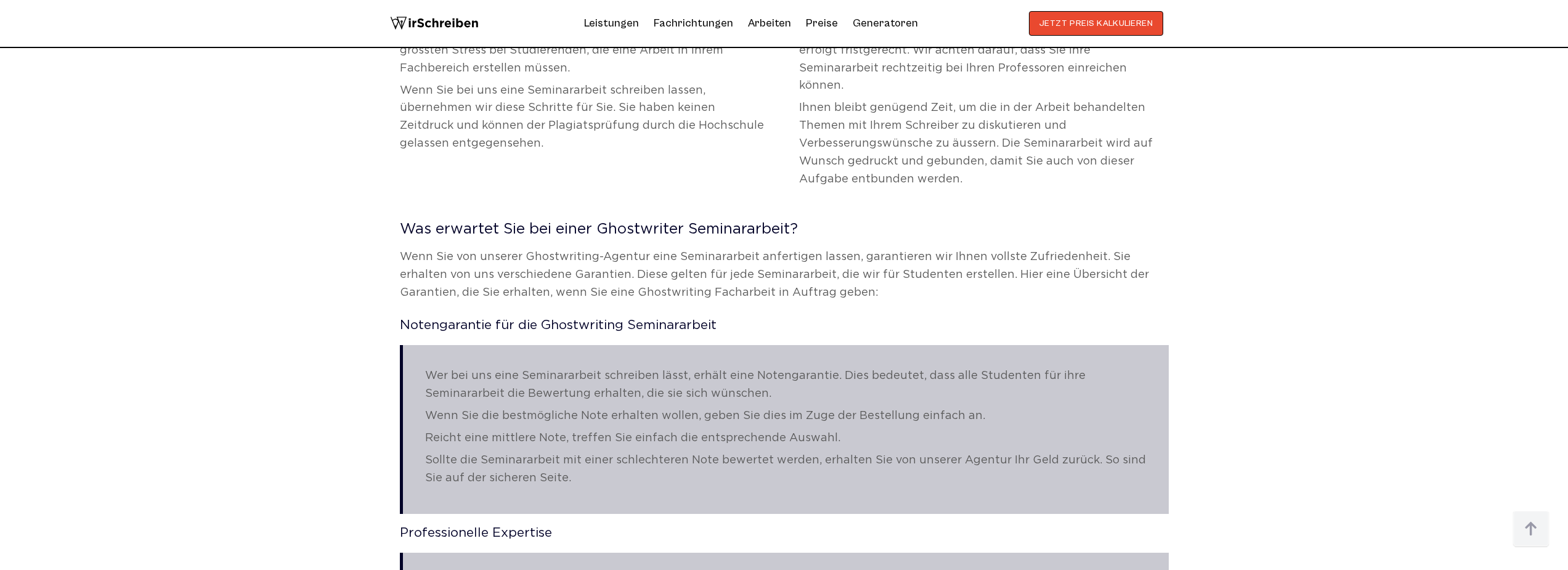
click at [520, 367] on p "Wer bei uns eine Seminararbeit schreiben lässt, erhält eine Notengarantie. Dies…" at bounding box center [786, 385] width 721 height 35
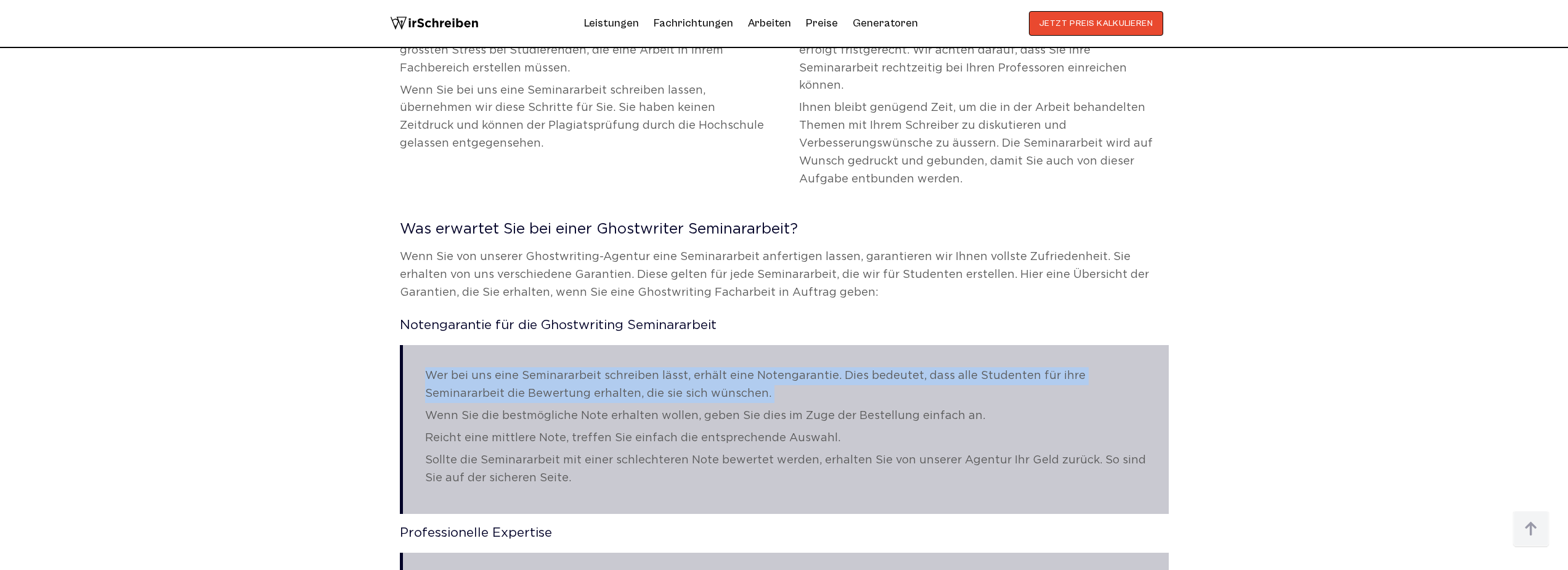
click at [520, 367] on p "Wer bei uns eine Seminararbeit schreiben lässt, erhält eine Notengarantie. Dies…" at bounding box center [786, 385] width 721 height 35
click at [511, 367] on p "Wer bei uns eine Seminararbeit schreiben lässt, erhält eine Notengarantie. Dies…" at bounding box center [786, 385] width 721 height 35
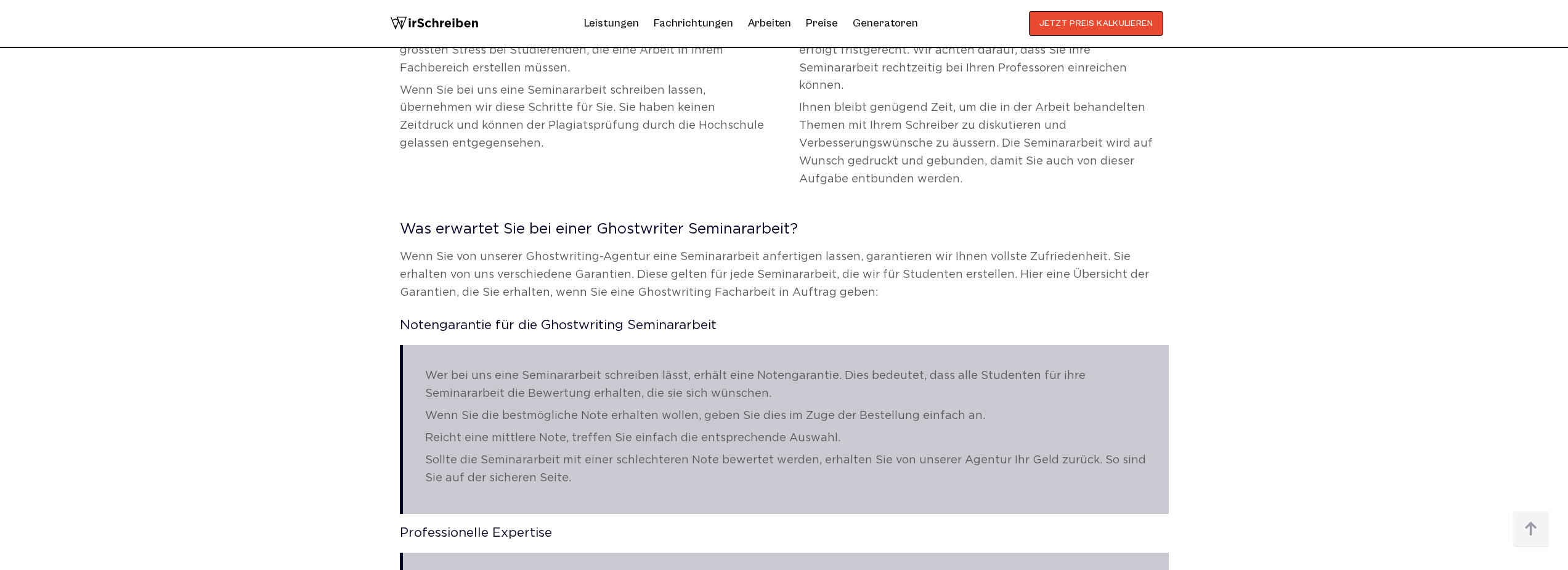
click at [511, 367] on p "Wer bei uns eine Seminararbeit schreiben lässt, erhält eine Notengarantie. Dies…" at bounding box center [786, 385] width 721 height 35
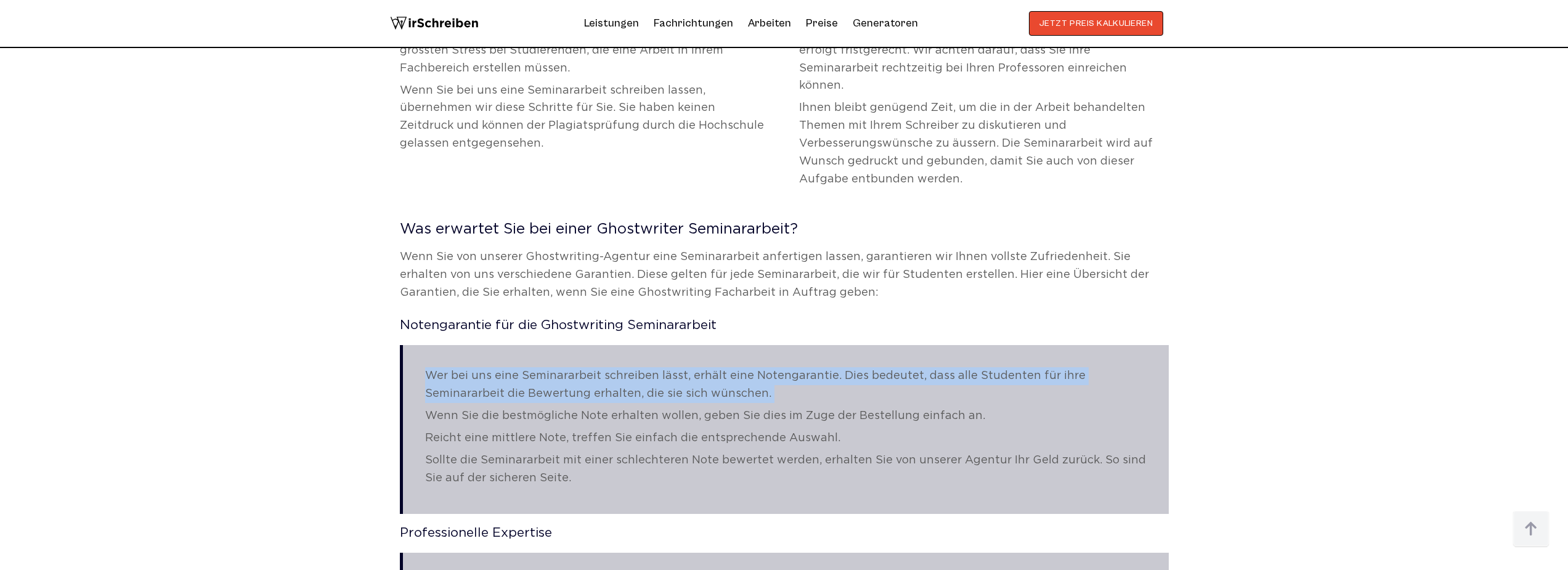
click at [511, 367] on p "Wer bei uns eine Seminararbeit schreiben lässt, erhält eine Notengarantie. Dies…" at bounding box center [786, 385] width 721 height 35
click at [503, 367] on p "Wer bei uns eine Seminararbeit schreiben lässt, erhält eine Notengarantie. Dies…" at bounding box center [786, 385] width 721 height 35
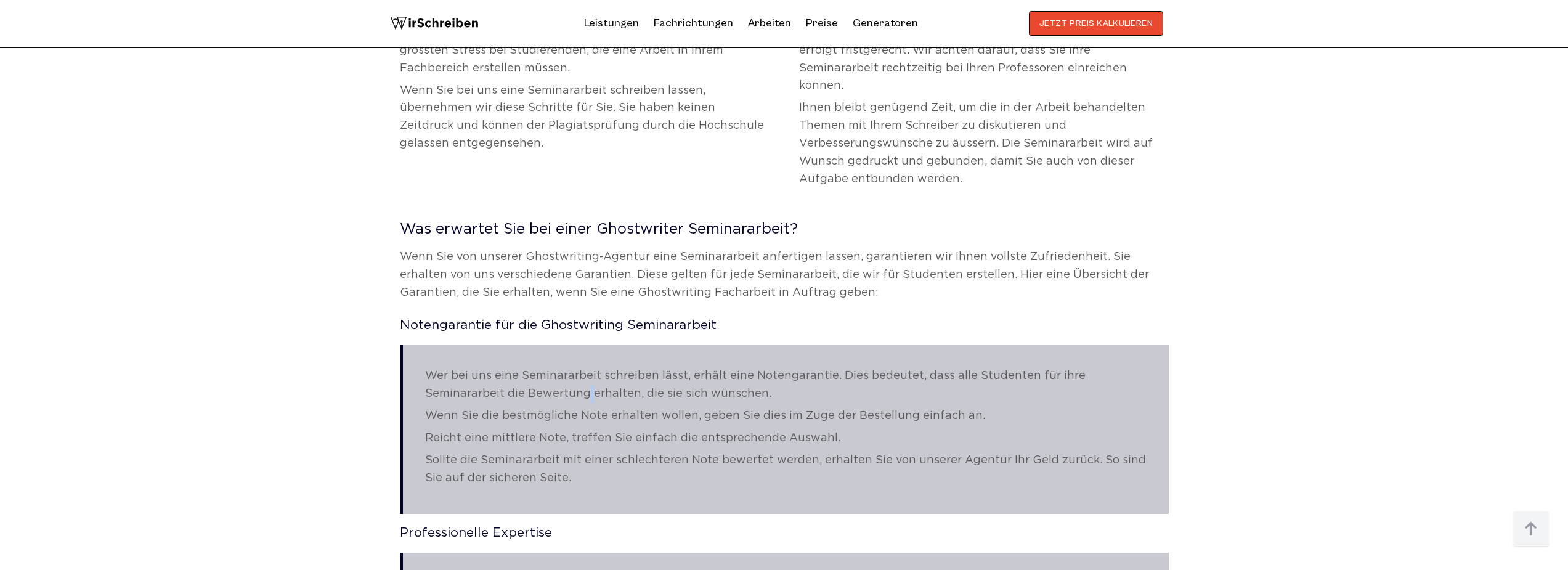
click at [503, 367] on p "Wer bei uns eine Seminararbeit schreiben lässt, erhält eine Notengarantie. Dies…" at bounding box center [786, 385] width 721 height 35
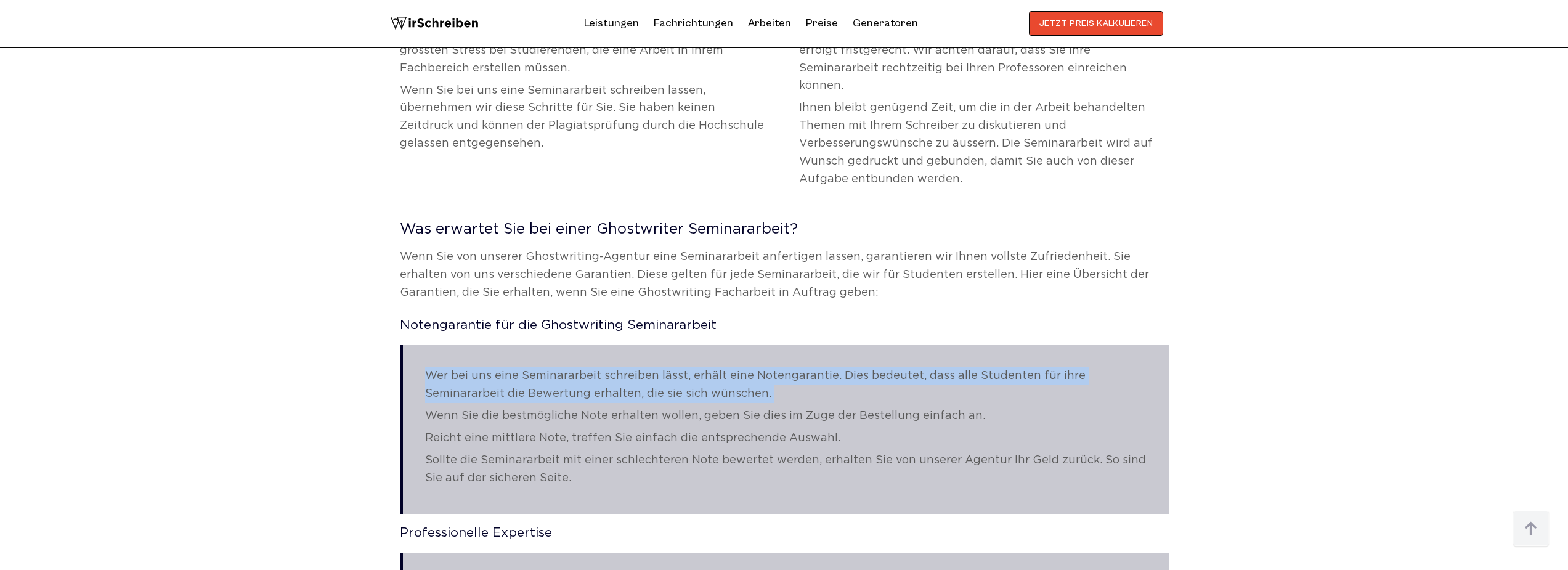
click at [503, 367] on p "Wer bei uns eine Seminararbeit schreiben lässt, erhält eine Notengarantie. Dies…" at bounding box center [786, 385] width 721 height 35
click at [536, 367] on p "Wer bei uns eine Seminararbeit schreiben lässt, erhält eine Notengarantie. Dies…" at bounding box center [786, 385] width 721 height 35
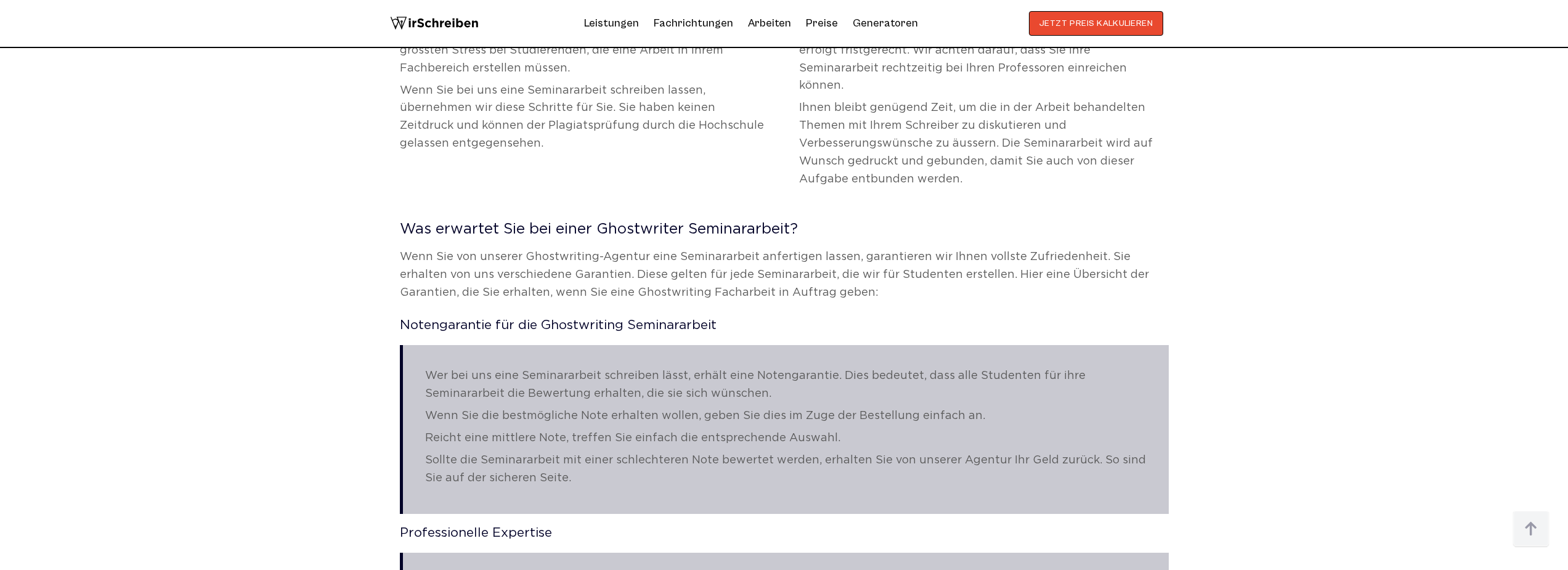
click at [536, 367] on p "Wer bei uns eine Seminararbeit schreiben lässt, erhält eine Notengarantie. Dies…" at bounding box center [786, 385] width 721 height 35
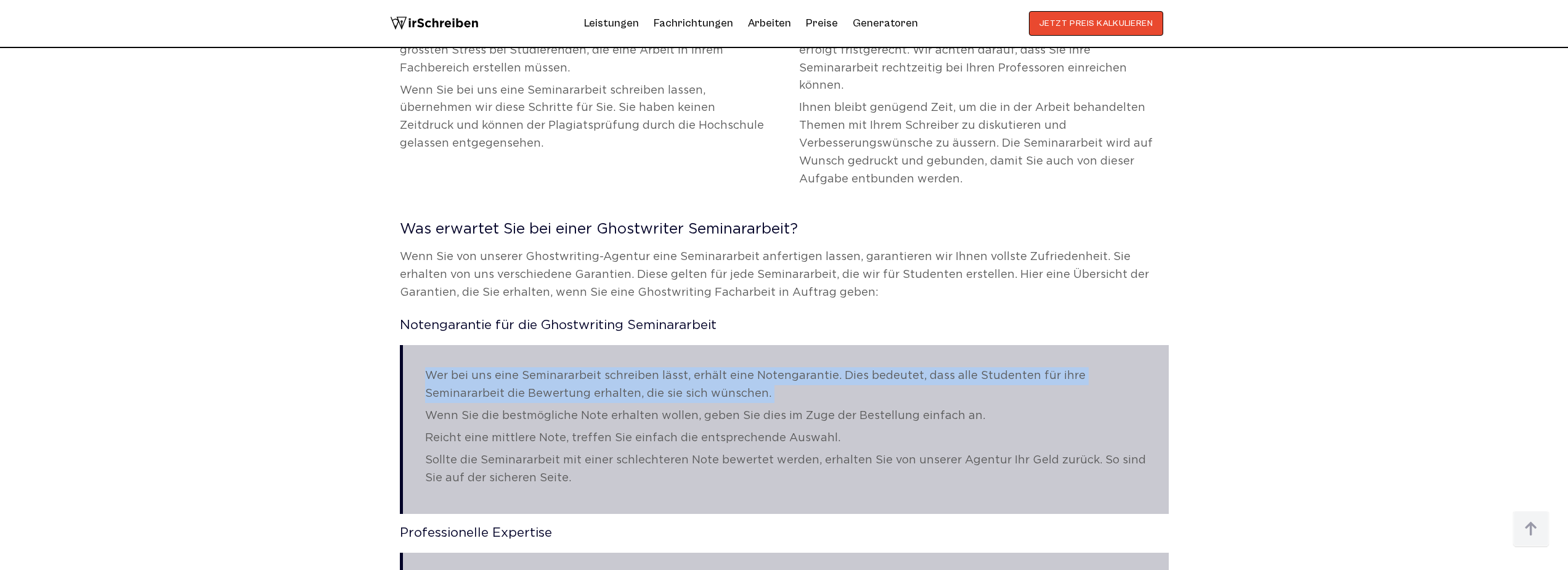
click at [536, 367] on p "Wer bei uns eine Seminararbeit schreiben lässt, erhält eine Notengarantie. Dies…" at bounding box center [786, 385] width 721 height 35
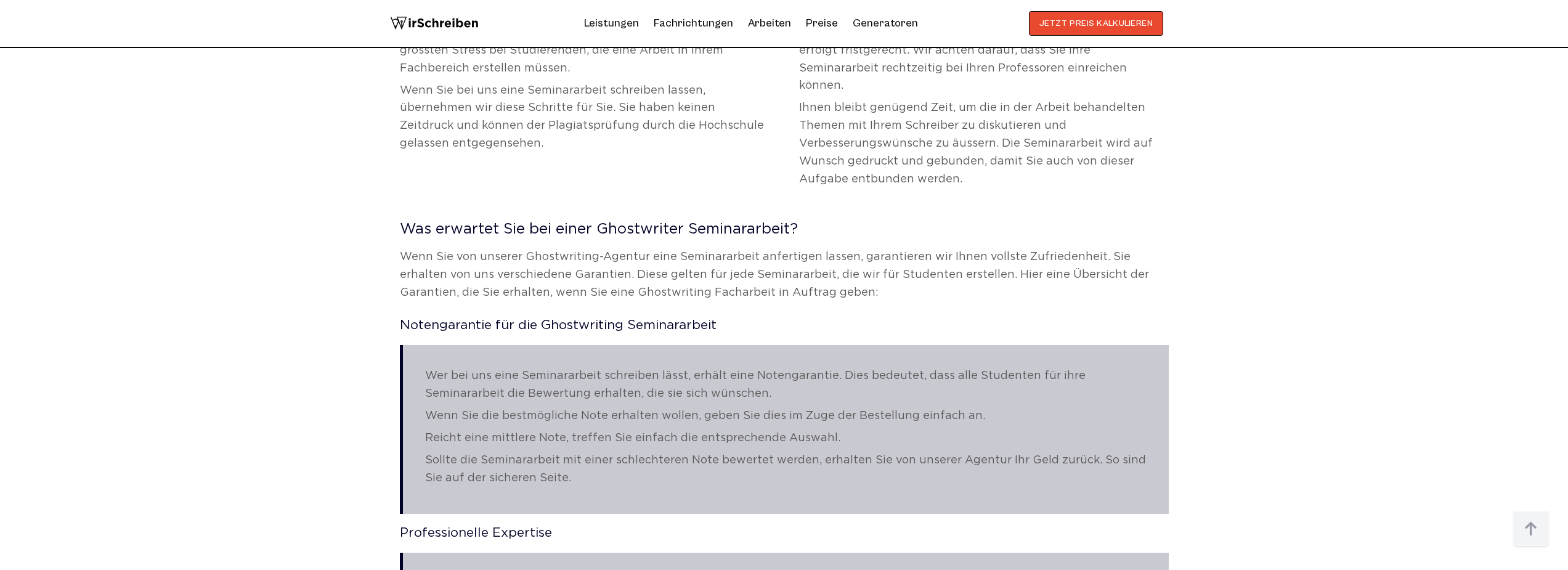
click at [537, 407] on p "Wenn Sie die bestmögliche Note erhalten wollen, geben Sie dies im Zuge der Best…" at bounding box center [786, 416] width 721 height 18
click at [539, 429] on p "Reicht eine mittlere Note, treffen Sie einfach die entsprechende Auswahl." at bounding box center [786, 438] width 721 height 18
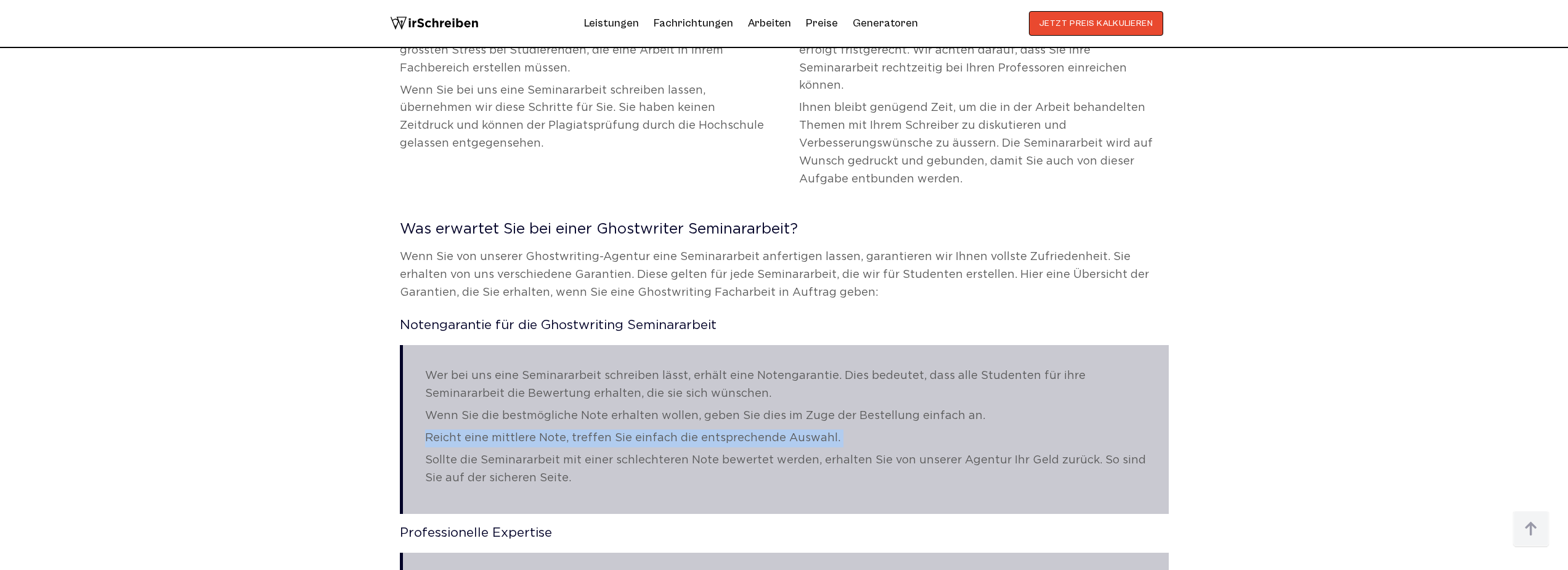
click at [539, 429] on p "Reicht eine mittlere Note, treffen Sie einfach die entsprechende Auswahl." at bounding box center [786, 438] width 721 height 18
click at [525, 429] on p "Reicht eine mittlere Note, treffen Sie einfach die entsprechende Auswahl." at bounding box center [786, 438] width 721 height 18
click at [537, 429] on p "Reicht eine mittlere Note, treffen Sie einfach die entsprechende Auswahl." at bounding box center [786, 438] width 721 height 18
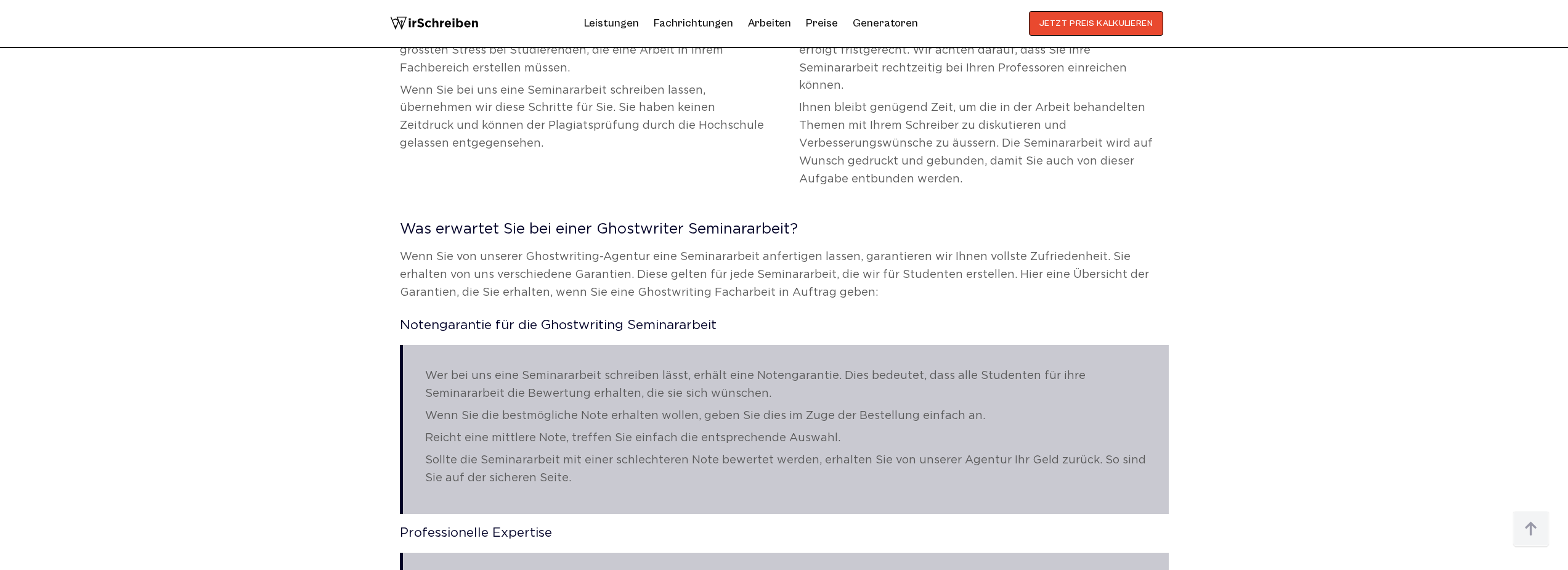
click at [525, 429] on p "Reicht eine mittlere Note, treffen Sie einfach die entsprechende Auswahl." at bounding box center [786, 438] width 721 height 18
click at [519, 451] on p "Sollte die Seminararbeit mit einer schlechteren Note bewertet werden, erhalten …" at bounding box center [786, 469] width 721 height 35
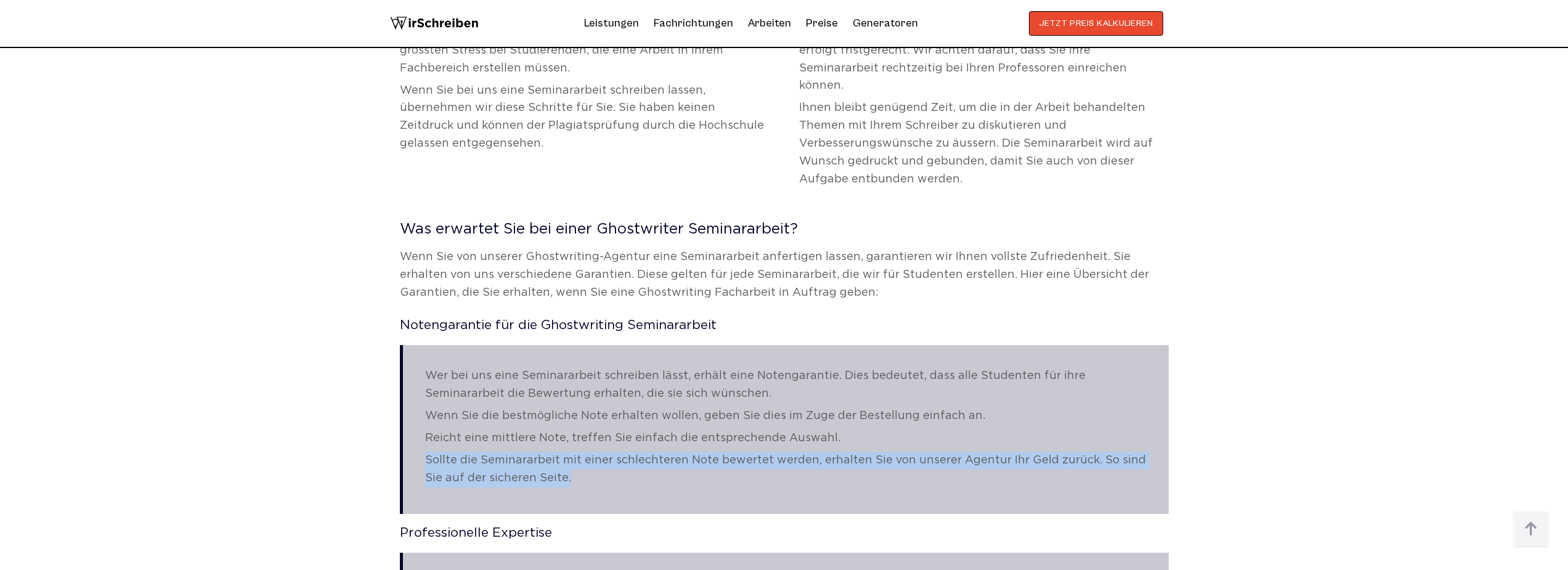
click at [519, 451] on p "Sollte die Seminararbeit mit einer schlechteren Note bewertet werden, erhalten …" at bounding box center [786, 469] width 721 height 35
click at [533, 451] on p "Sollte die Seminararbeit mit einer schlechteren Note bewertet werden, erhalten …" at bounding box center [786, 469] width 721 height 35
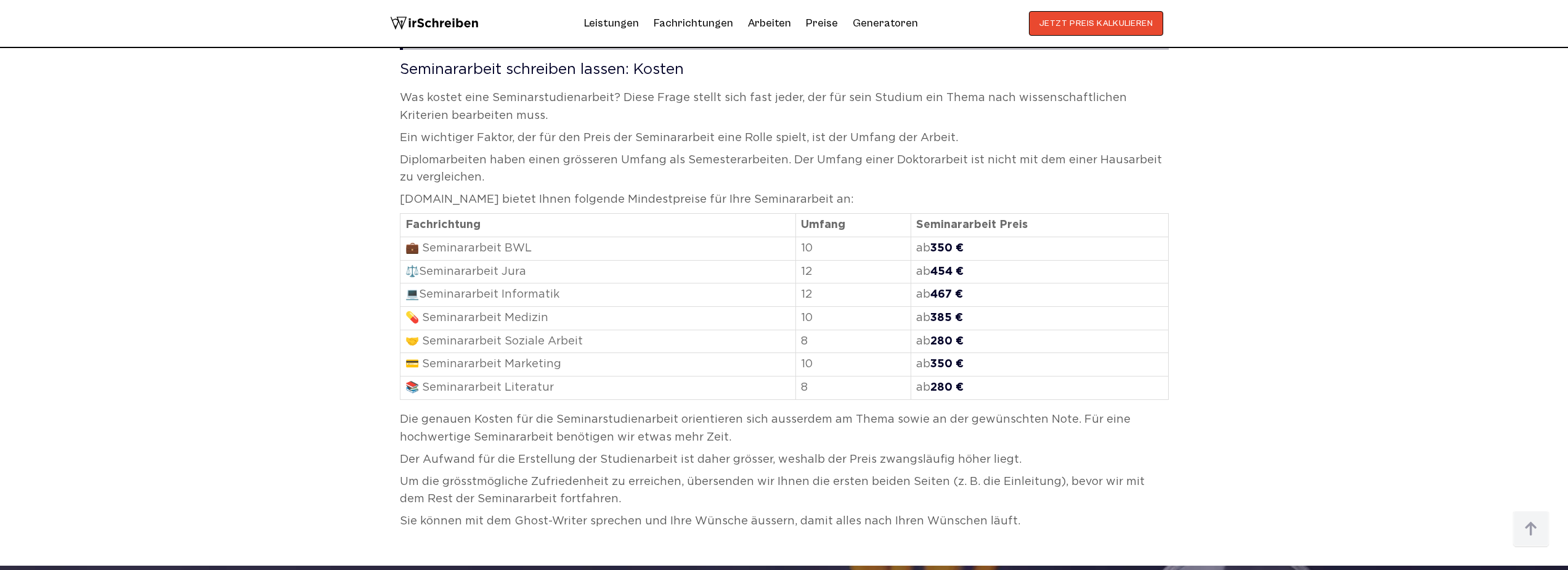
scroll to position [3329, 0]
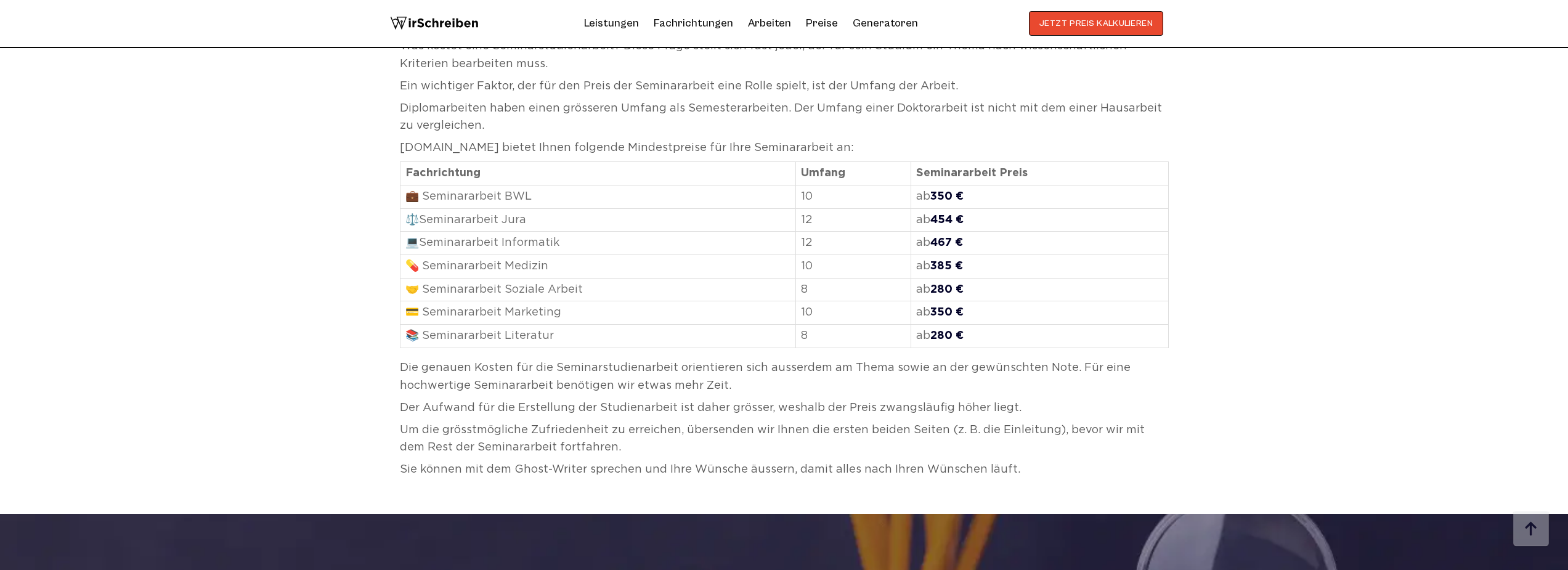
click at [507, 359] on p "Die genauen Kosten für die Seminarstudienarbeit orientieren sich ausserdem am T…" at bounding box center [784, 377] width 769 height 35
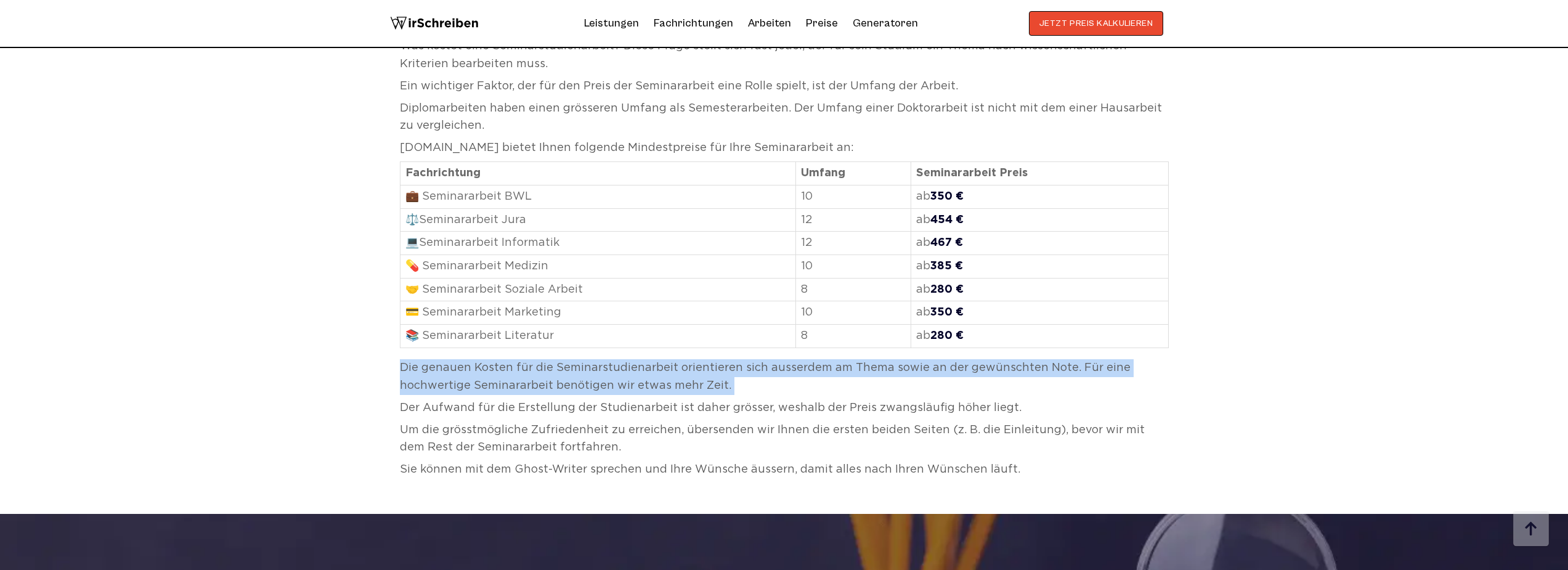
click at [507, 359] on p "Die genauen Kosten für die Seminarstudienarbeit orientieren sich ausserdem am T…" at bounding box center [784, 377] width 769 height 35
click at [498, 359] on p "Die genauen Kosten für die Seminarstudienarbeit orientieren sich ausserdem am T…" at bounding box center [784, 377] width 769 height 35
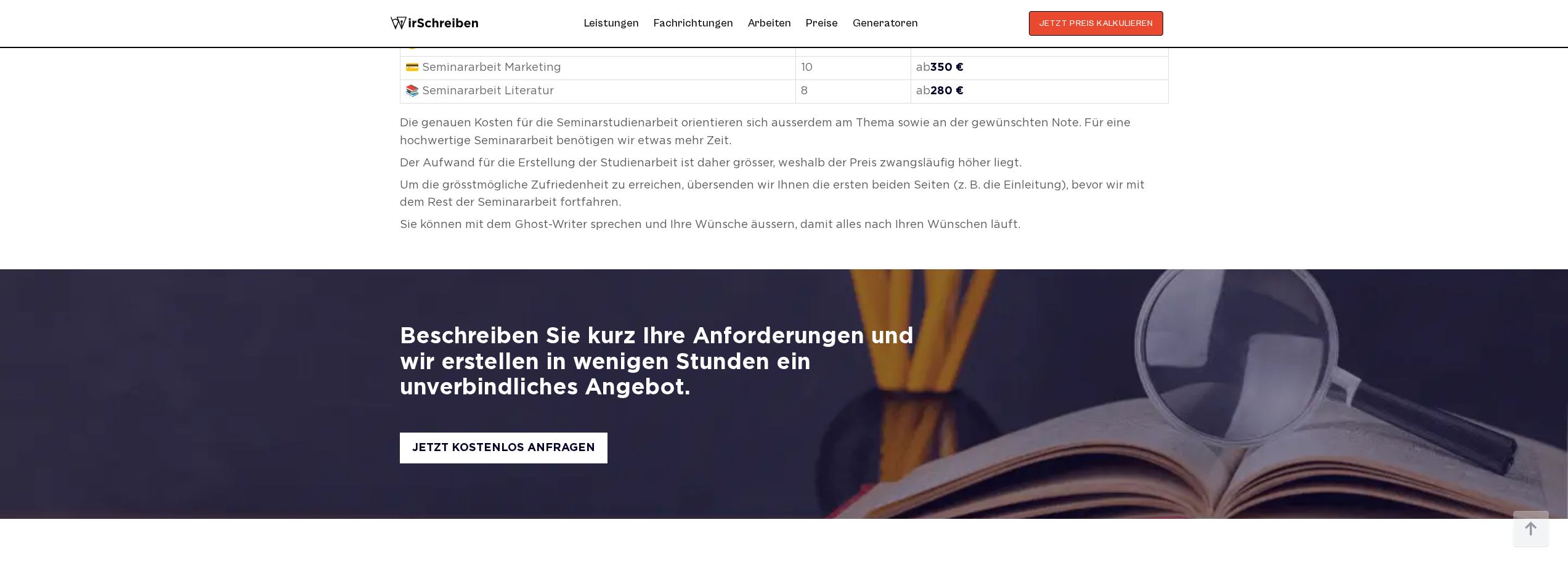
scroll to position [3678, 0]
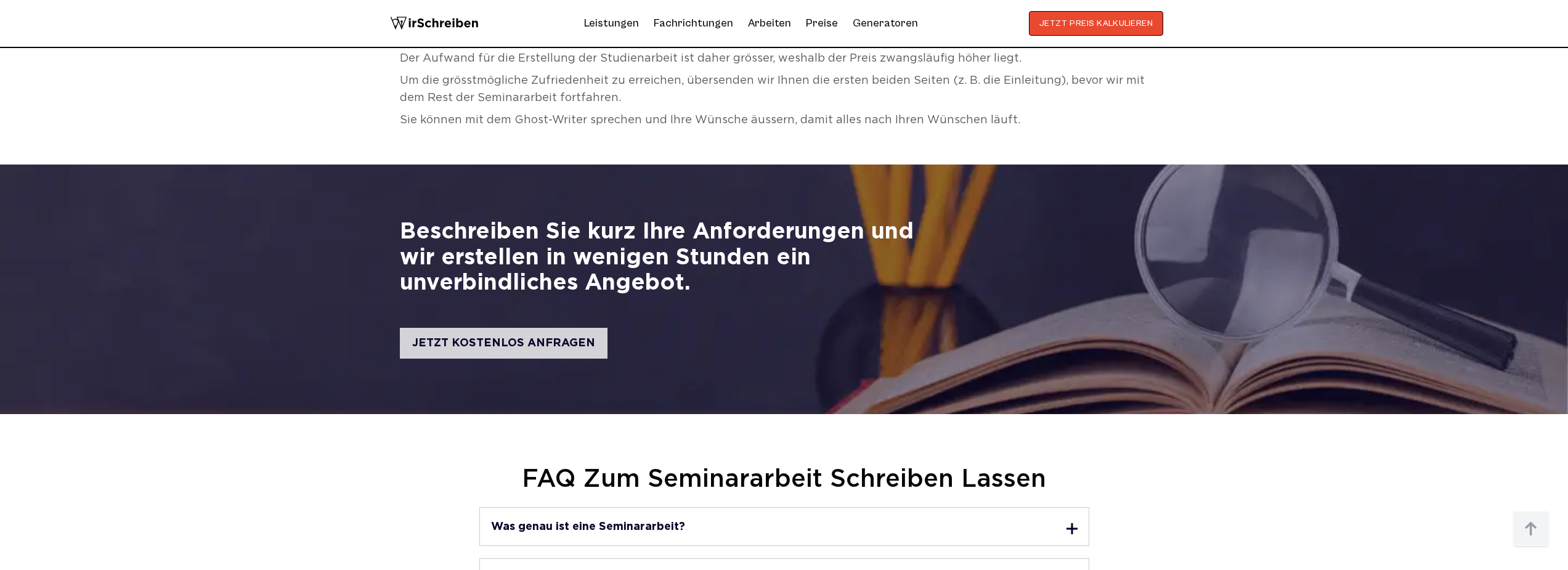
click at [533, 327] on div "JETZT KOSTENLOS ANFRAGEN" at bounding box center [503, 343] width 208 height 32
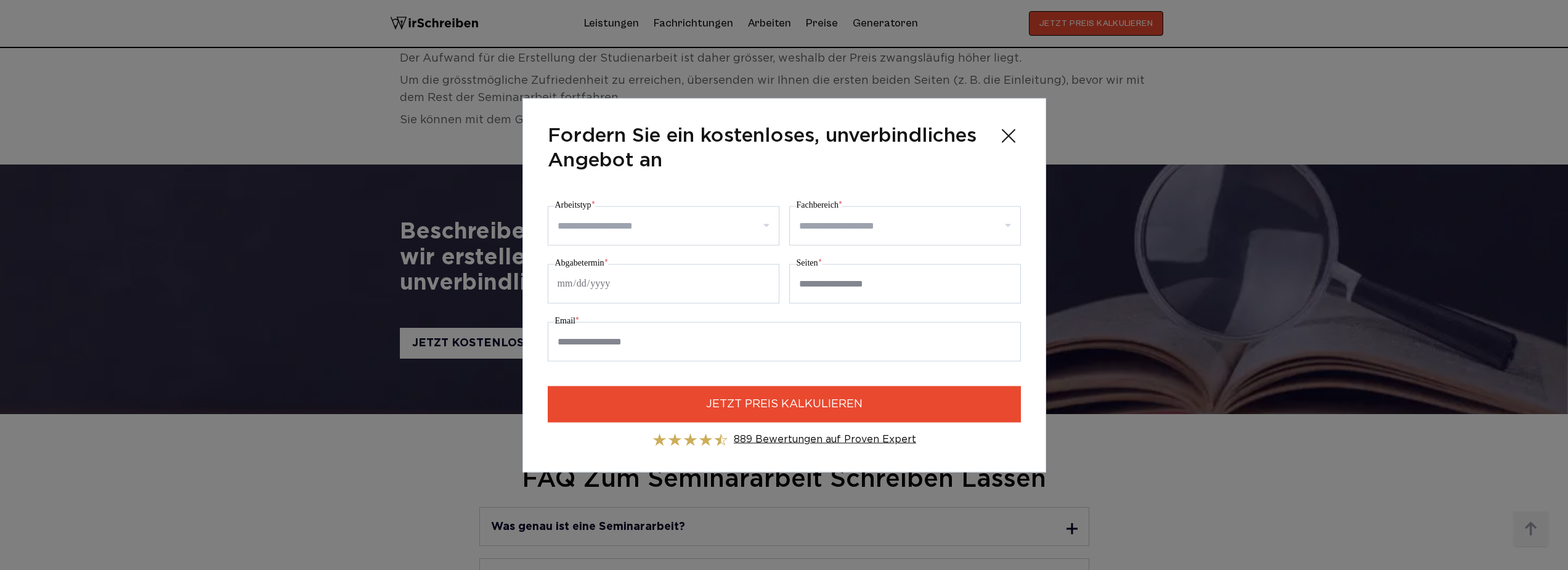
click at [589, 223] on input "Arbeitstyp *" at bounding box center [668, 226] width 221 height 19
click at [610, 358] on div "Seminararbeit" at bounding box center [664, 366] width 230 height 35
select select "**"
click at [805, 227] on input "Fachbereich *" at bounding box center [910, 226] width 221 height 19
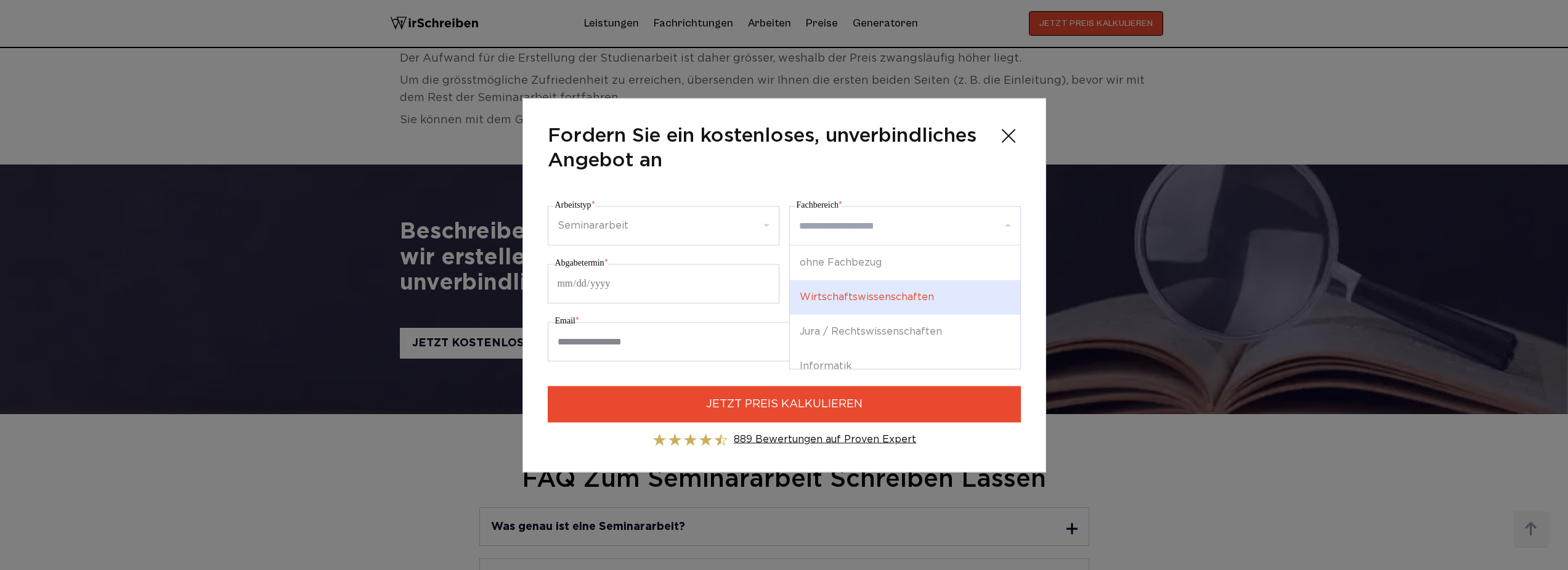
click at [863, 297] on div "Wirtschaftswissenschaften" at bounding box center [905, 297] width 230 height 35
select select "*"
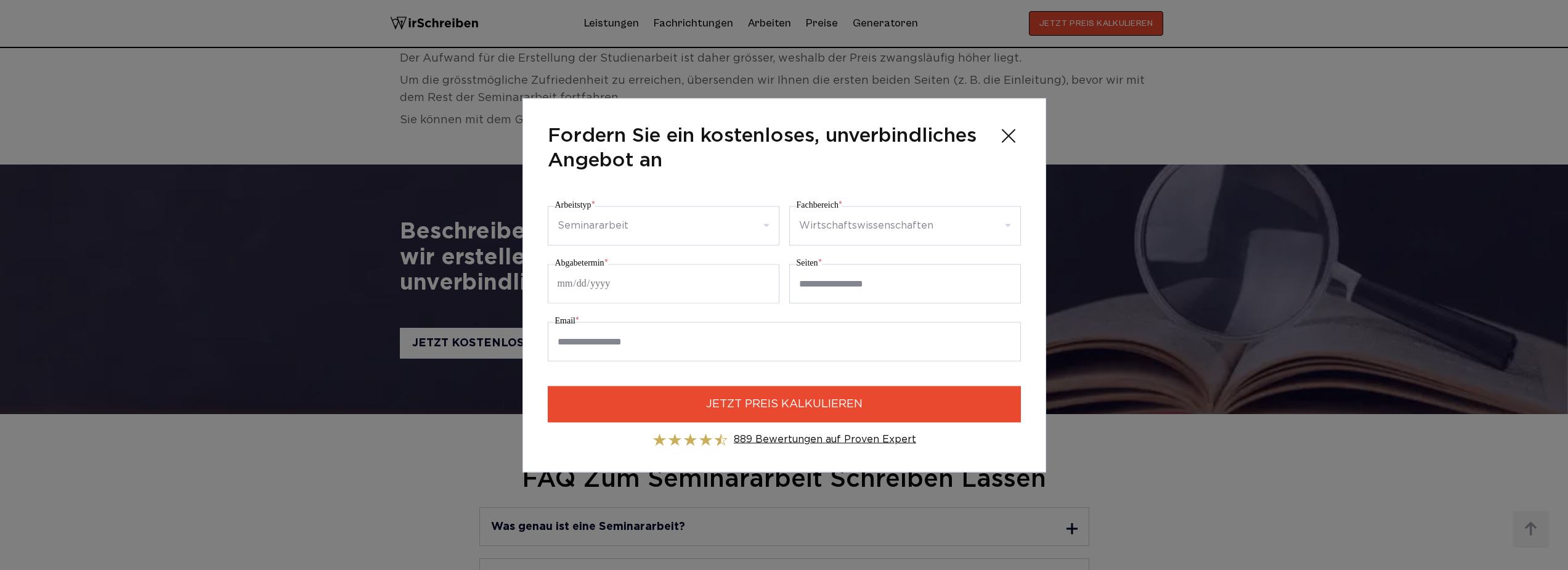
click at [689, 284] on input "**********" at bounding box center [664, 283] width 232 height 40
click at [673, 284] on input "**********" at bounding box center [664, 283] width 232 height 40
click at [827, 273] on input "**" at bounding box center [905, 283] width 232 height 40
click at [836, 281] on input "**" at bounding box center [905, 283] width 232 height 40
click at [706, 350] on input "Email *" at bounding box center [784, 342] width 473 height 40
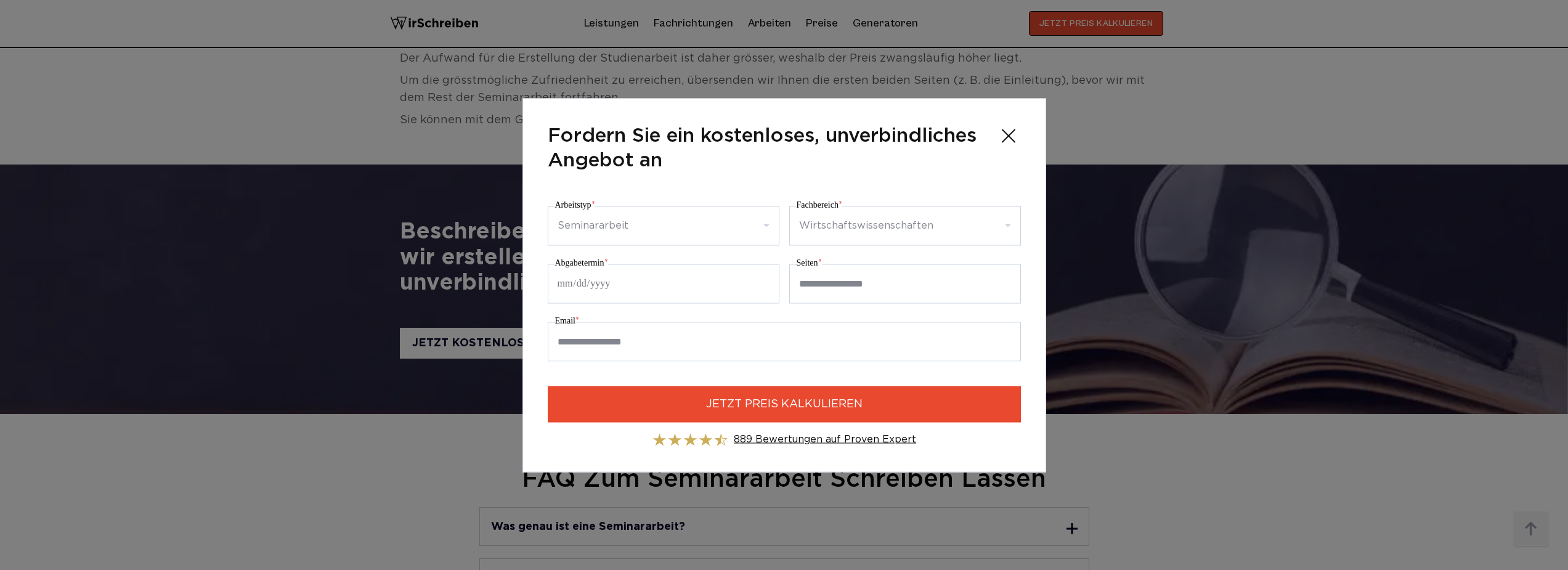
type input "**********"
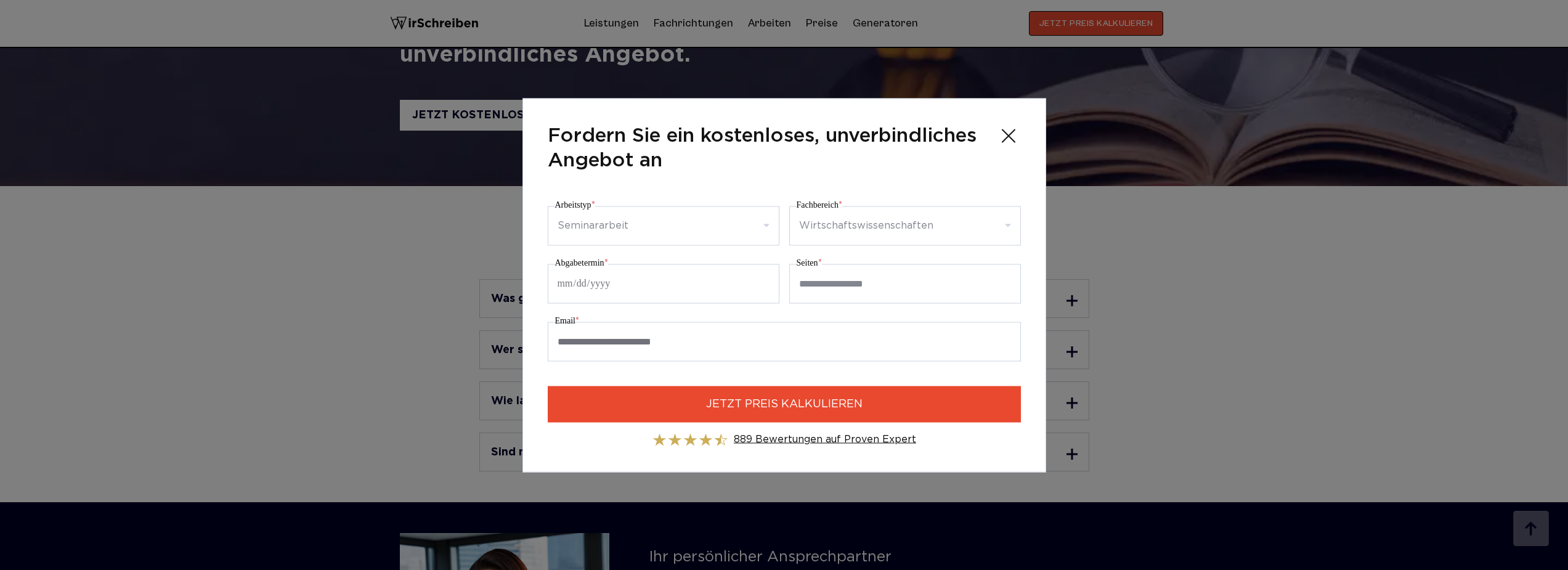
scroll to position [3886, 0]
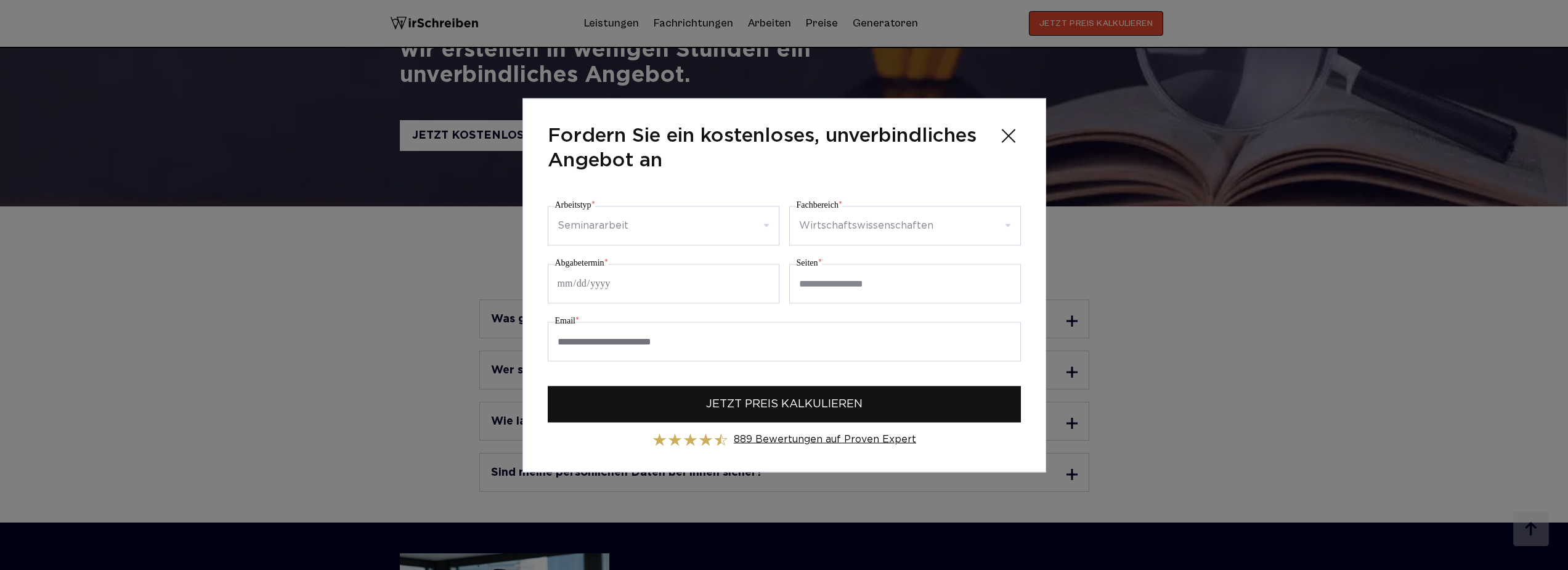
click at [828, 407] on span "JETZT PREIS KALKULIEREN" at bounding box center [784, 404] width 157 height 17
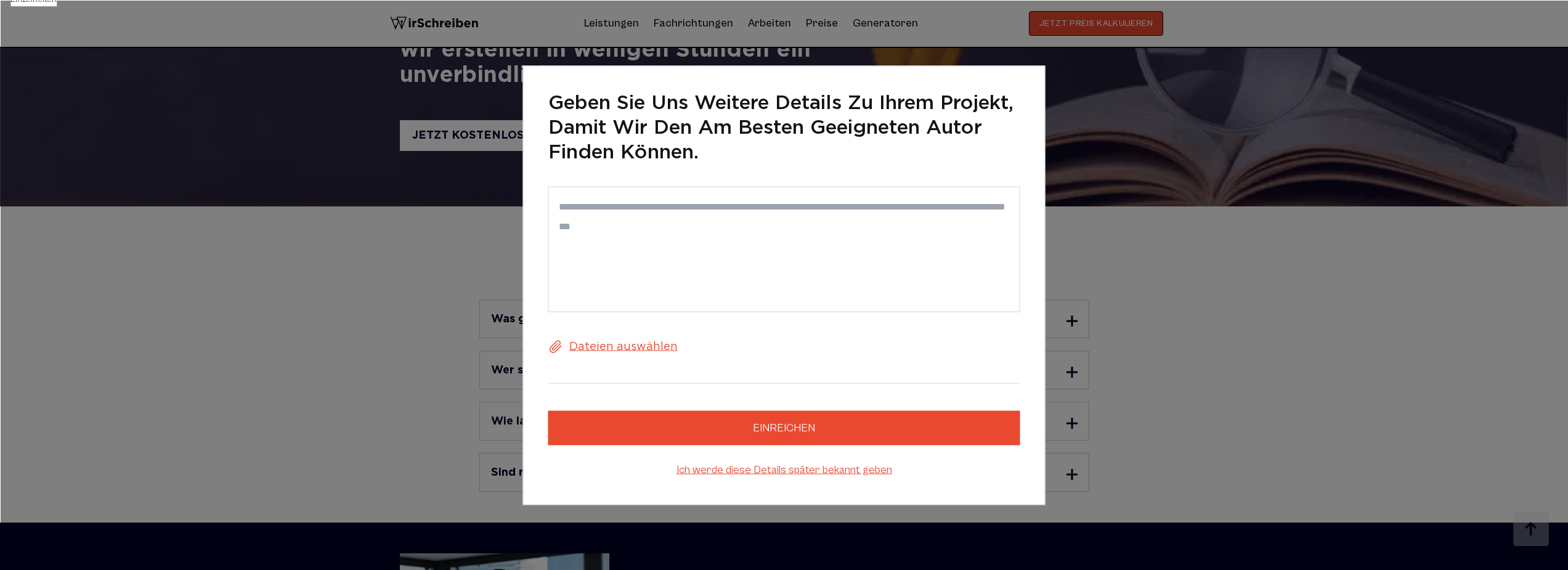
click at [724, 210] on textarea at bounding box center [784, 249] width 472 height 126
click at [649, 265] on textarea at bounding box center [784, 249] width 472 height 126
paste textarea "**********"
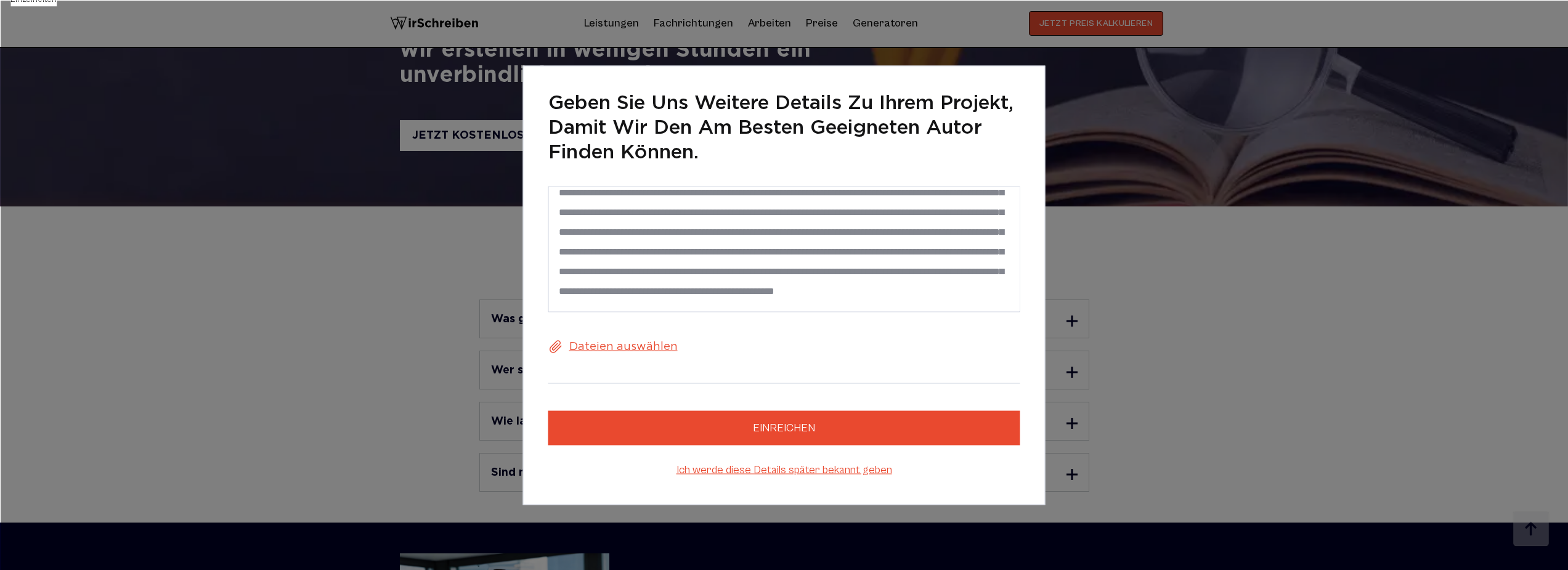
scroll to position [4156, 0]
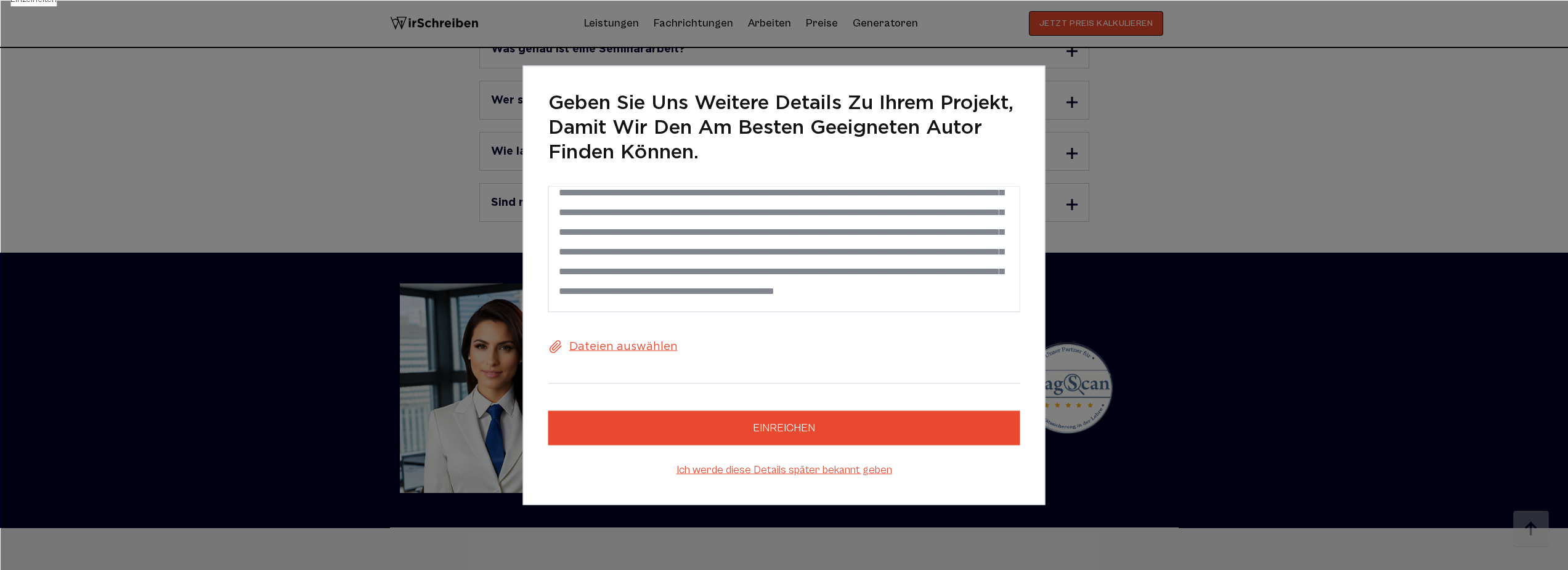
type textarea "**********"
click at [799, 424] on button "einreichen" at bounding box center [784, 428] width 472 height 35
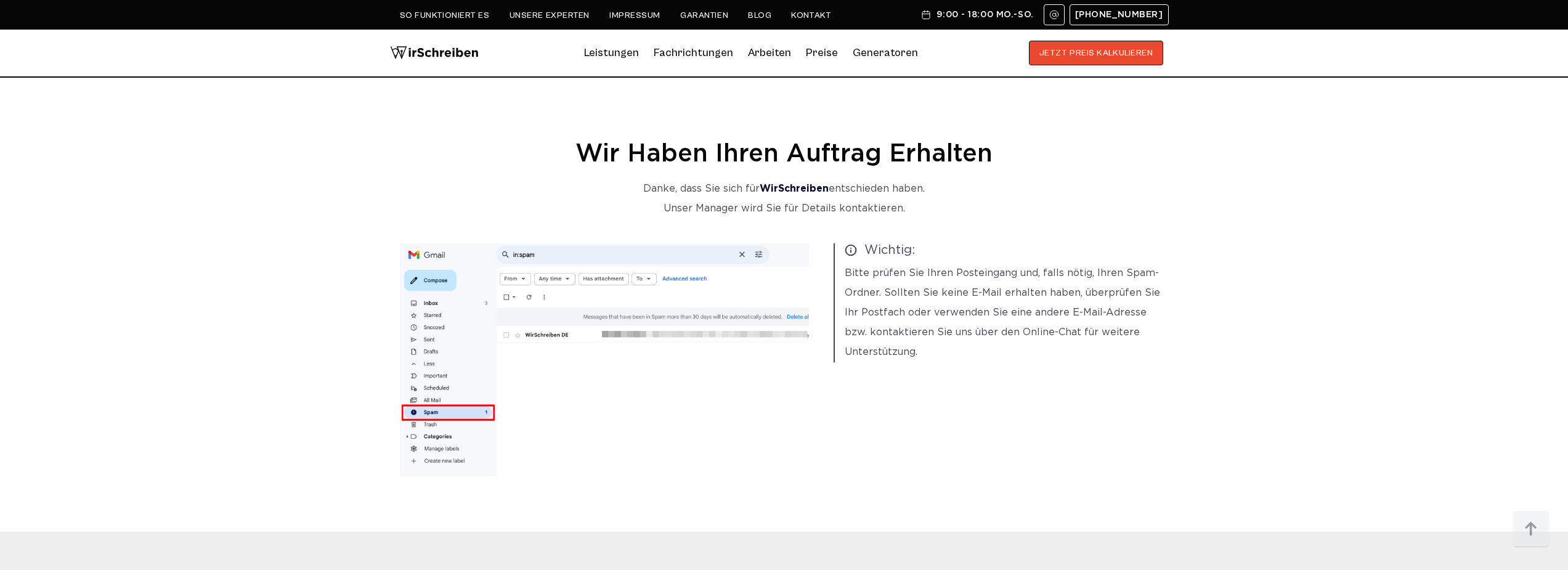
click at [688, 169] on div "Wir haben Ihren Auftrag erhalten Danke, dass Sie sich für WirSchreiben entschie…" at bounding box center [784, 309] width 788 height 334
click at [715, 152] on h1 "Wir haben Ihren Auftrag erhalten" at bounding box center [784, 155] width 769 height 25
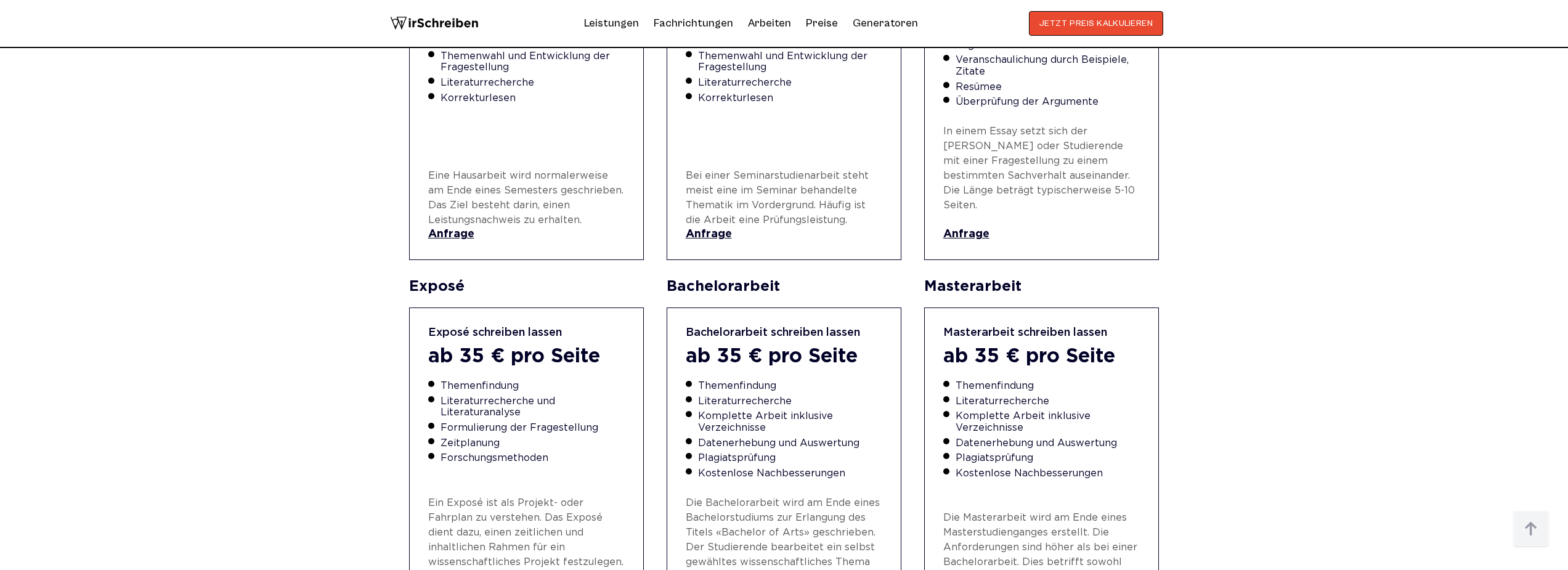
scroll to position [809, 0]
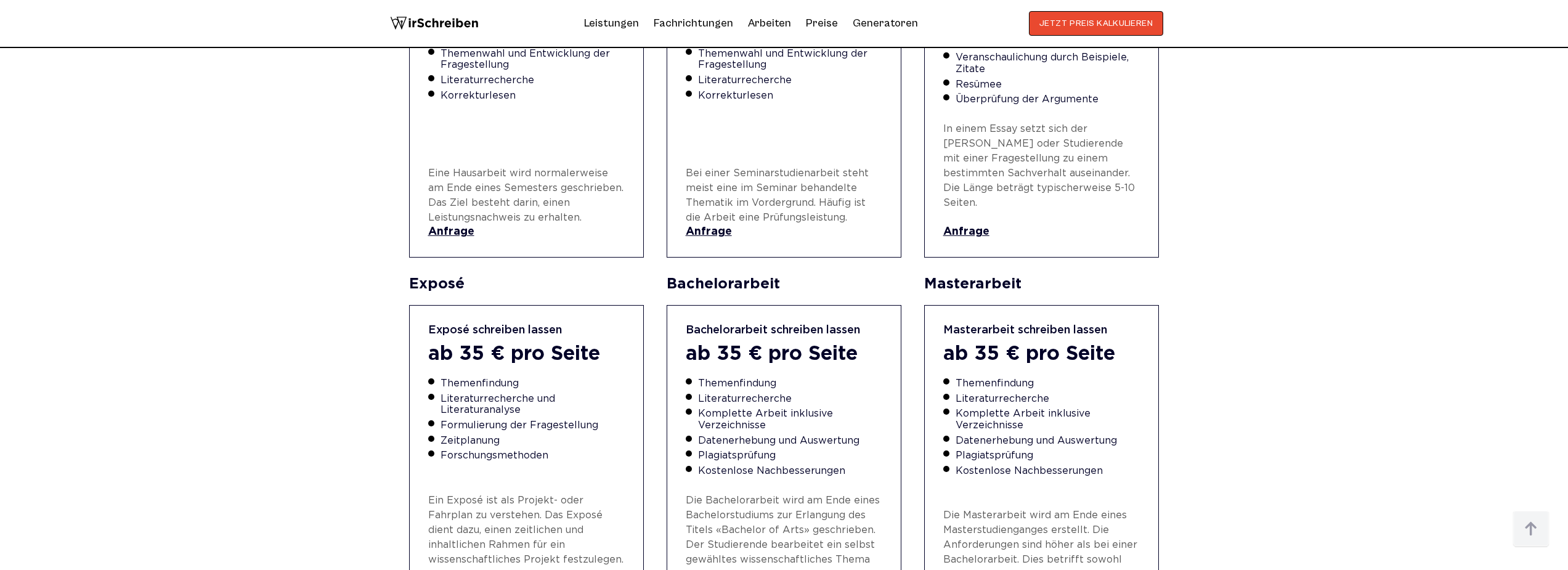
click at [743, 324] on div "Bachelorarbeit schreiben lassen" at bounding box center [784, 330] width 197 height 13
click at [743, 320] on div "Bachelorarbeit schreiben lassen ab 35 € pro Seite Themenfindung Literaturrecher…" at bounding box center [784, 467] width 235 height 324
click at [742, 343] on div "ab 35 € pro Seite" at bounding box center [784, 355] width 197 height 23
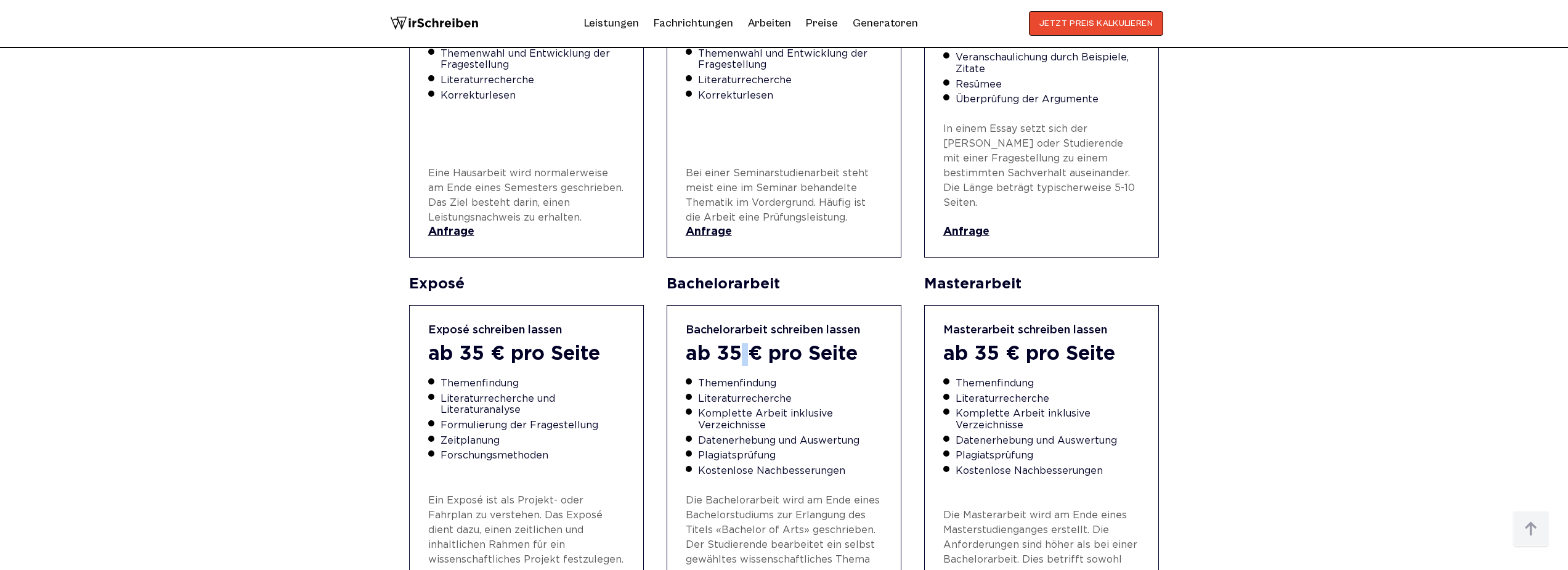
click at [742, 343] on div "ab 35 € pro Seite" at bounding box center [784, 355] width 197 height 23
click at [744, 305] on div "Bachelorarbeit schreiben lassen ab 35 € pro Seite Themenfindung Literaturrecher…" at bounding box center [784, 467] width 235 height 324
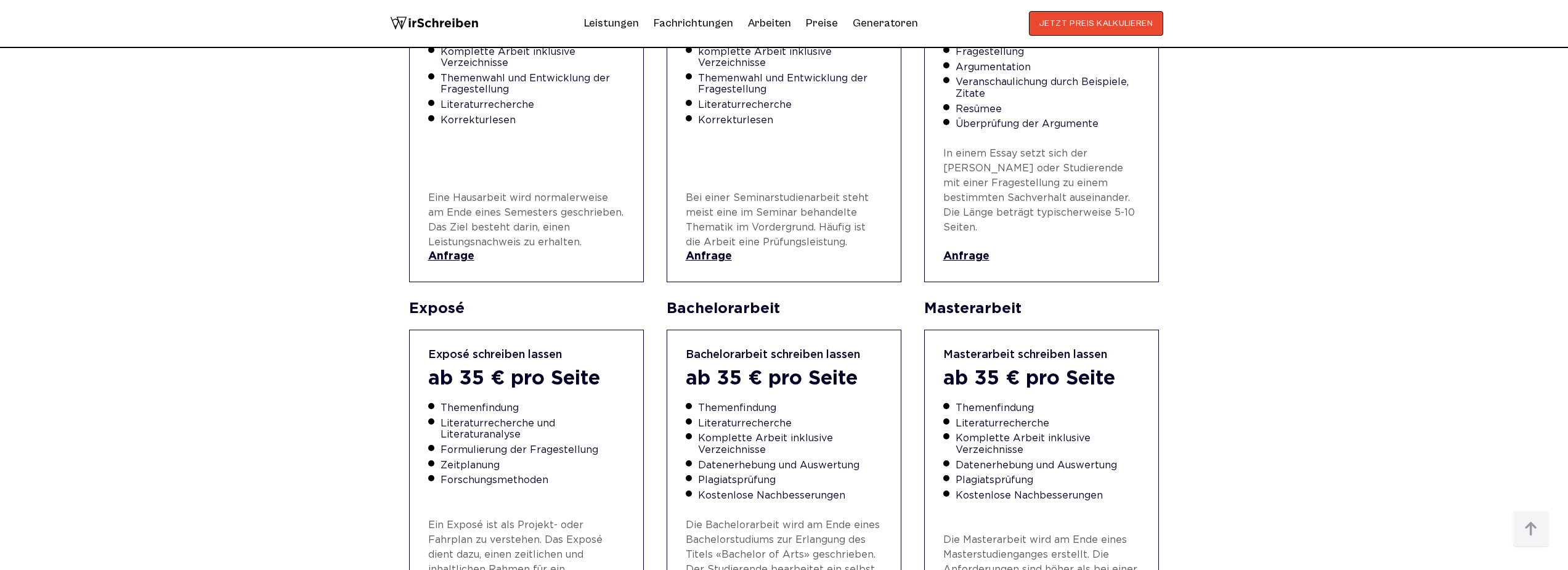
scroll to position [677, 0]
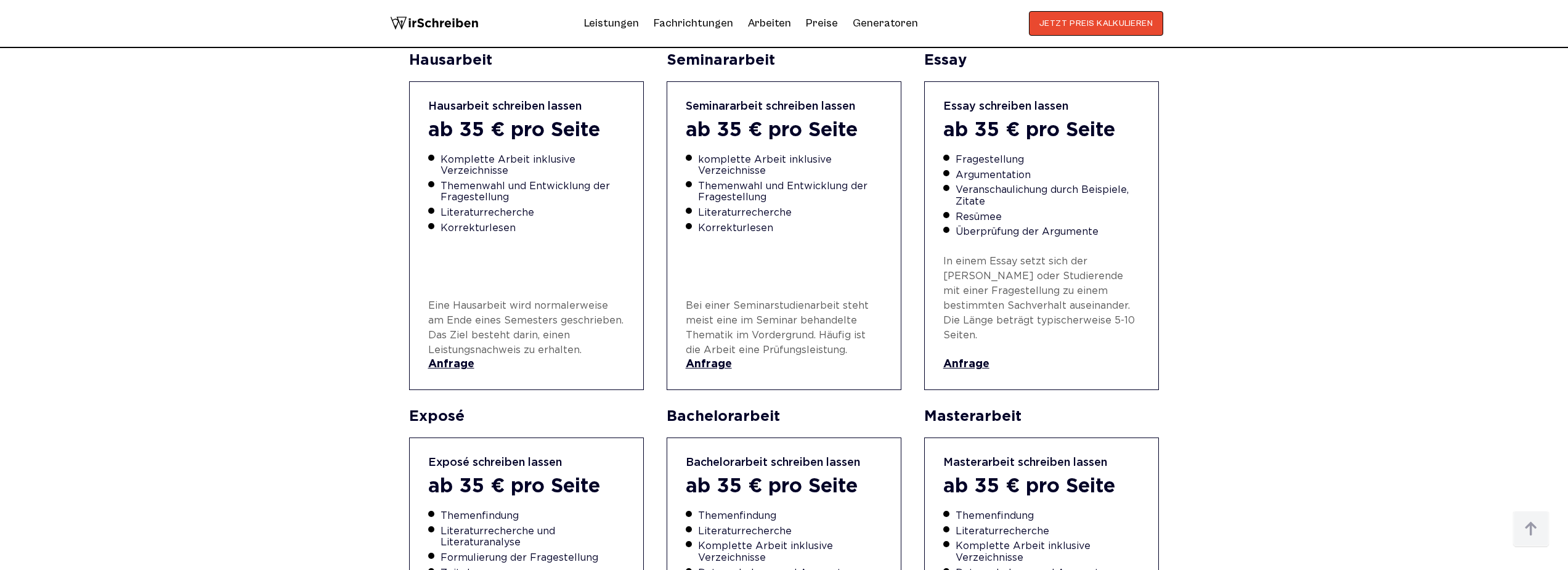
click at [714, 358] on link "Anfrage" at bounding box center [784, 365] width 197 height 13
